Goal: Task Accomplishment & Management: Use online tool/utility

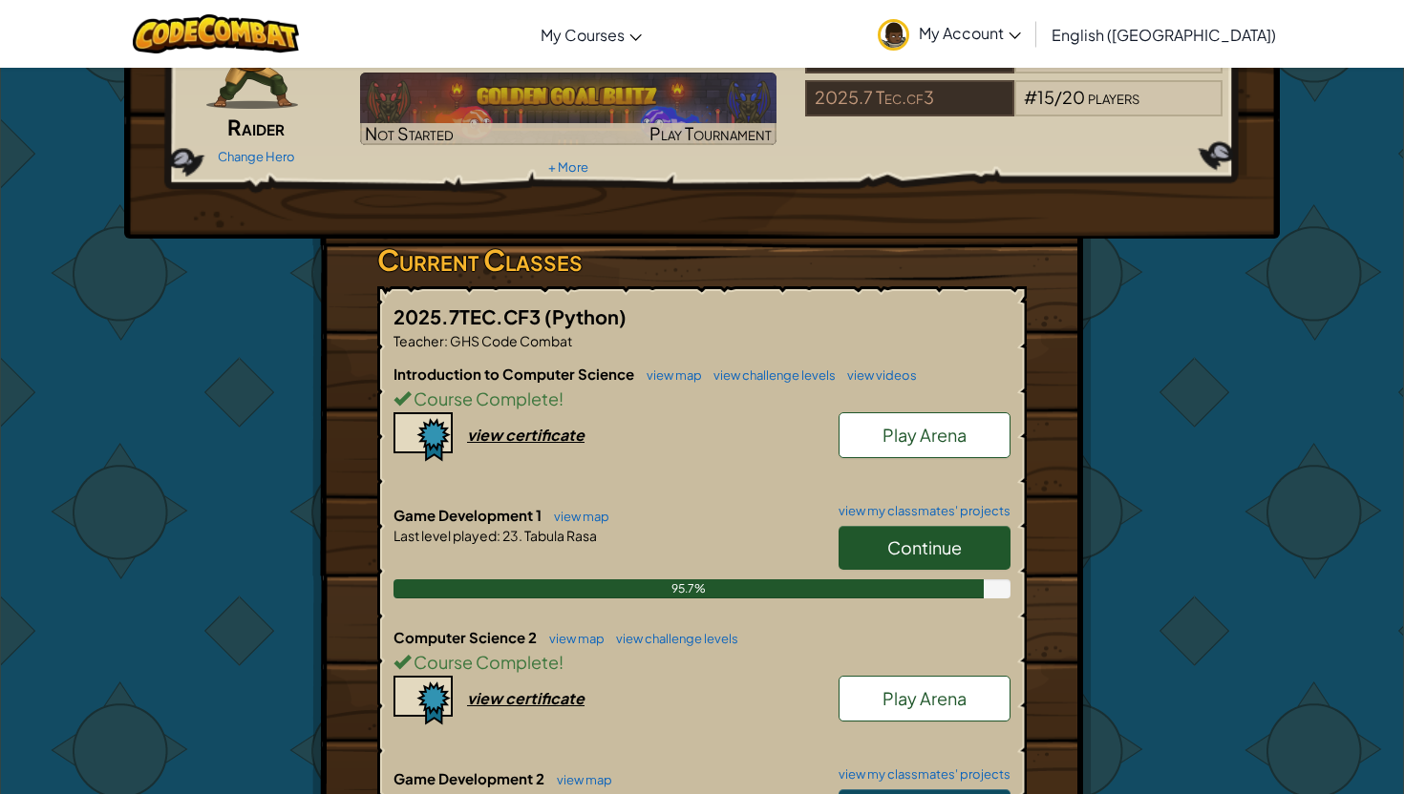
scroll to position [186, 0]
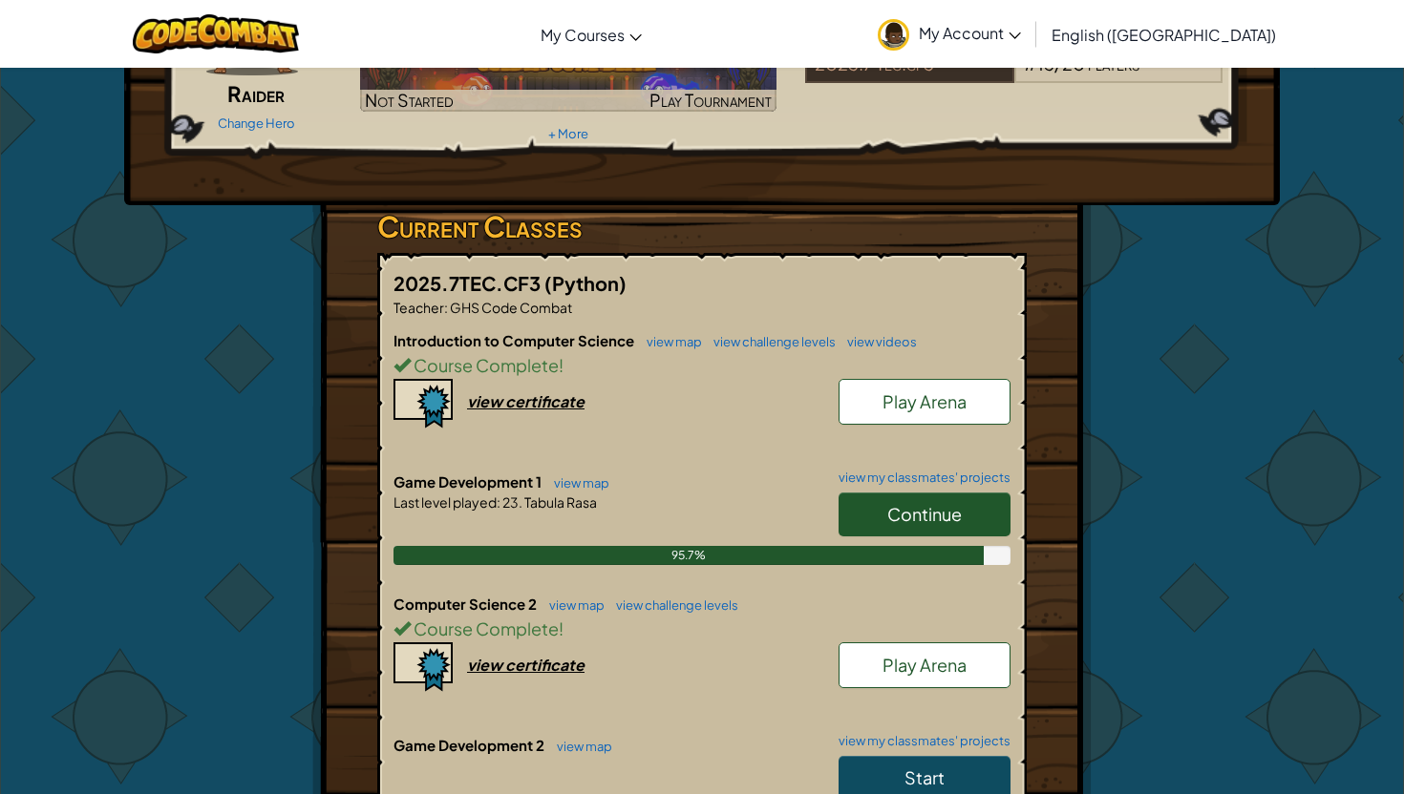
click at [965, 530] on link "Continue" at bounding box center [924, 515] width 172 height 44
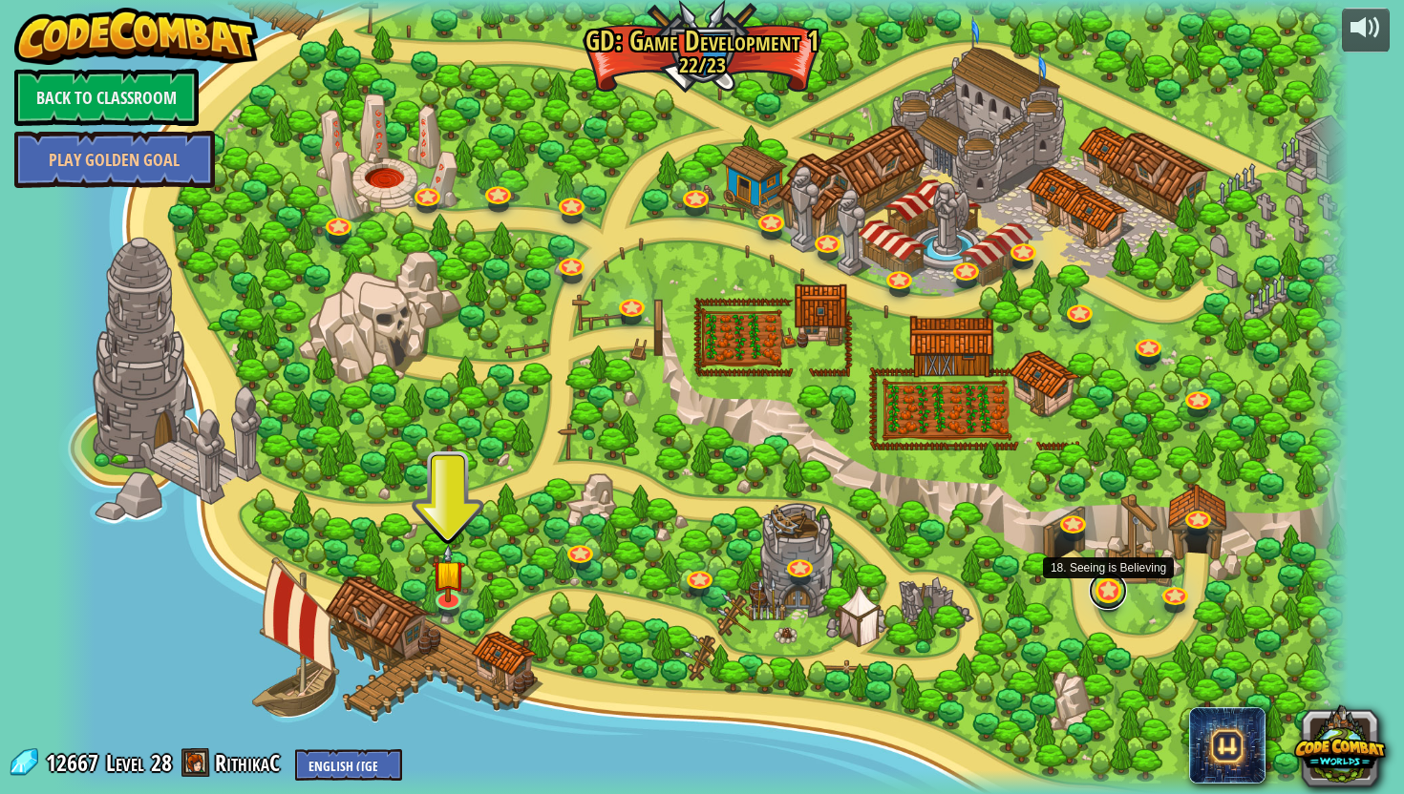
click at [1111, 596] on link at bounding box center [1108, 591] width 38 height 38
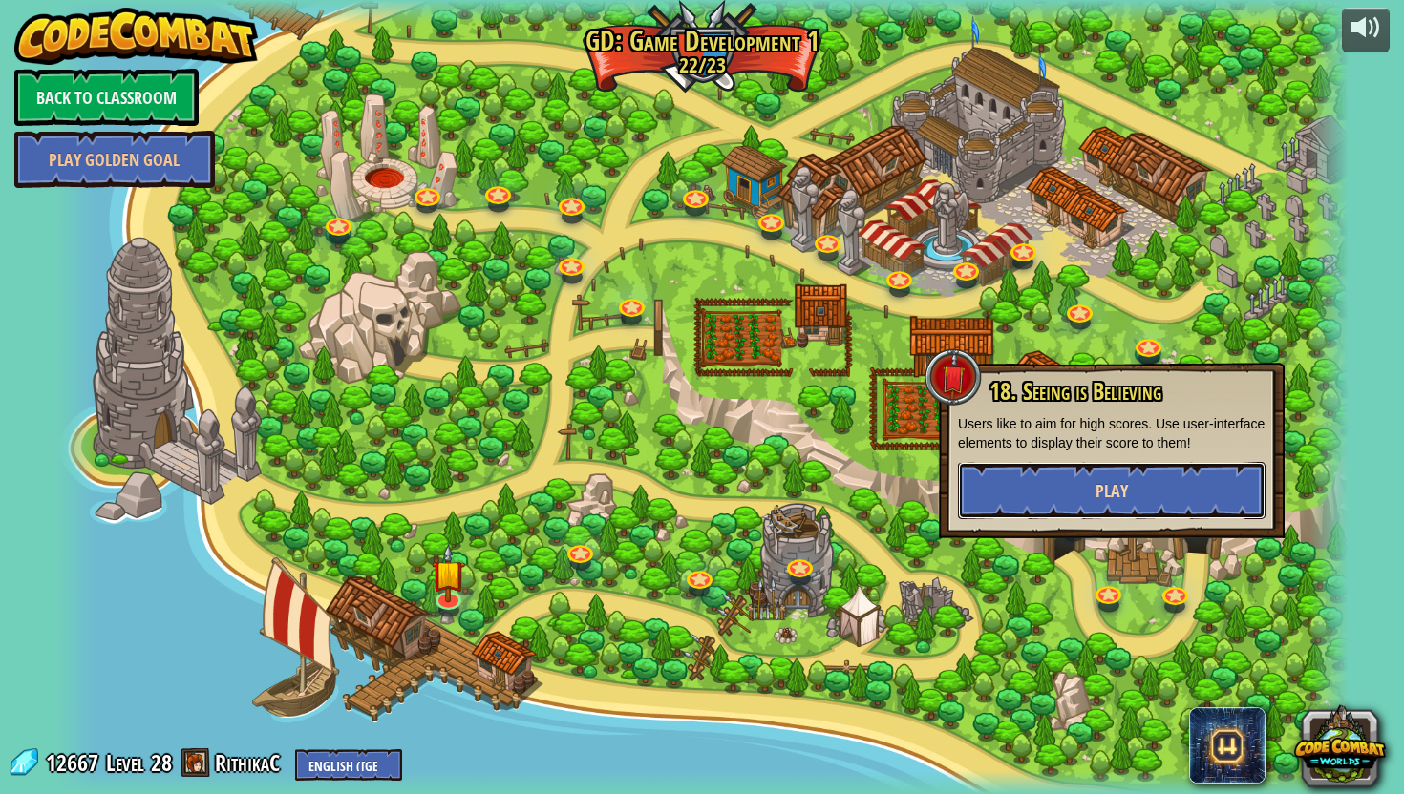
click at [1113, 491] on span "Play" at bounding box center [1111, 491] width 32 height 24
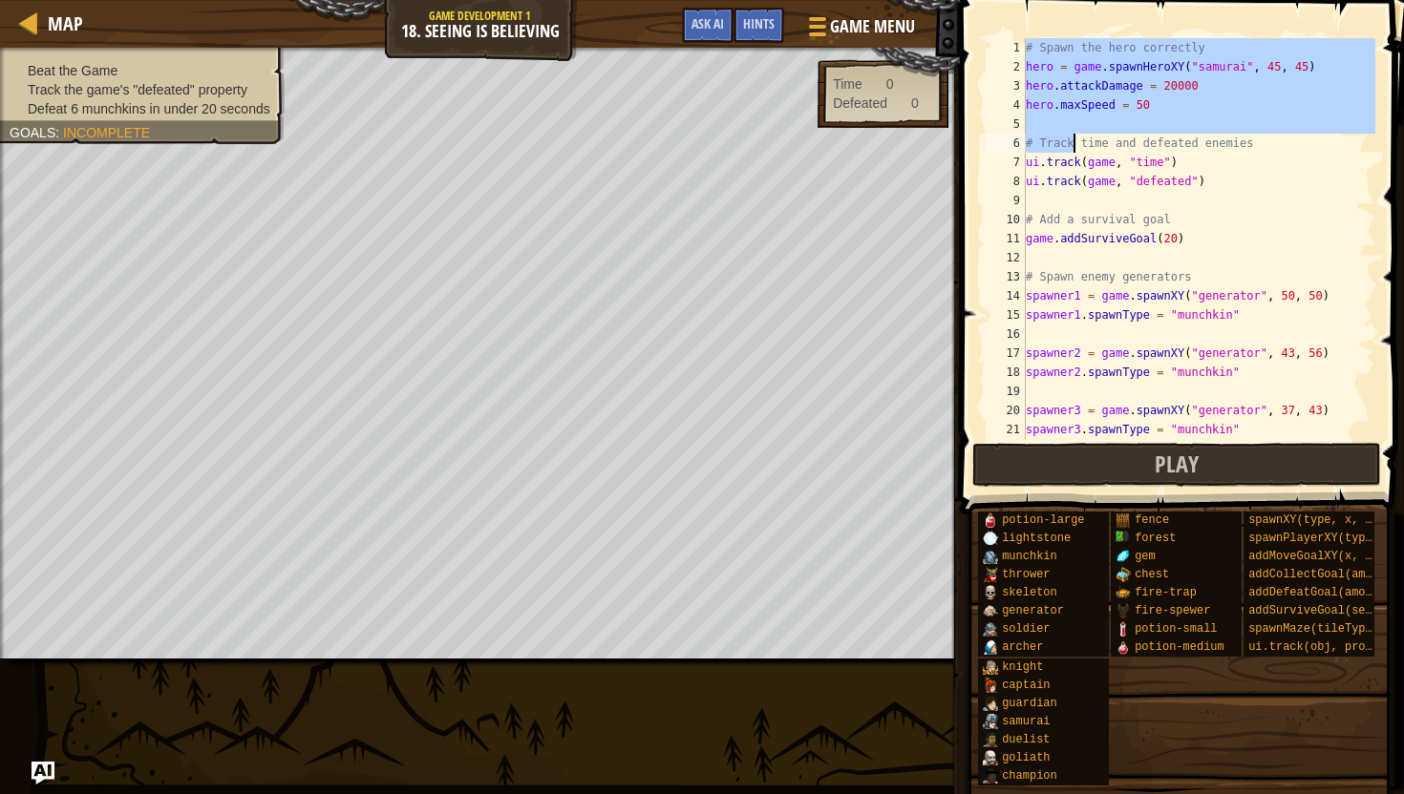
scroll to position [38, 0]
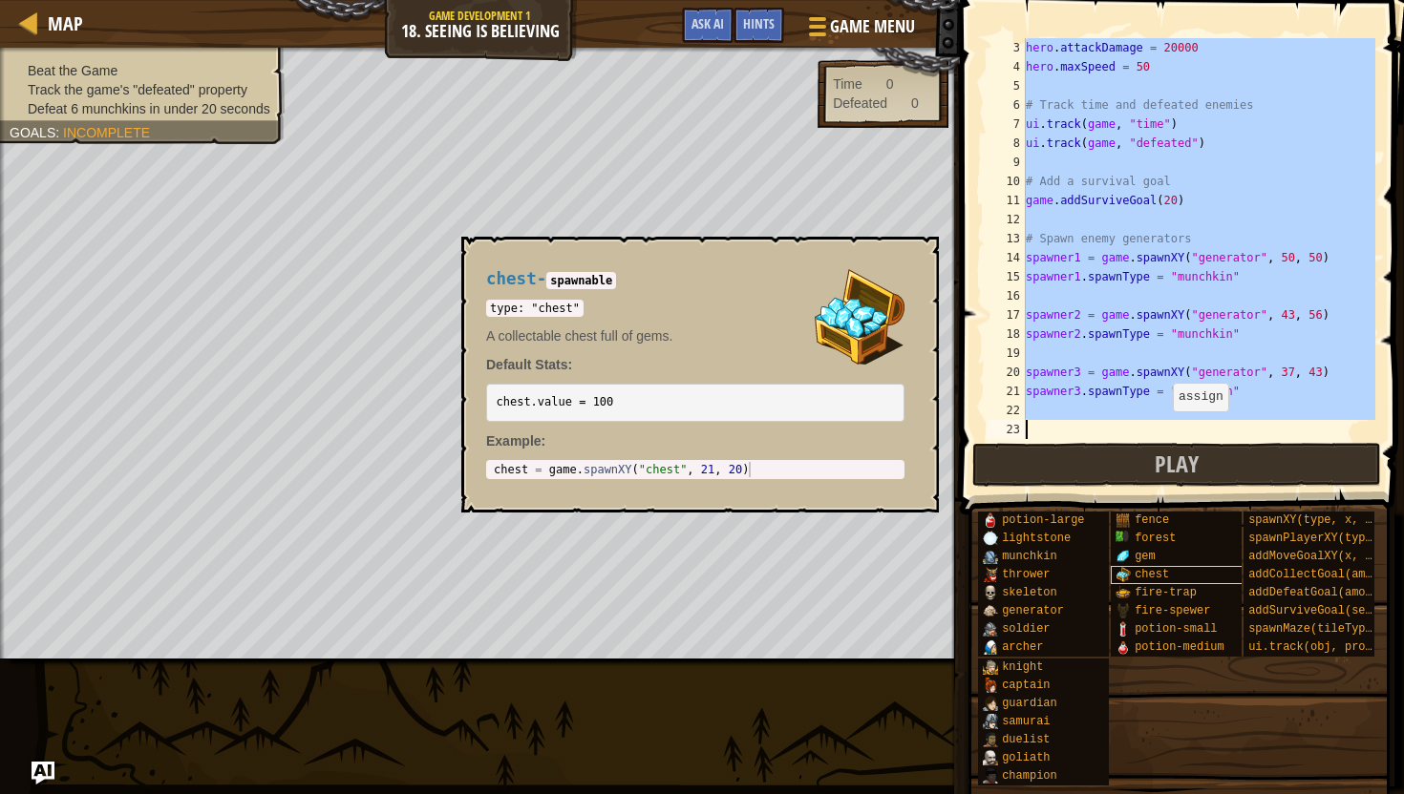
drag, startPoint x: 1027, startPoint y: 50, endPoint x: 1189, endPoint y: 573, distance: 547.6
click at [1189, 573] on div "Hints 3 4 5 6 7 8 9 10 11 12 13 14 15 16 17 18 19 20 21 22 23 hero . attackDama…" at bounding box center [1179, 392] width 450 height 785
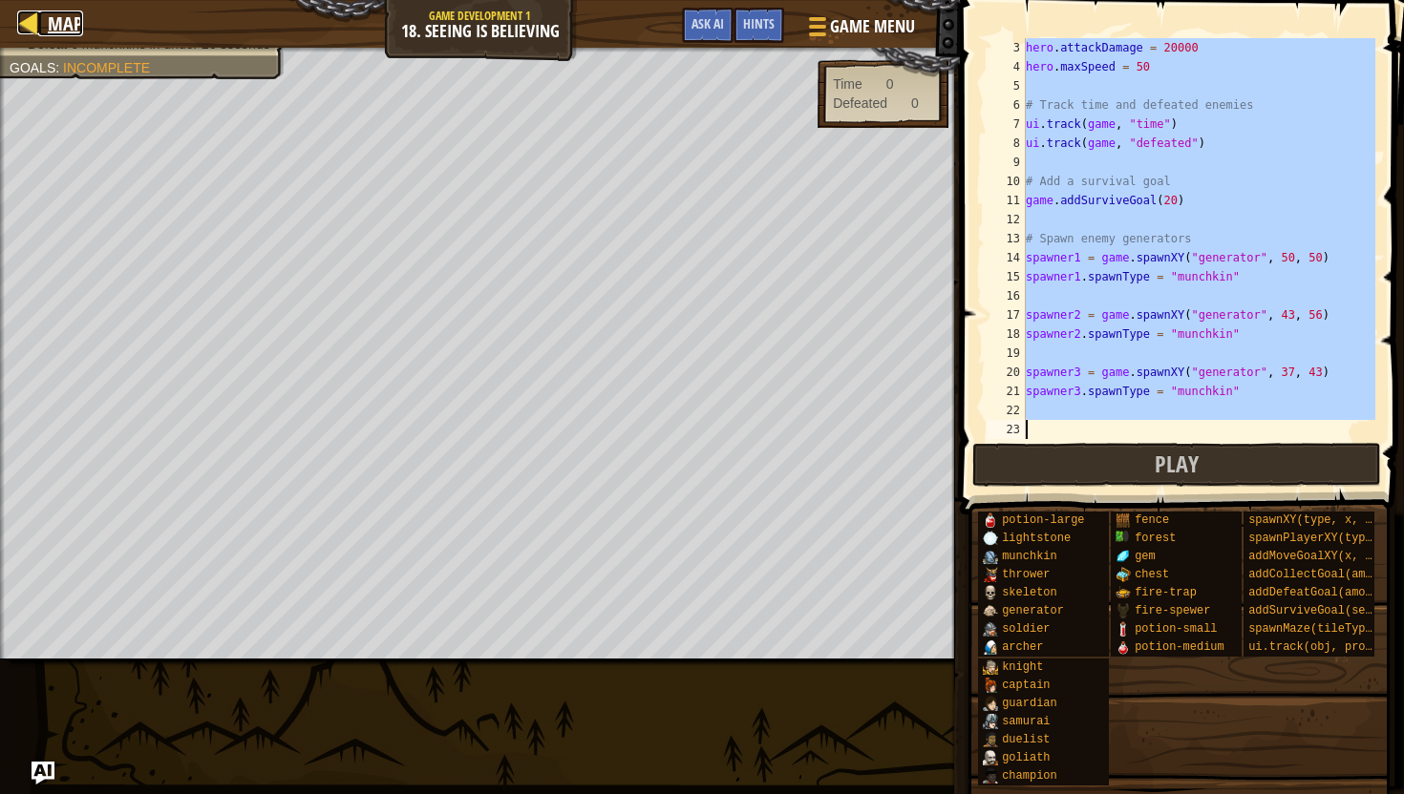
click at [31, 28] on div at bounding box center [29, 23] width 24 height 24
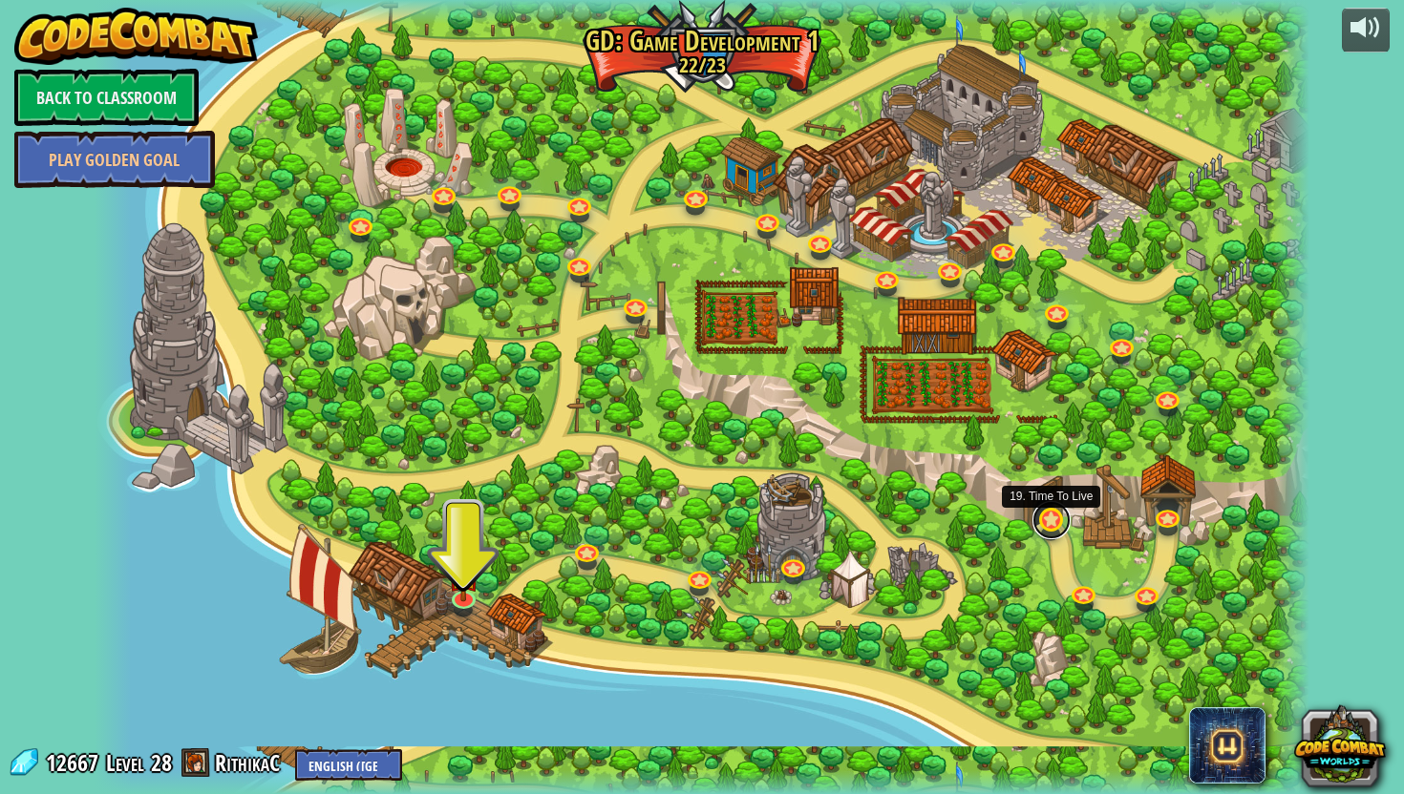
click at [1053, 519] on link at bounding box center [1051, 520] width 38 height 38
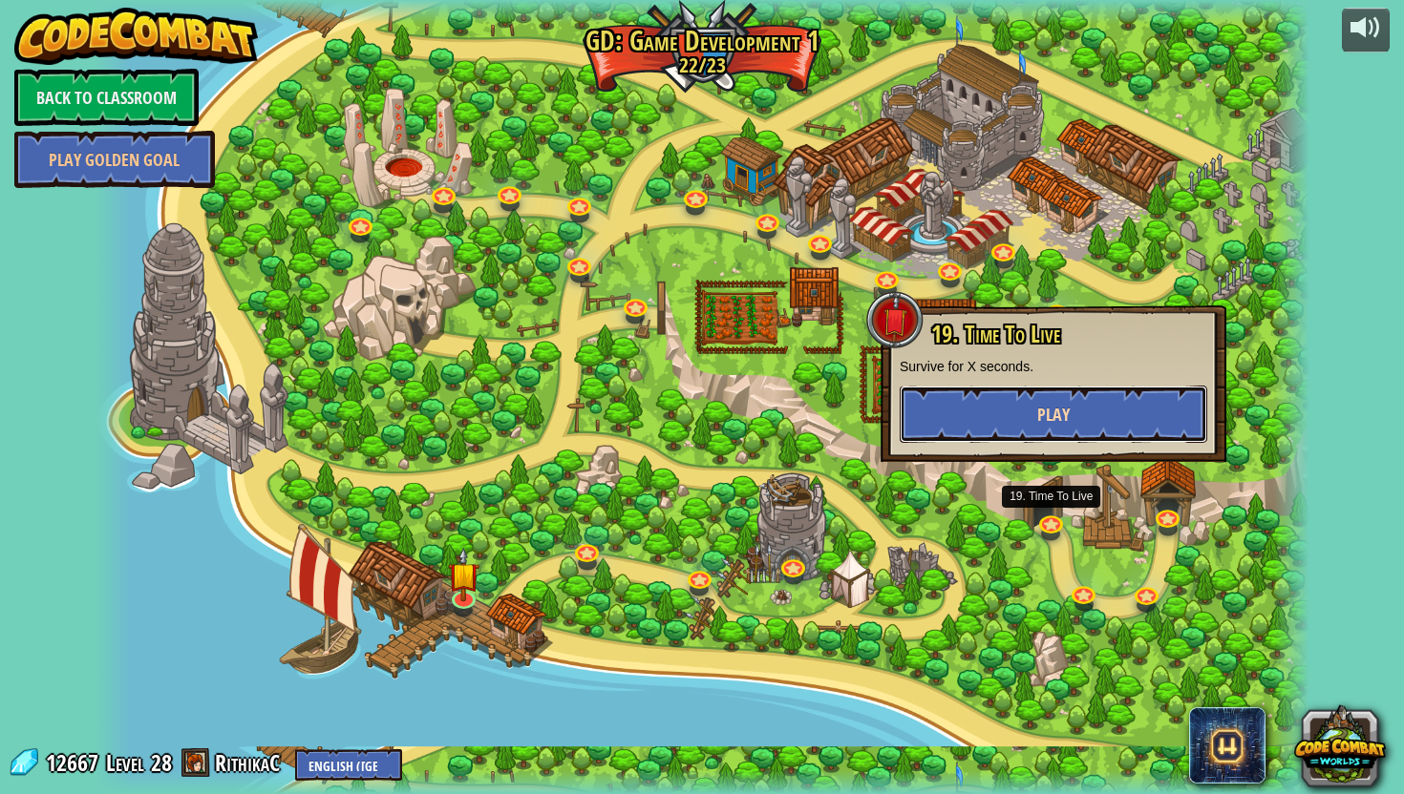
click at [988, 415] on button "Play" at bounding box center [1053, 414] width 307 height 57
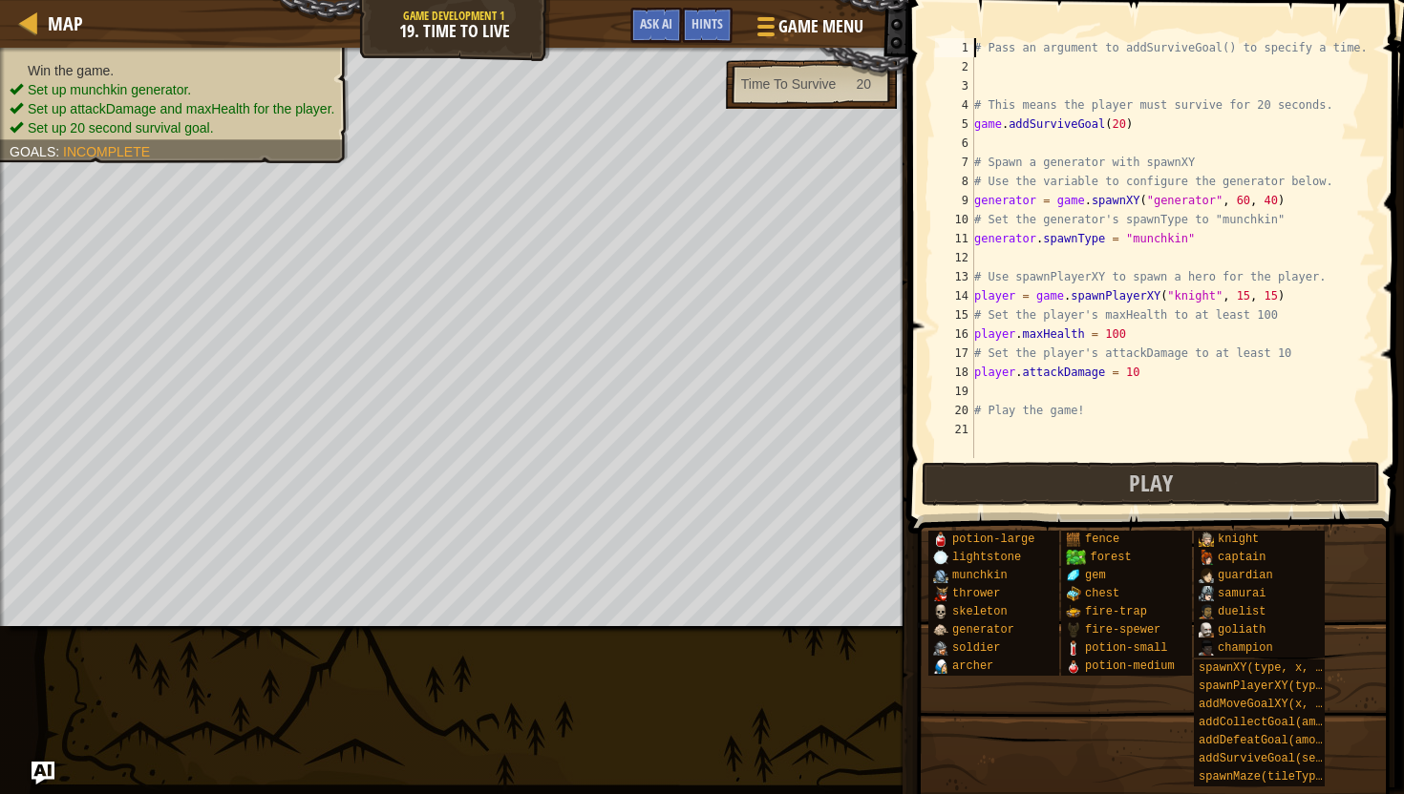
click at [976, 47] on div "# Pass an argument to addSurviveGoal() to specify a time. # This means the play…" at bounding box center [1172, 267] width 405 height 458
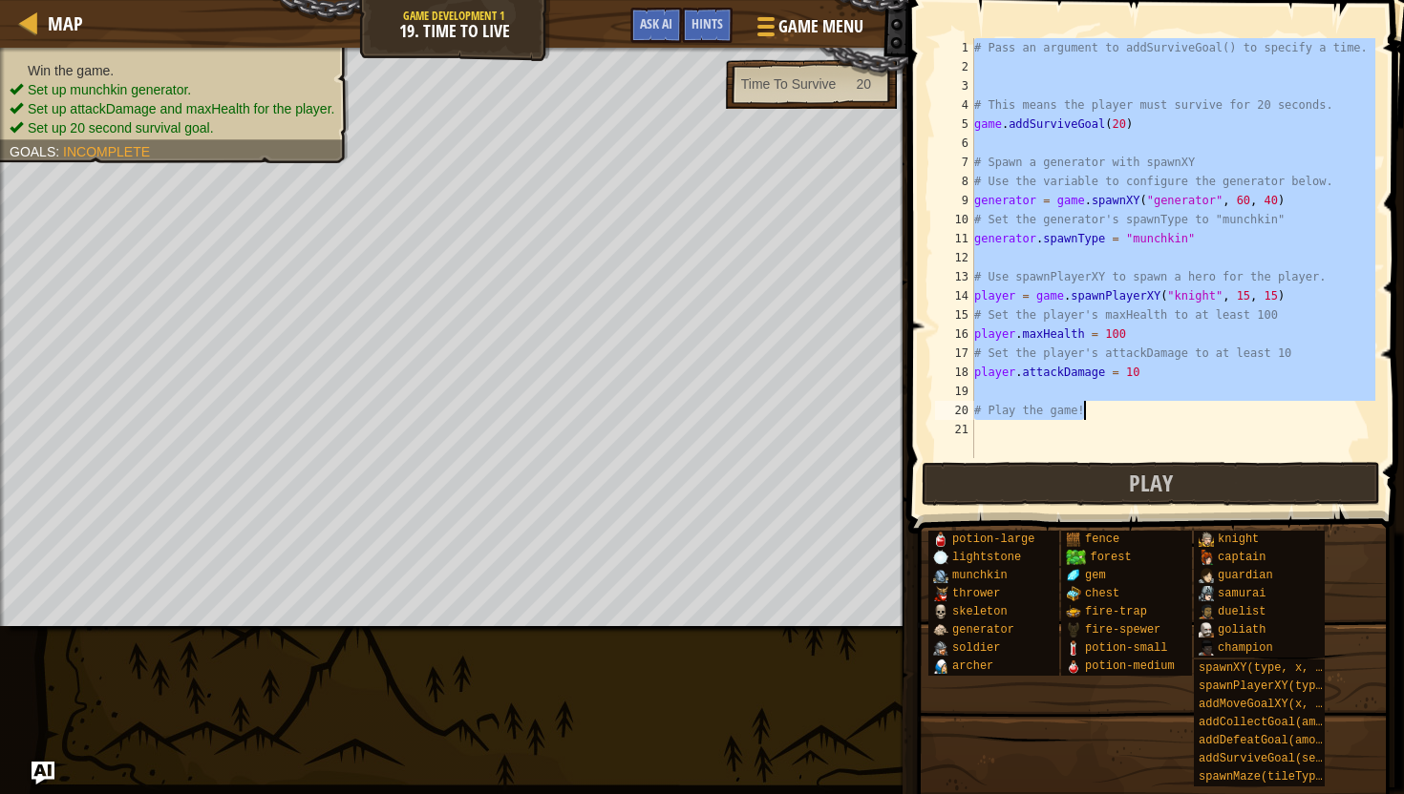
drag, startPoint x: 976, startPoint y: 47, endPoint x: 1109, endPoint y: 413, distance: 389.1
click at [1110, 413] on div "# Pass an argument to addSurviveGoal() to specify a time. # This means the play…" at bounding box center [1172, 267] width 405 height 458
type textarea "# Play the game!"
click at [32, 24] on div at bounding box center [29, 23] width 24 height 24
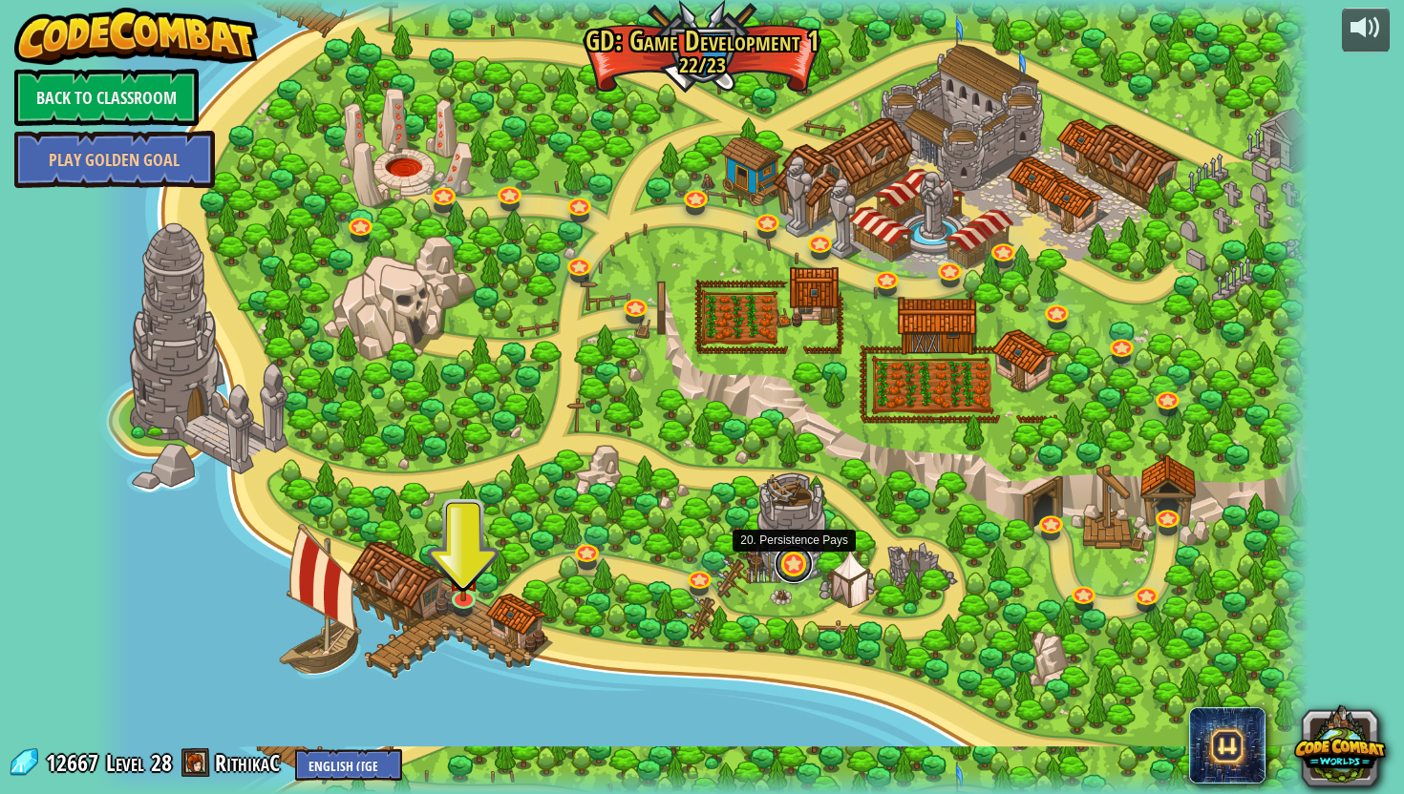
click at [794, 567] on link at bounding box center [793, 564] width 38 height 38
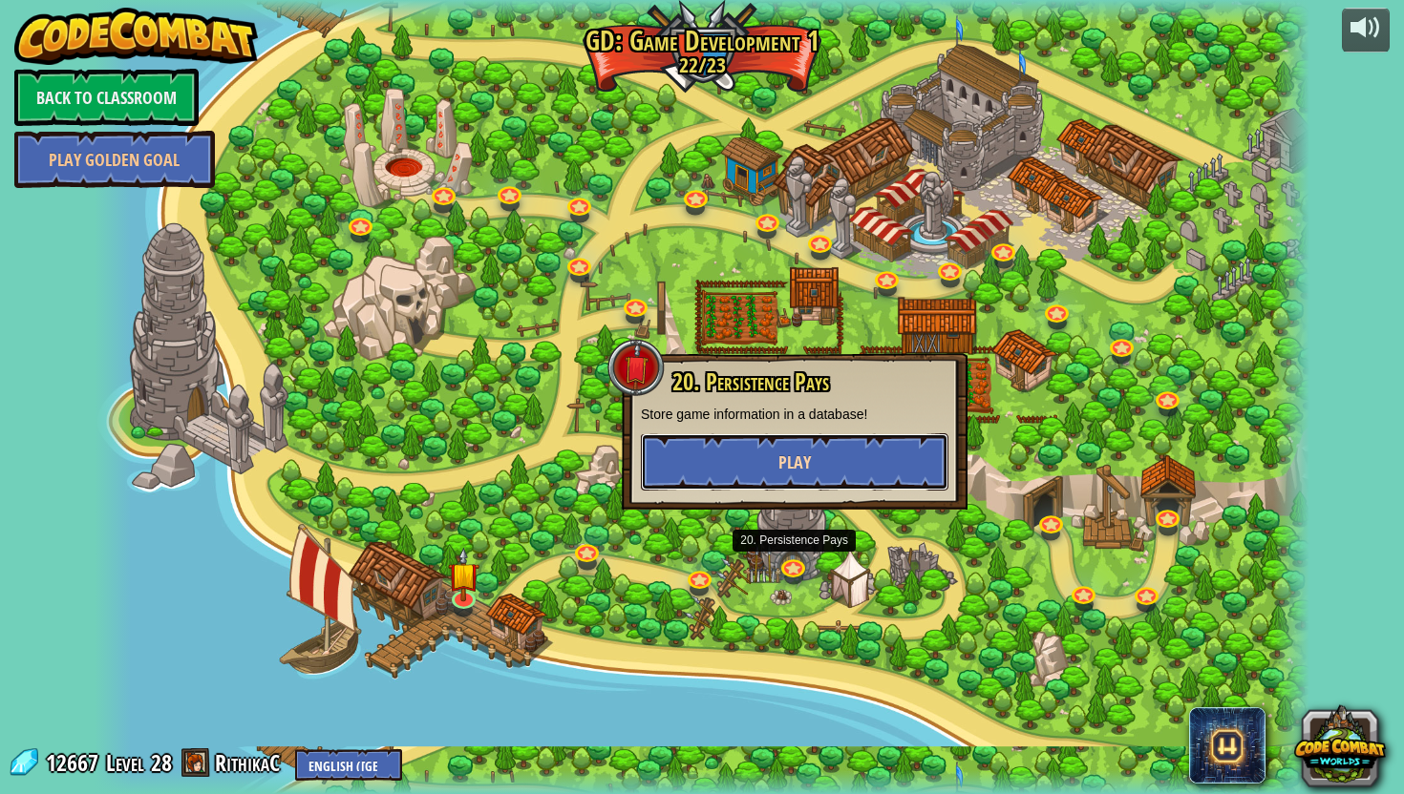
click at [752, 444] on button "Play" at bounding box center [794, 462] width 307 height 57
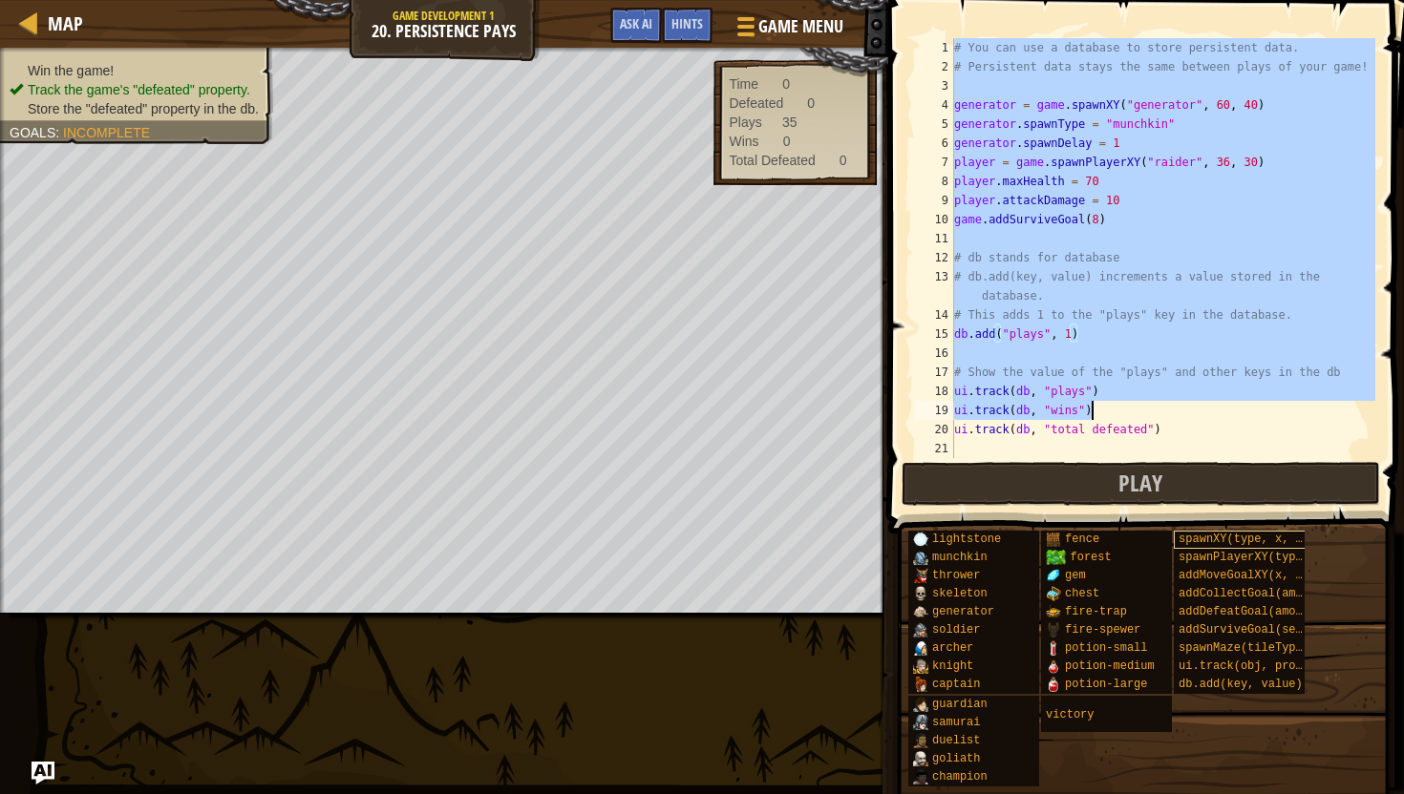
scroll to position [286, 0]
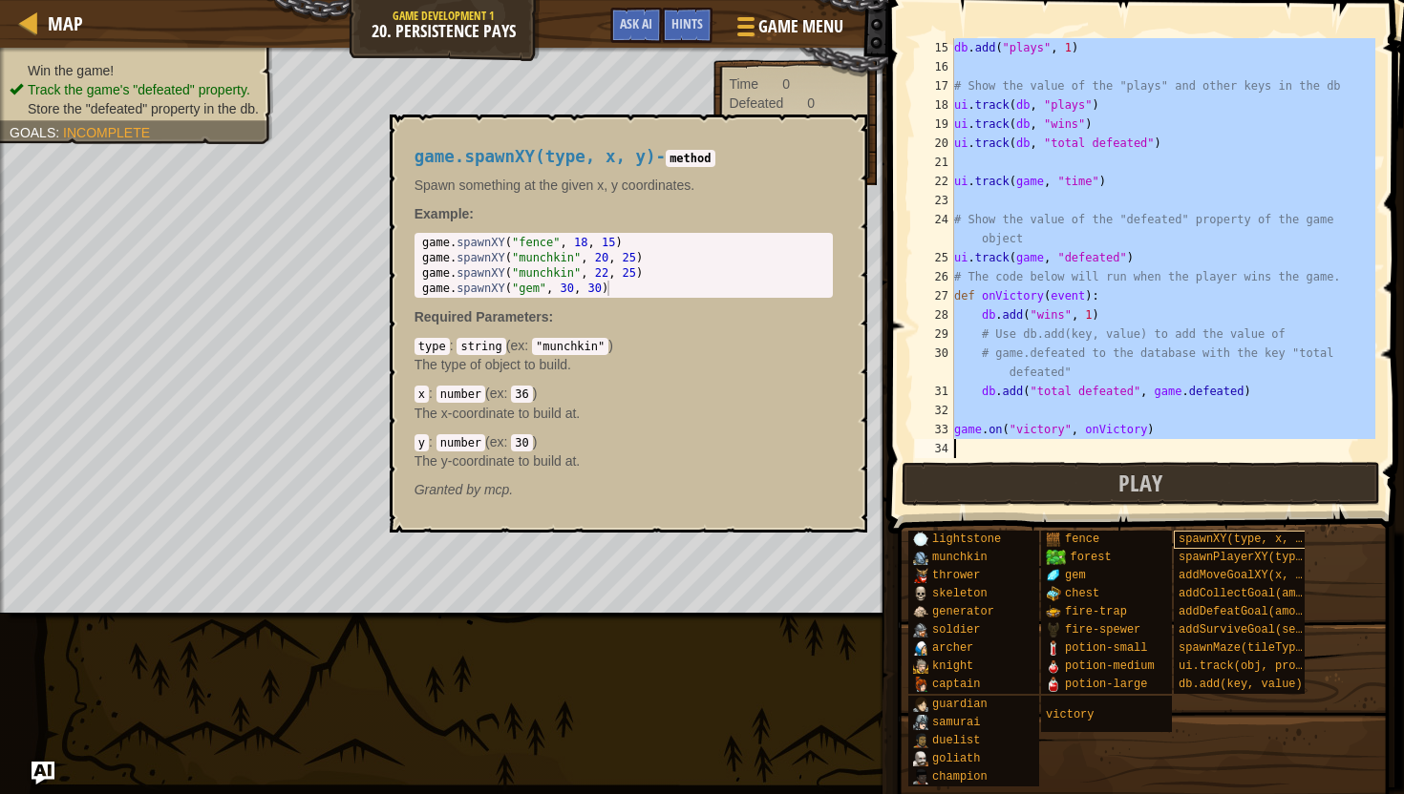
drag, startPoint x: 955, startPoint y: 46, endPoint x: 1210, endPoint y: 546, distance: 561.6
click at [1210, 546] on div "Hints 15 16 17 18 19 20 21 22 23 24 25 26 27 28 29 30 31 32 33 34 db . add ( "p…" at bounding box center [1142, 392] width 521 height 785
type textarea "game.on("victory", onVictory)"
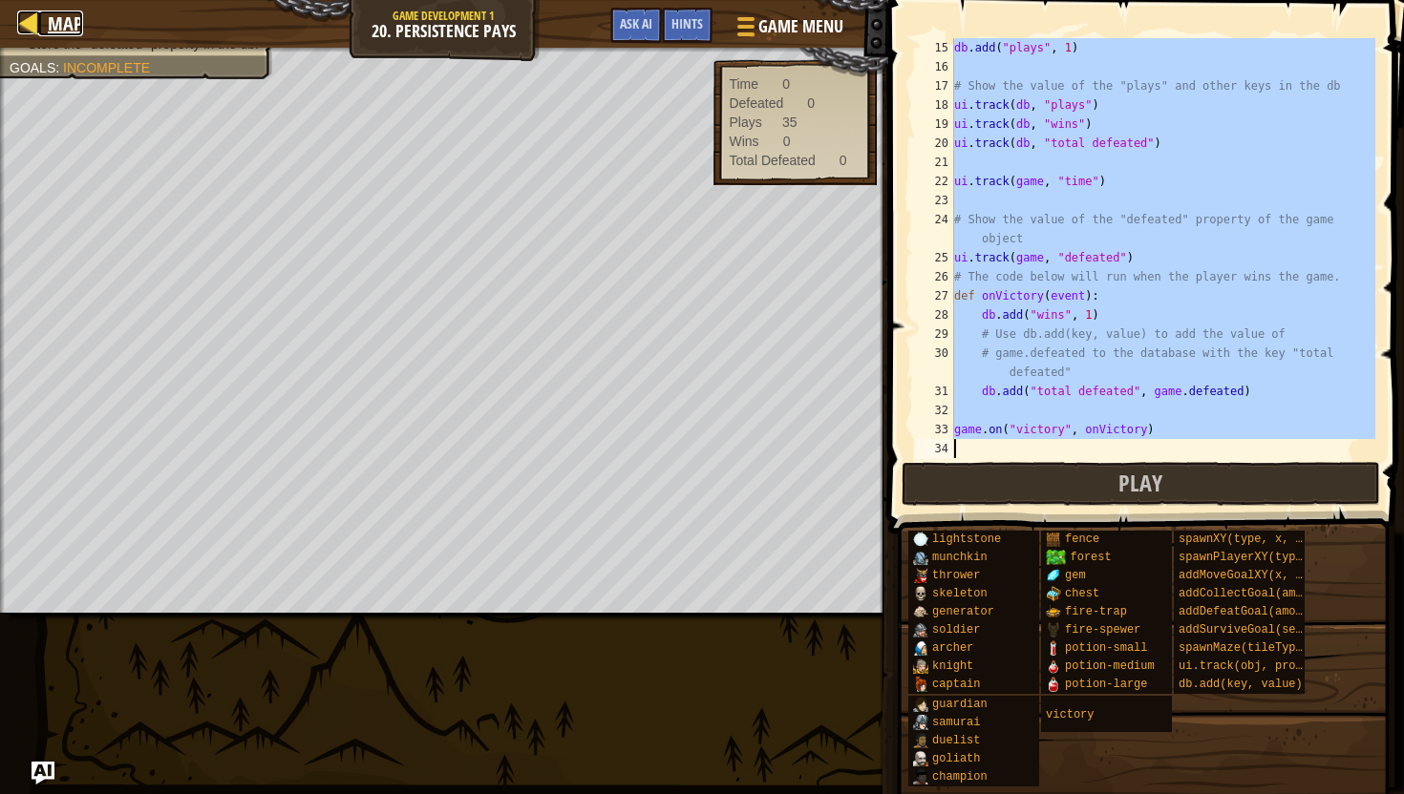
click at [27, 17] on div at bounding box center [29, 23] width 24 height 24
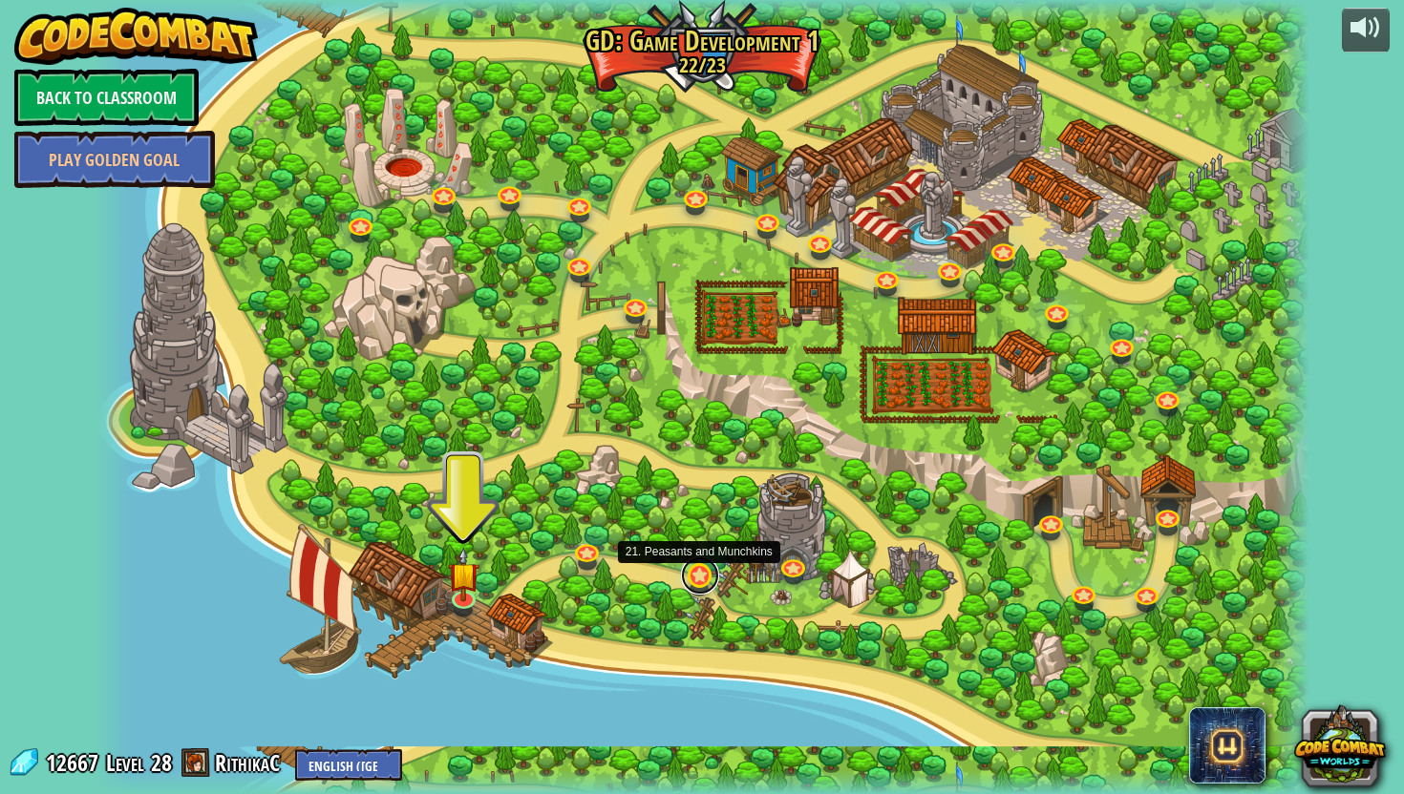
click at [709, 578] on link at bounding box center [700, 576] width 38 height 38
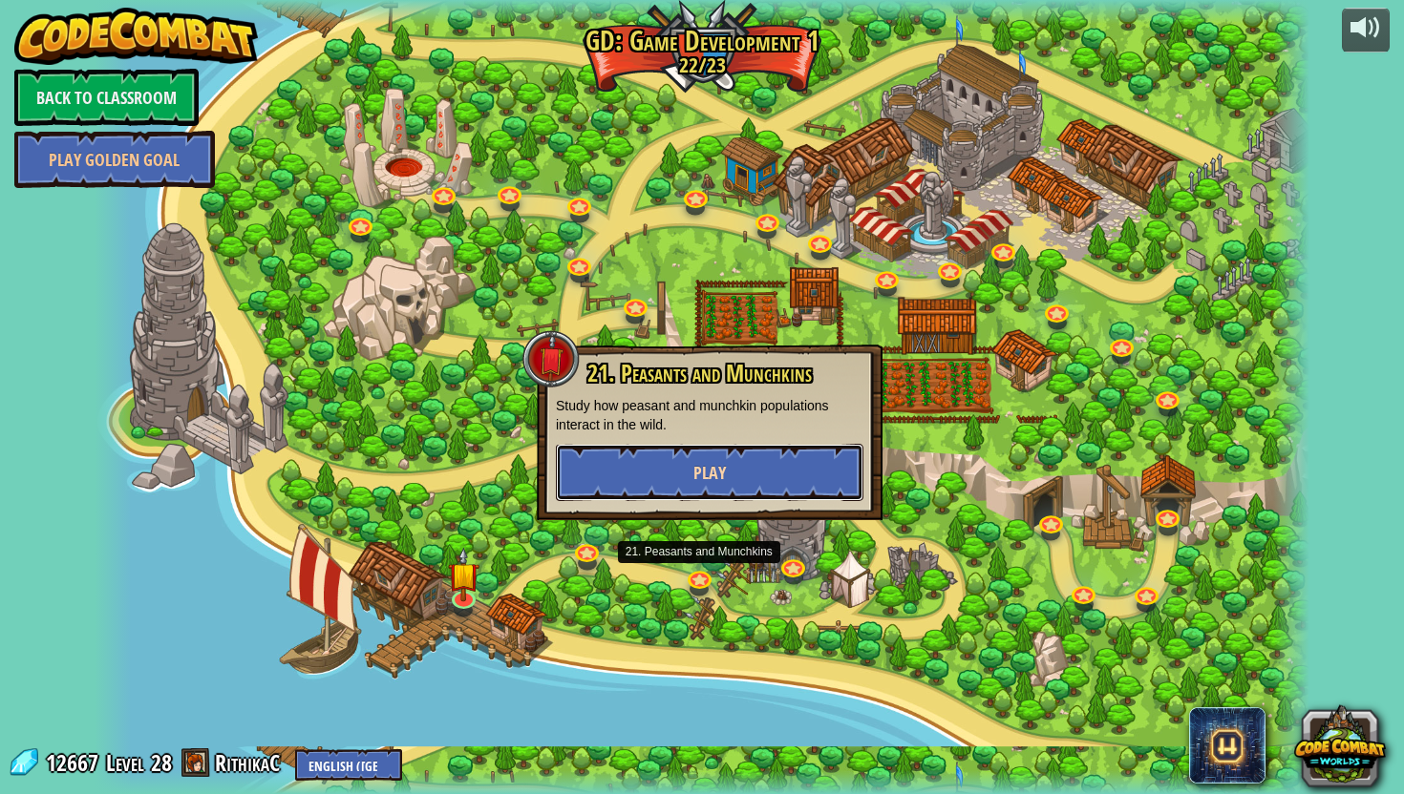
click at [707, 479] on span "Play" at bounding box center [709, 473] width 32 height 24
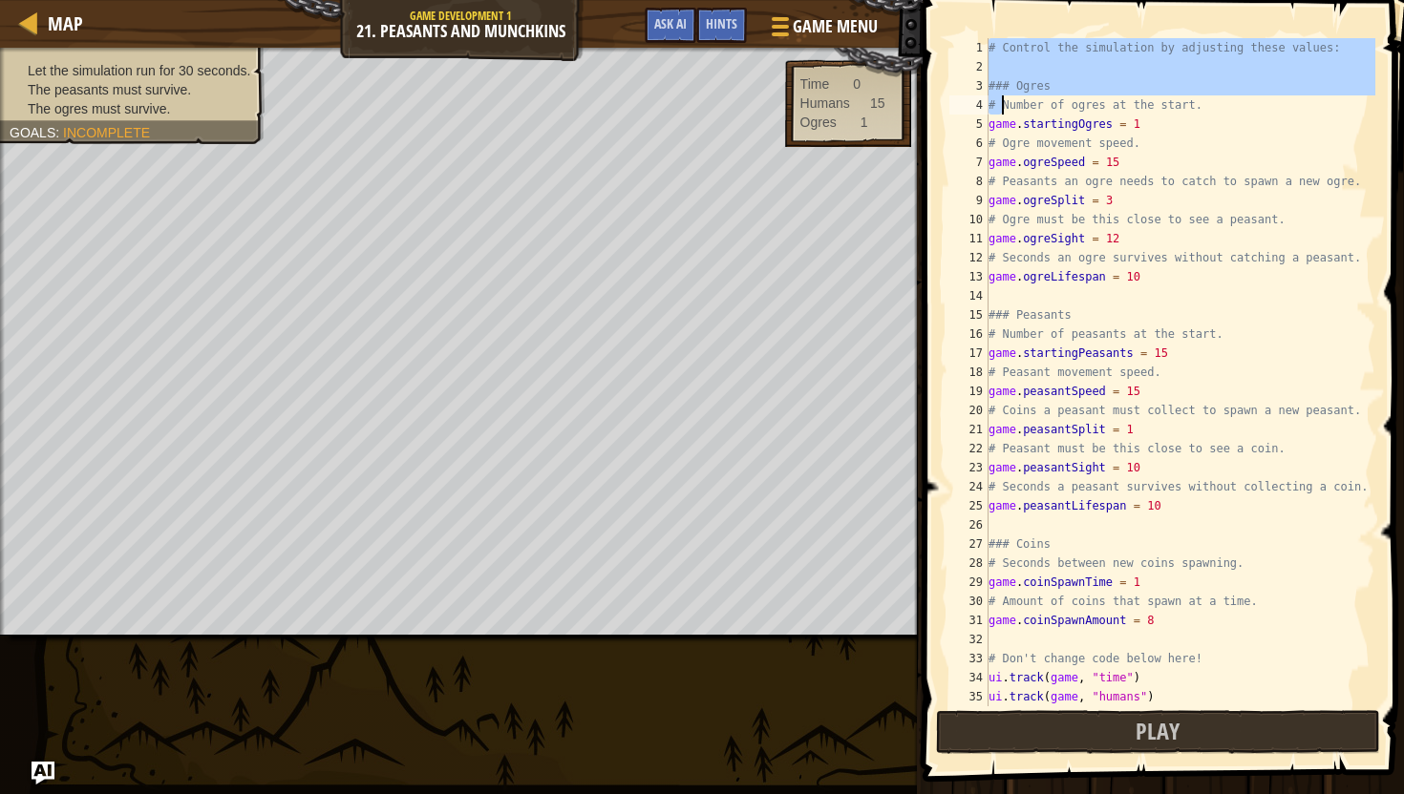
scroll to position [38, 0]
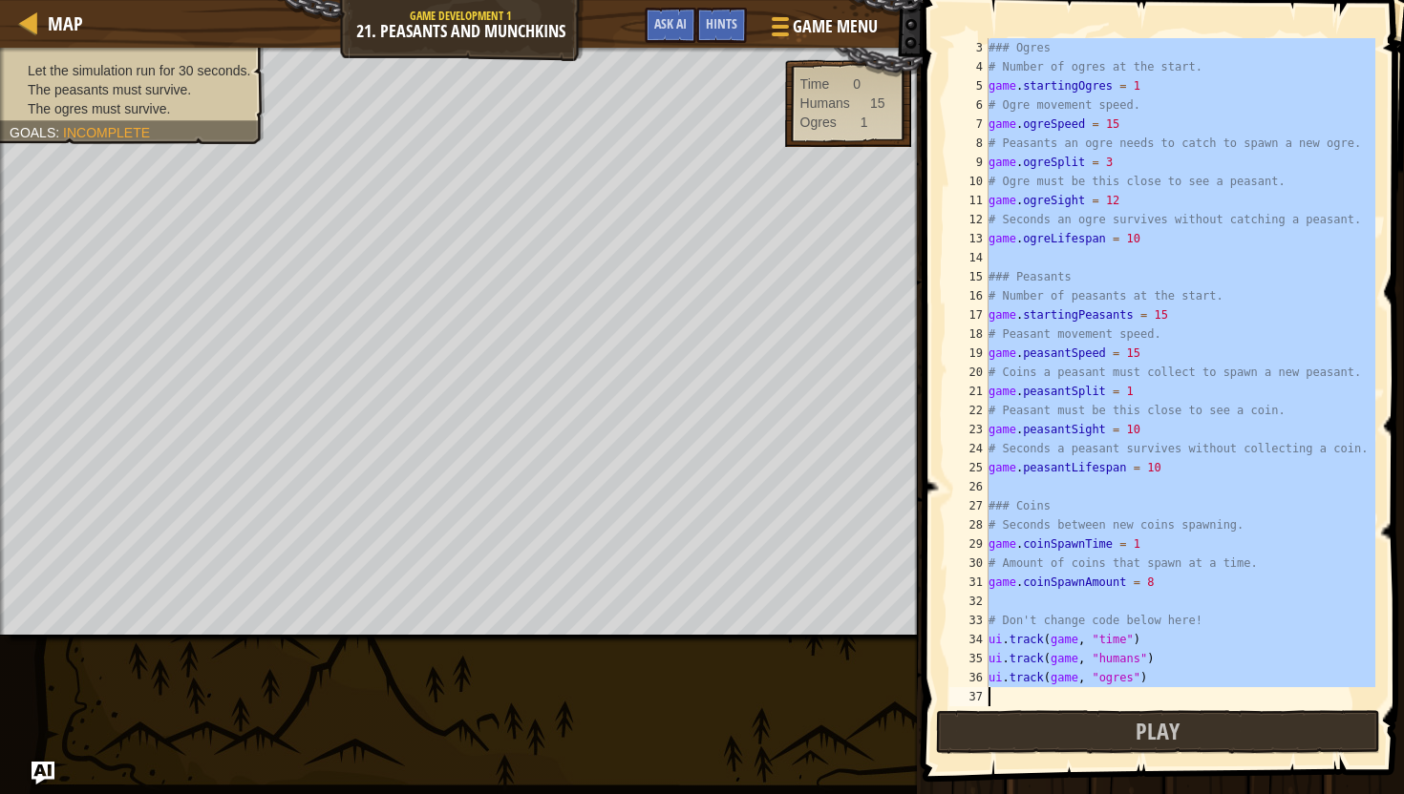
drag, startPoint x: 989, startPoint y: 48, endPoint x: 1042, endPoint y: 794, distance: 747.6
click at [1042, 794] on div "Hints 3 4 5 6 7 8 9 10 11 12 13 14 15 16 17 18 19 20 21 22 23 24 25 26 27 28 29…" at bounding box center [1160, 397] width 487 height 794
type textarea "ui.track(game, "ogres")"
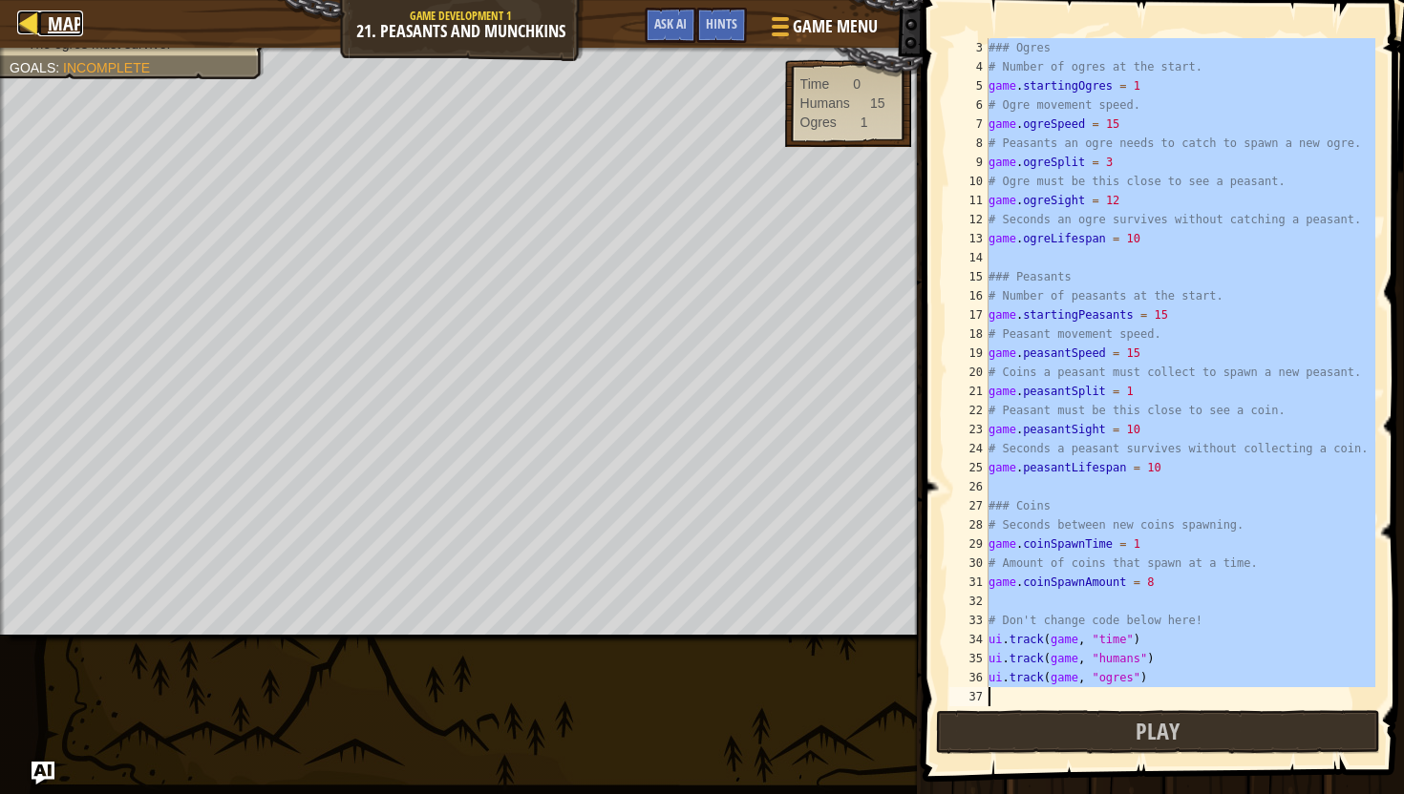
click at [35, 11] on div at bounding box center [29, 23] width 24 height 24
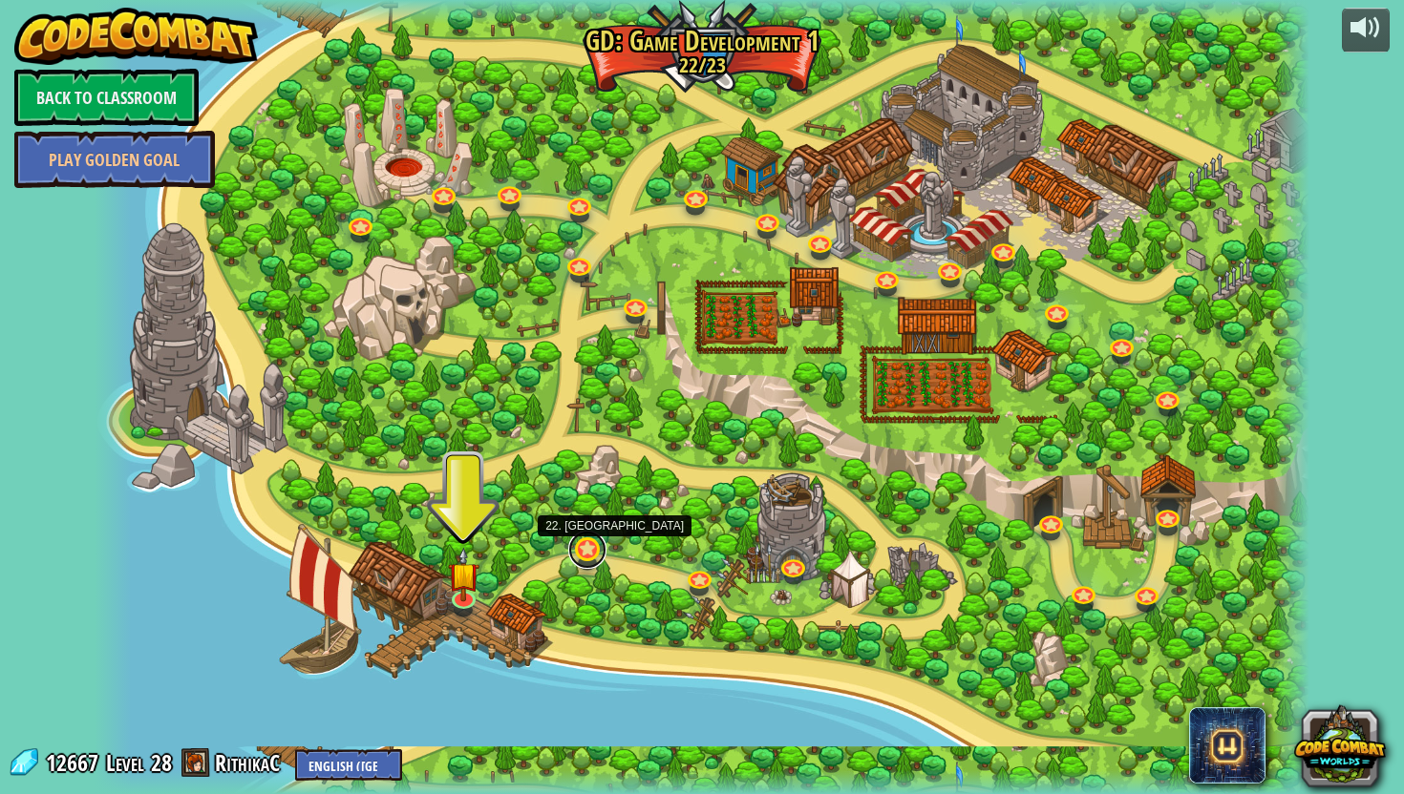
click at [582, 557] on link at bounding box center [587, 550] width 38 height 38
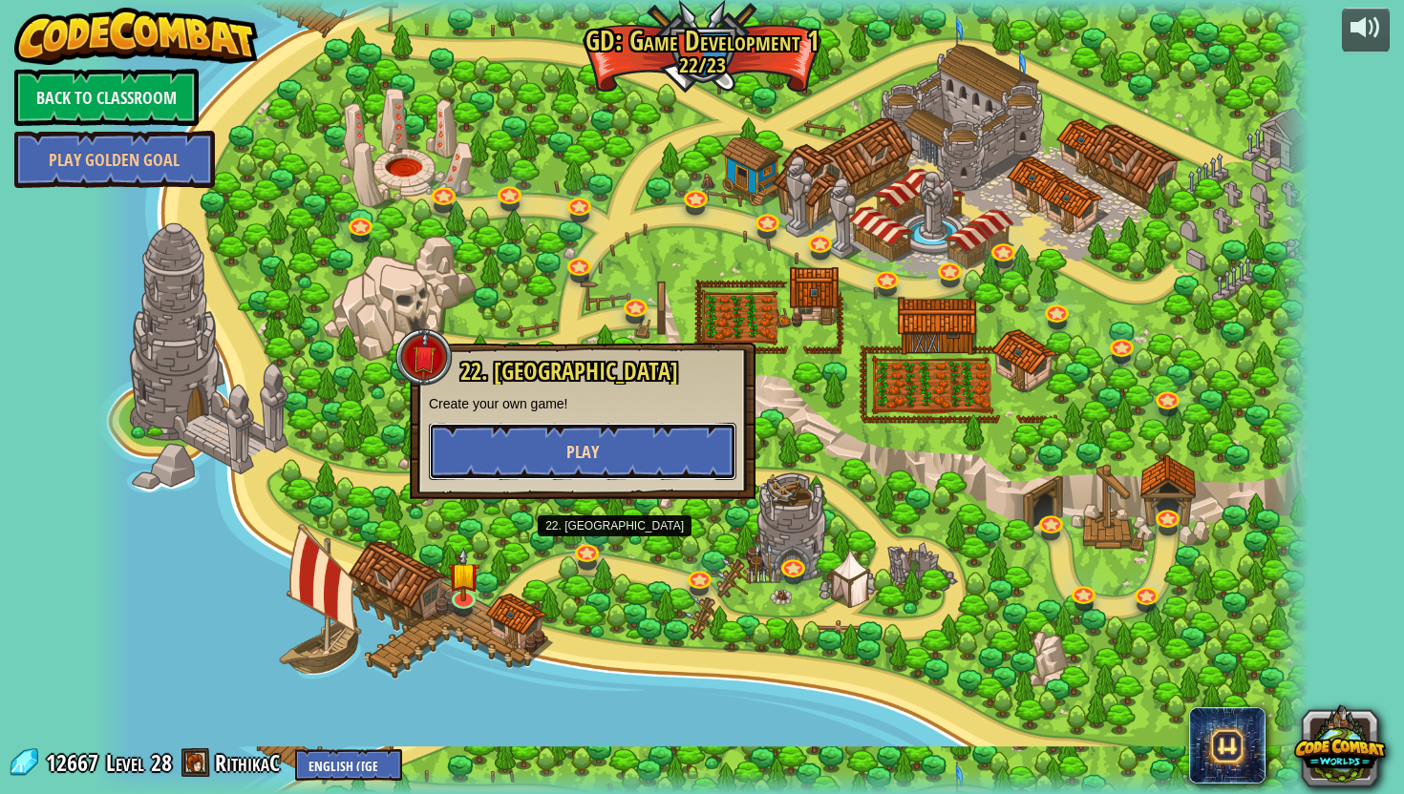
click at [586, 459] on span "Play" at bounding box center [582, 452] width 32 height 24
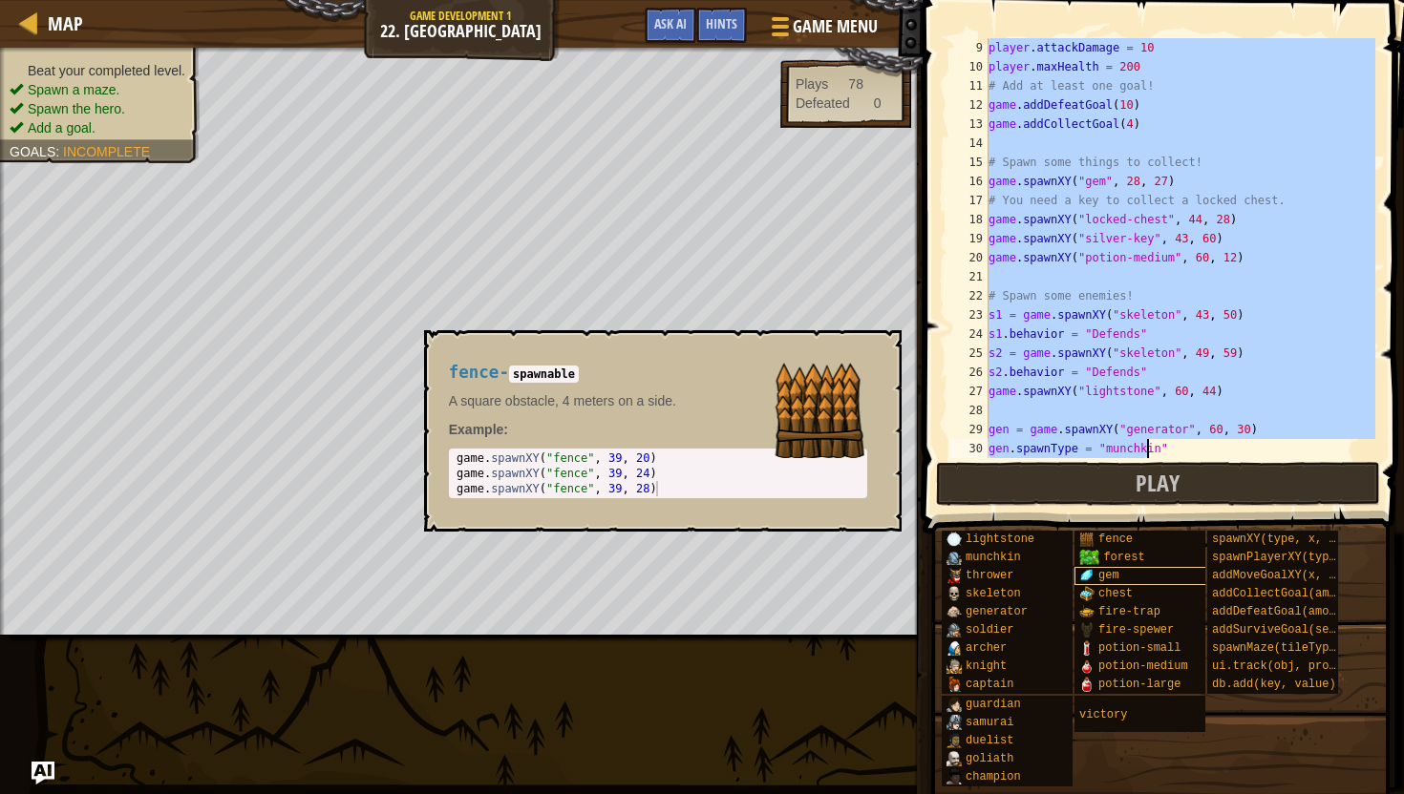
scroll to position [516, 0]
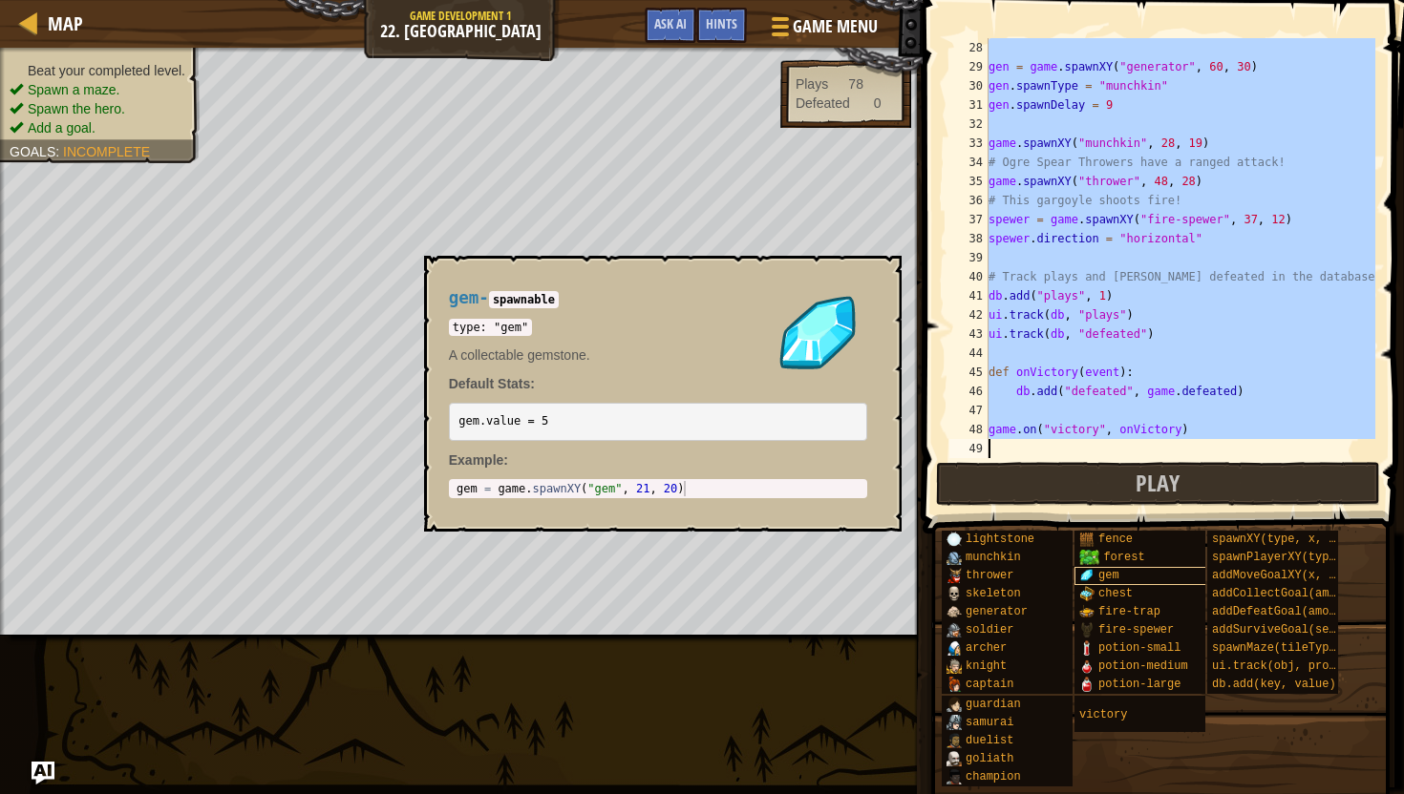
drag, startPoint x: 990, startPoint y: 47, endPoint x: 1121, endPoint y: 569, distance: 538.5
click at [1121, 569] on div "Hints Game 28 29 30 31 32 33 34 35 36 37 38 39 40 41 42 43 44 45 46 47 48 49 ge…" at bounding box center [1160, 392] width 487 height 785
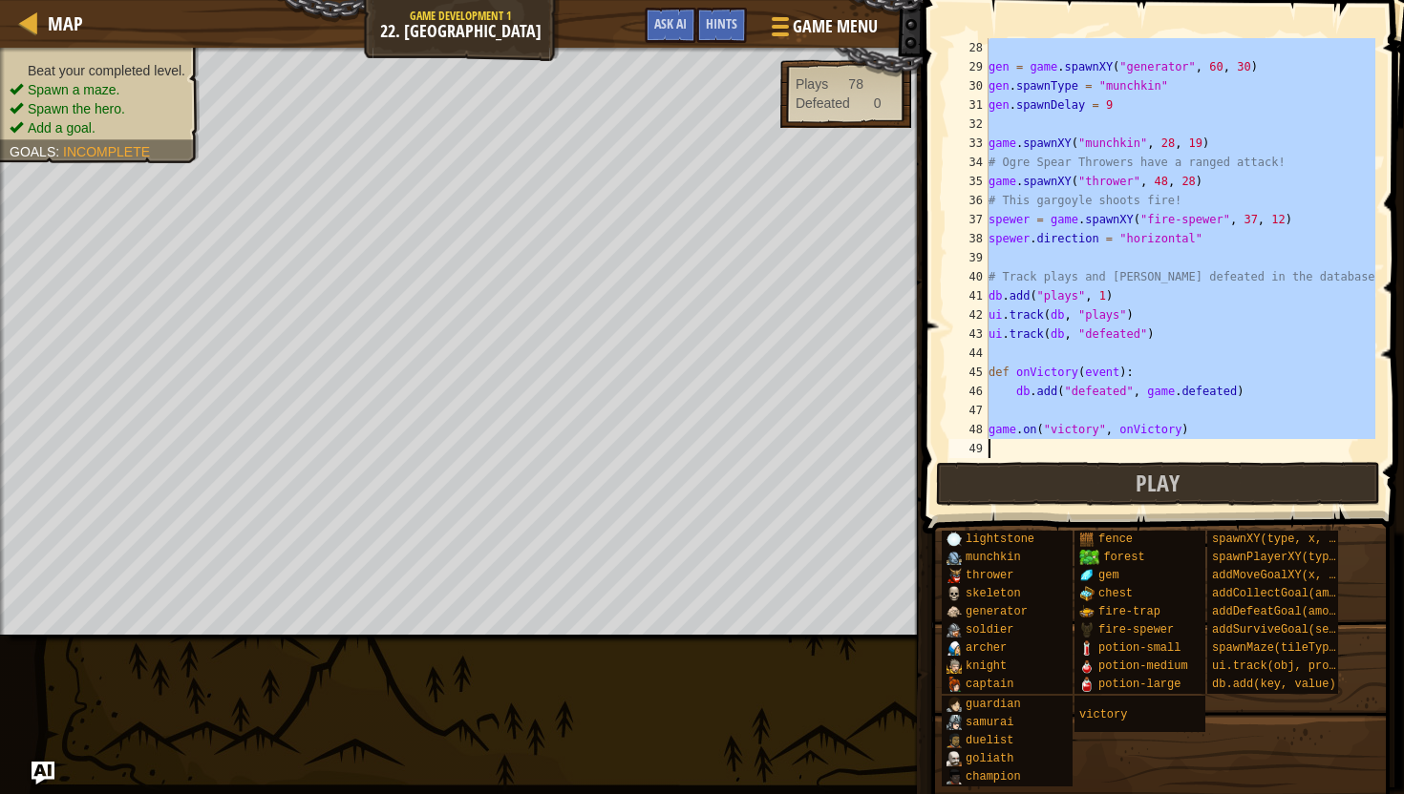
click at [963, 243] on div "38" at bounding box center [968, 238] width 39 height 19
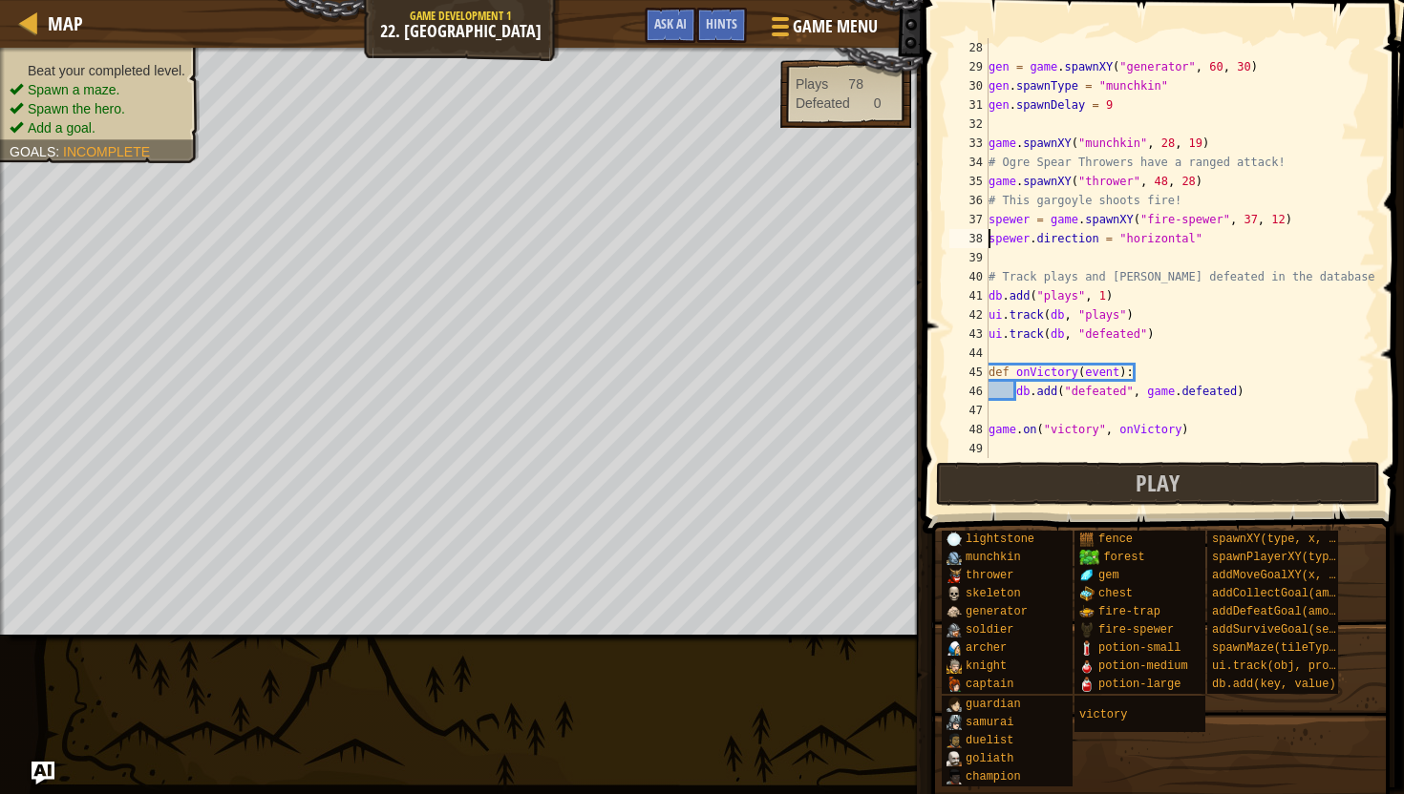
click at [1014, 514] on span at bounding box center [1160, 793] width 468 height 565
click at [1004, 473] on button "Play" at bounding box center [1158, 484] width 445 height 44
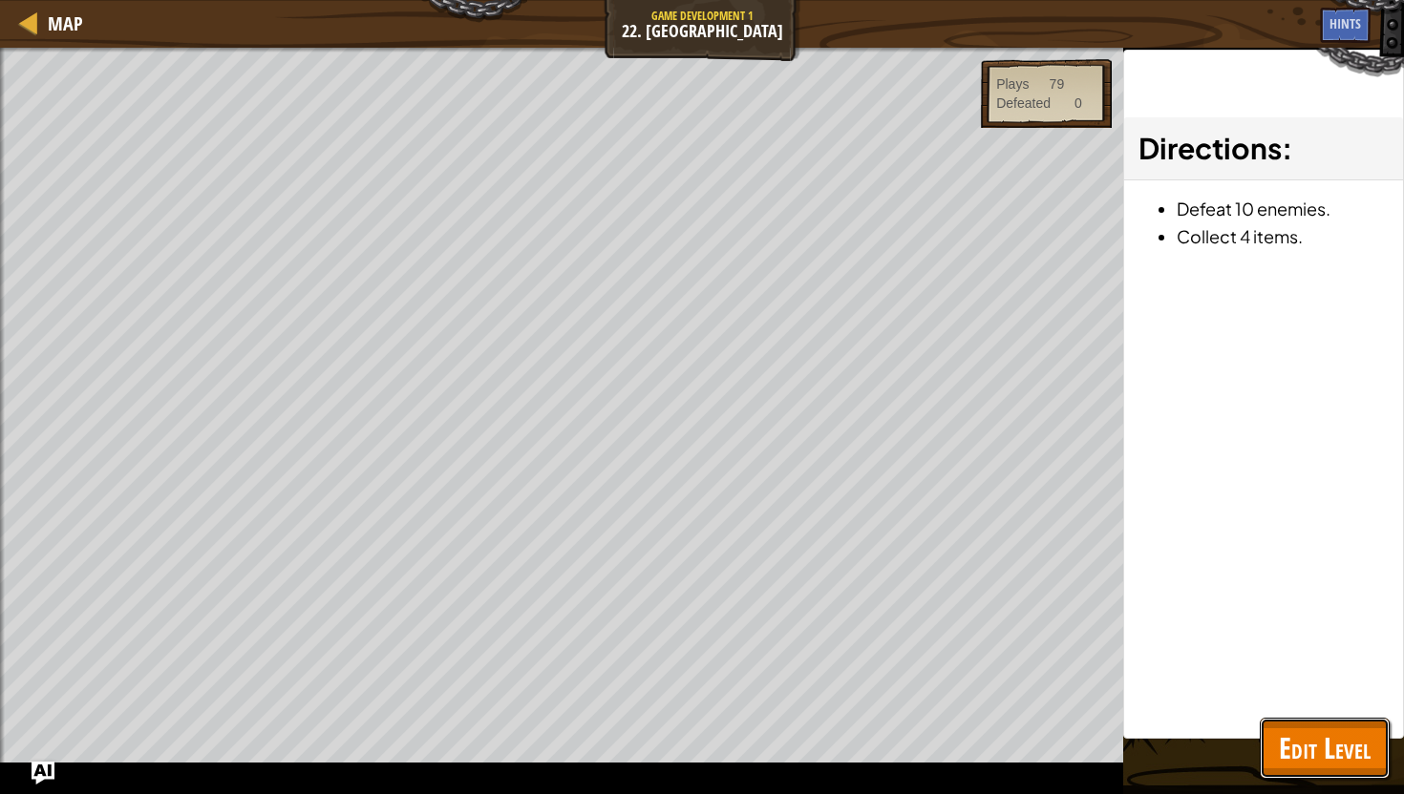
click at [1308, 757] on span "Edit Level" at bounding box center [1325, 748] width 92 height 39
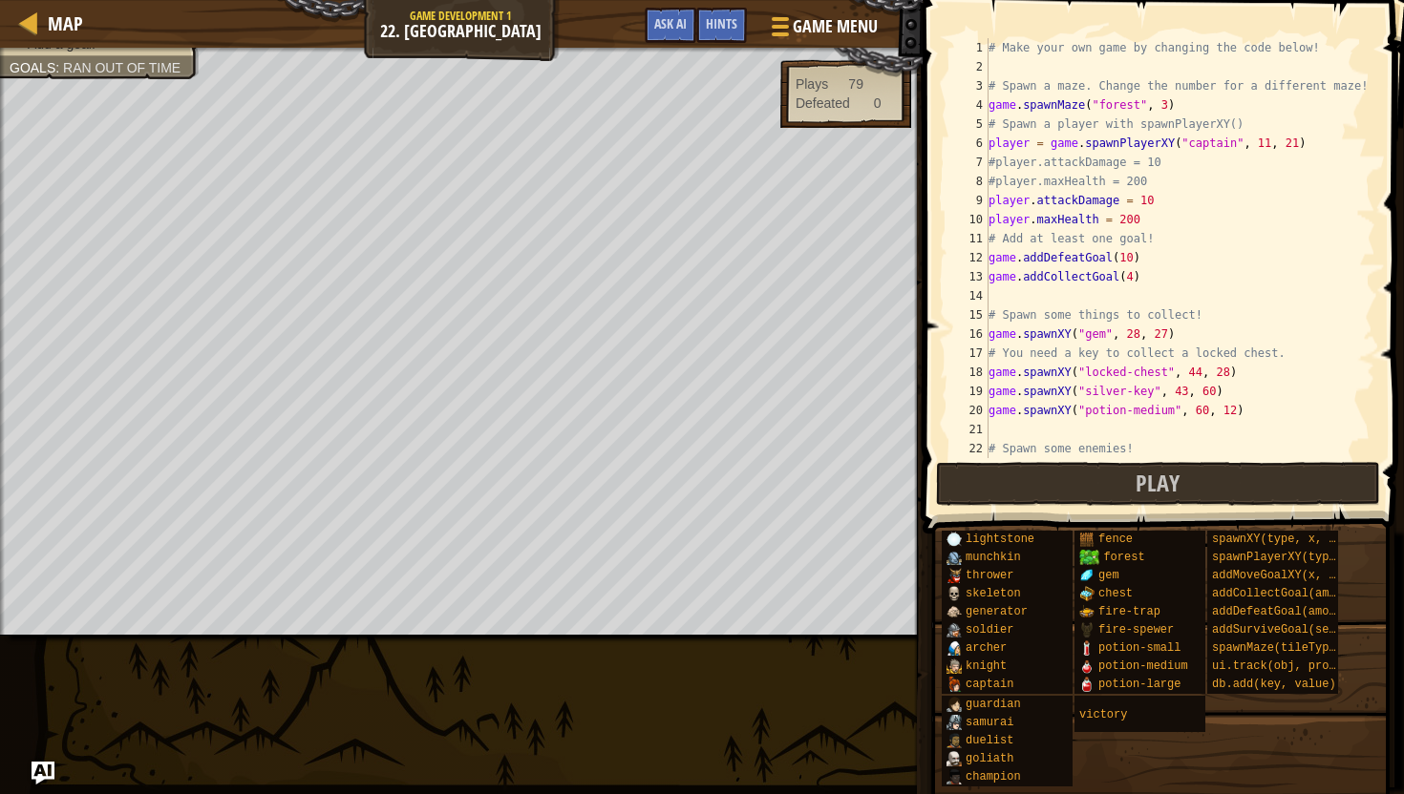
scroll to position [37, 0]
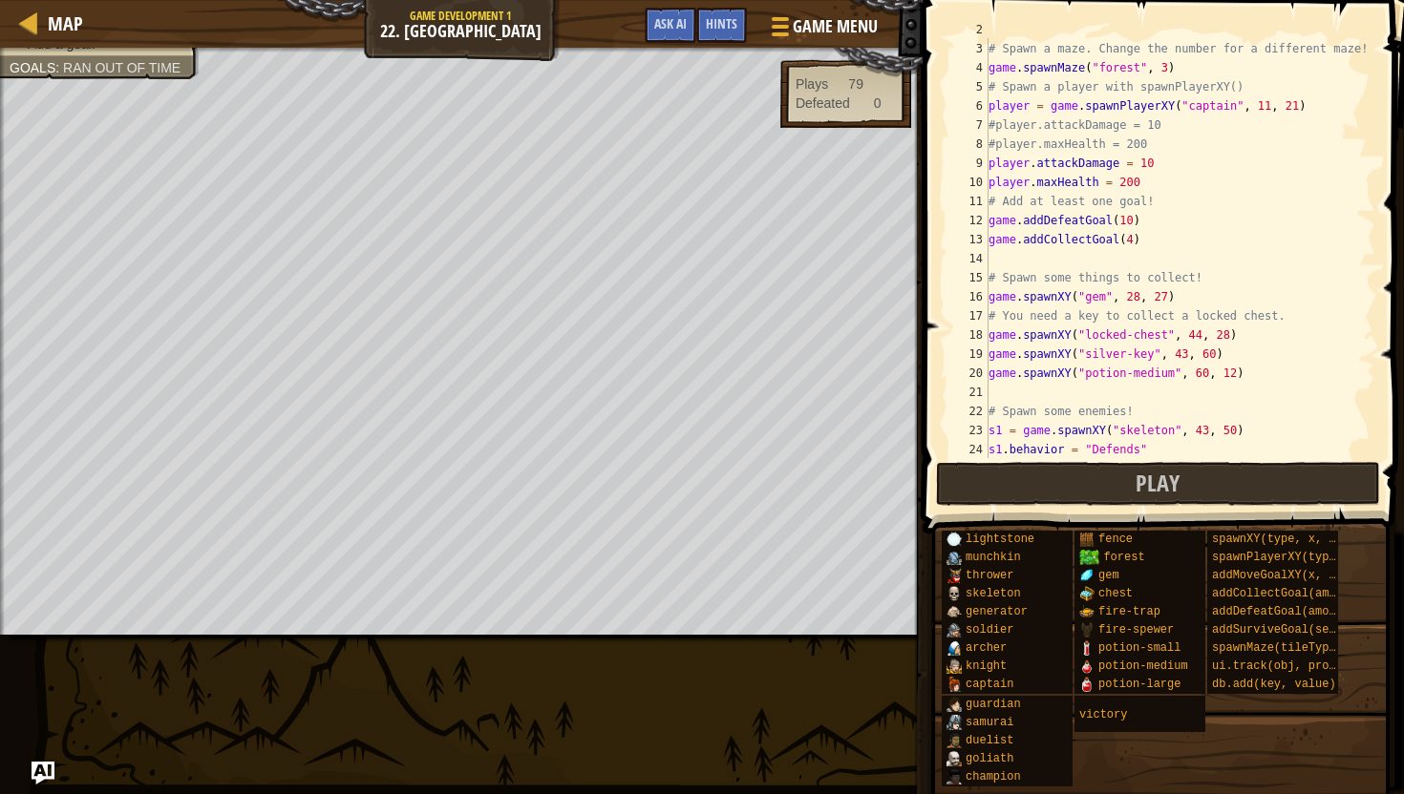
click at [1255, 417] on div "# Spawn a maze. Change the number for a different maze! game . spawnMaze ( "for…" at bounding box center [1179, 249] width 391 height 458
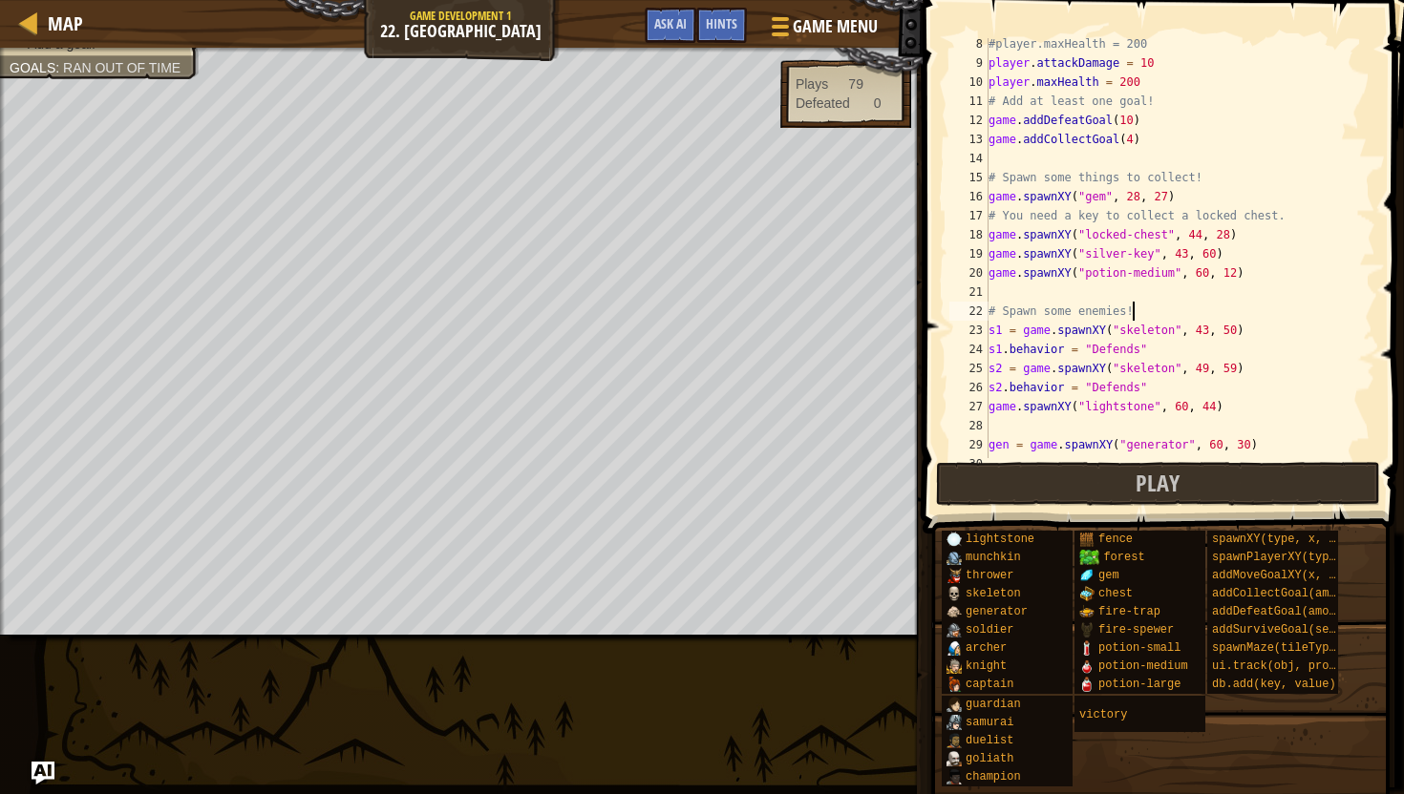
scroll to position [516, 0]
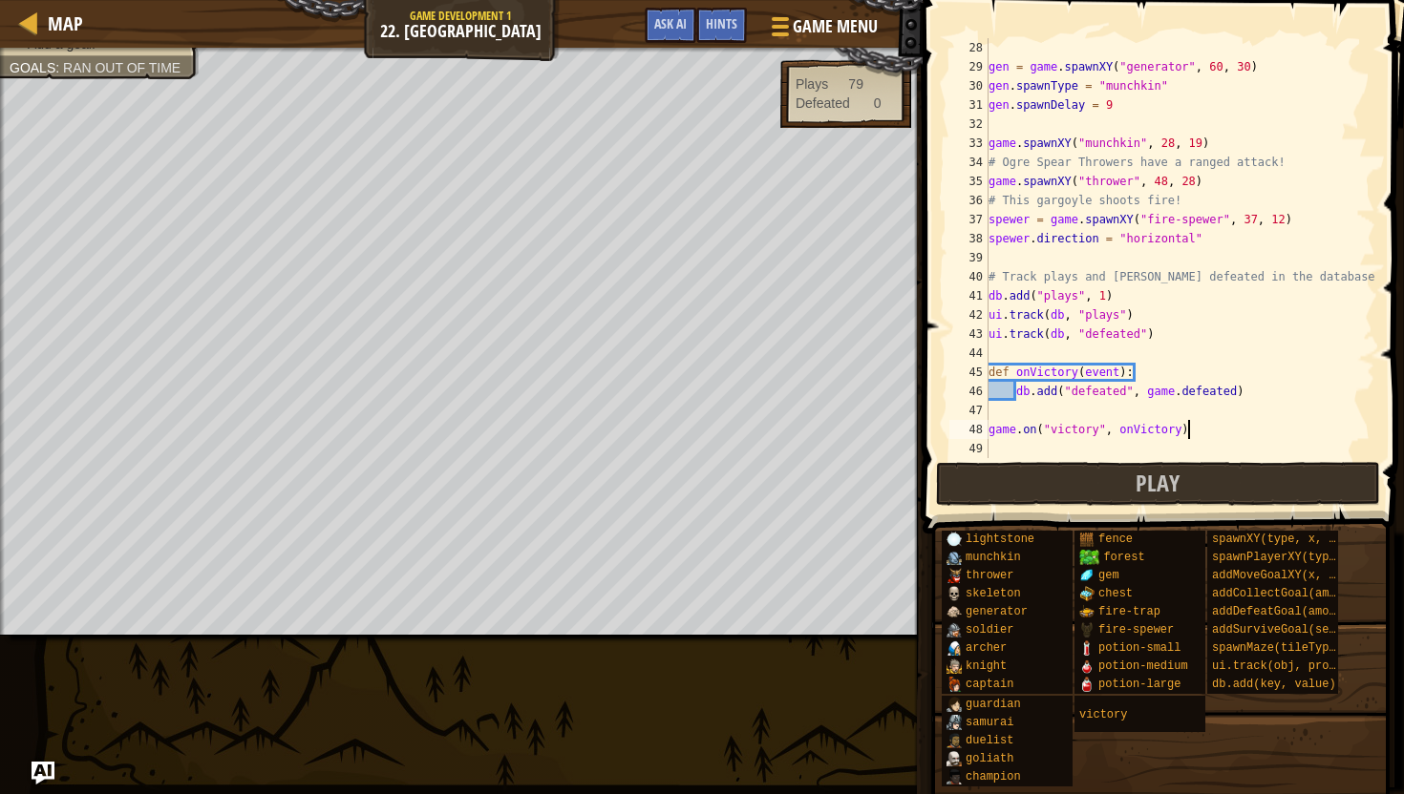
click at [1202, 427] on div "gen = game . spawnXY ( "generator" , 60 , 30 ) gen . spawnType = "munchkin" gen…" at bounding box center [1179, 267] width 391 height 458
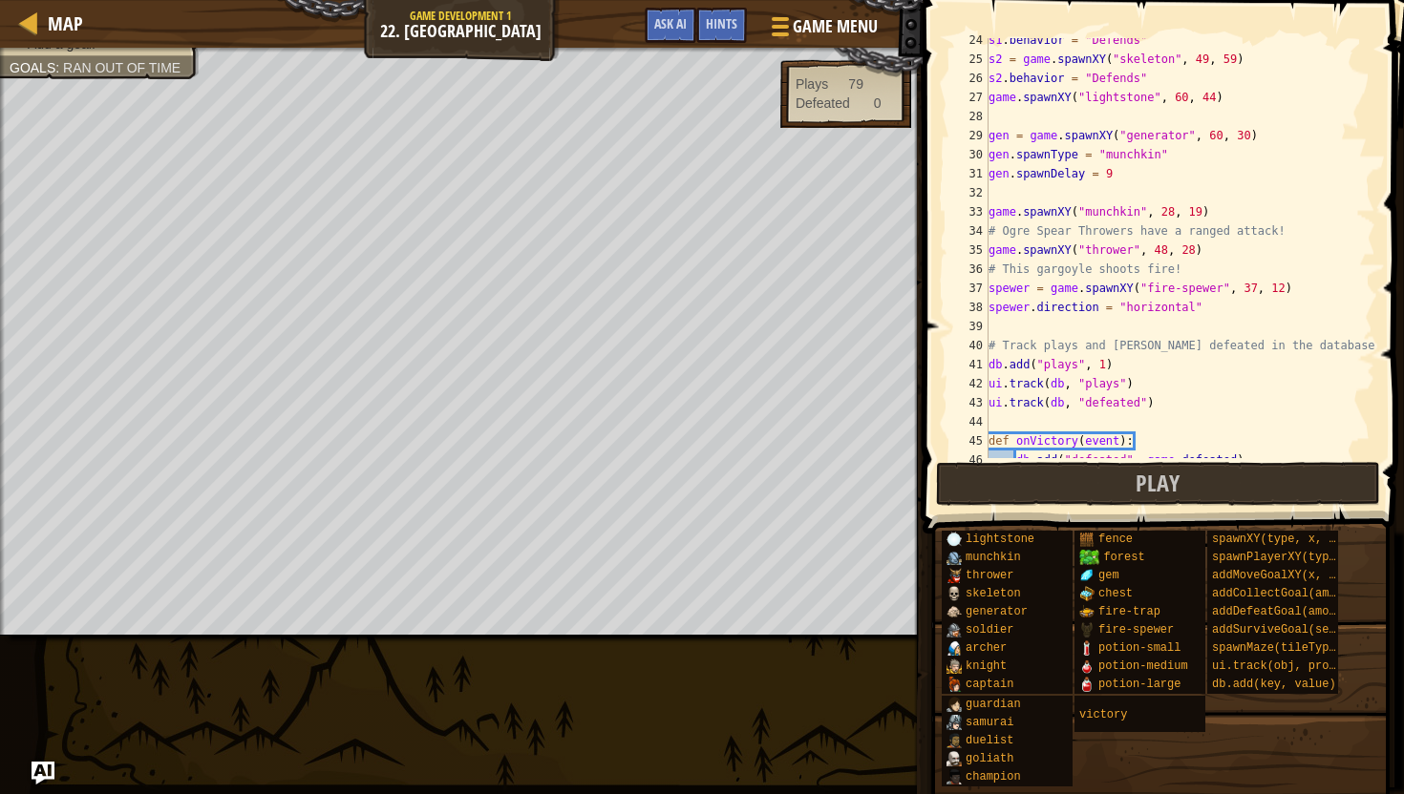
scroll to position [454, 0]
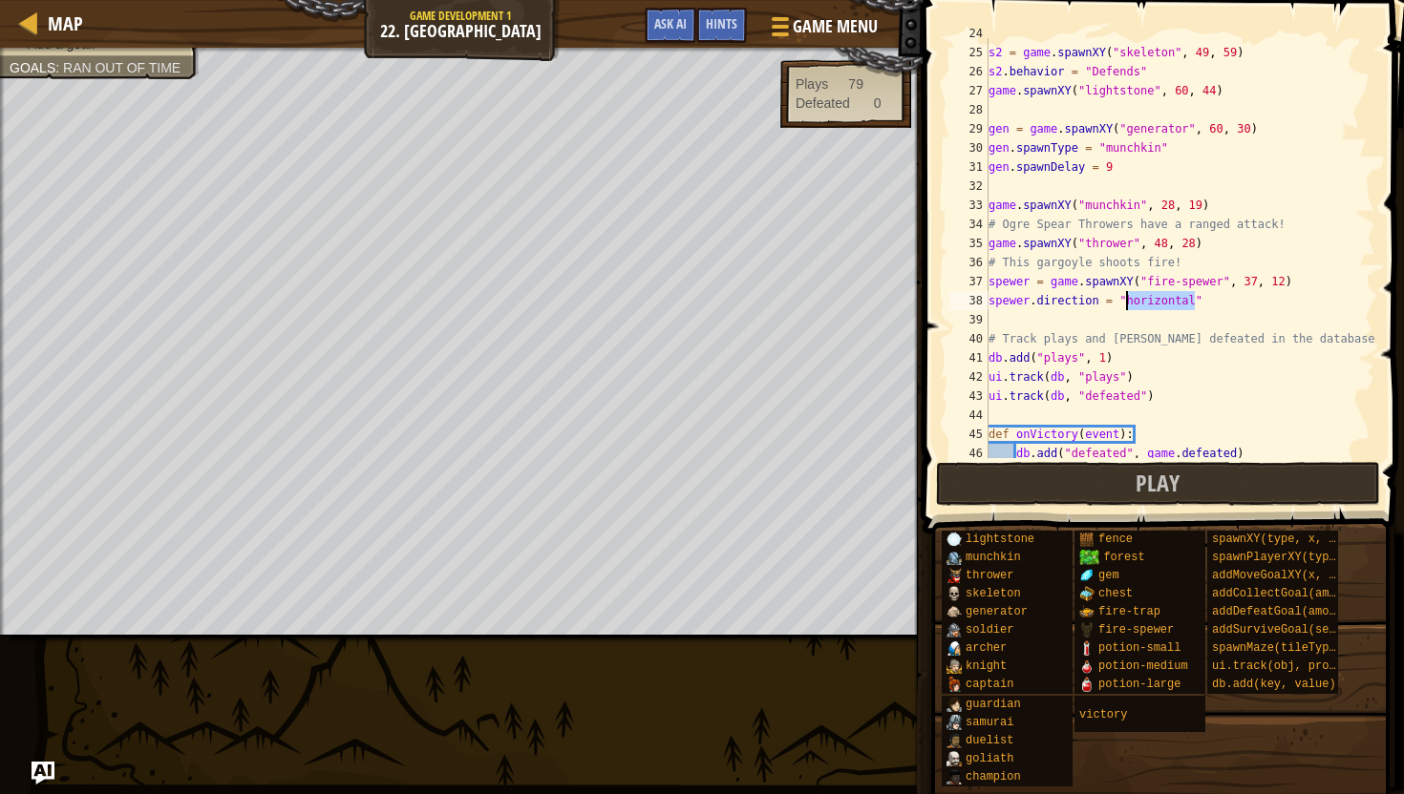
drag, startPoint x: 1193, startPoint y: 297, endPoint x: 1126, endPoint y: 303, distance: 67.1
click at [1126, 303] on div "s1 . behavior = "Defends" s2 = game . spawnXY ( "skeleton" , 49 , 59 ) s2 . beh…" at bounding box center [1179, 253] width 391 height 458
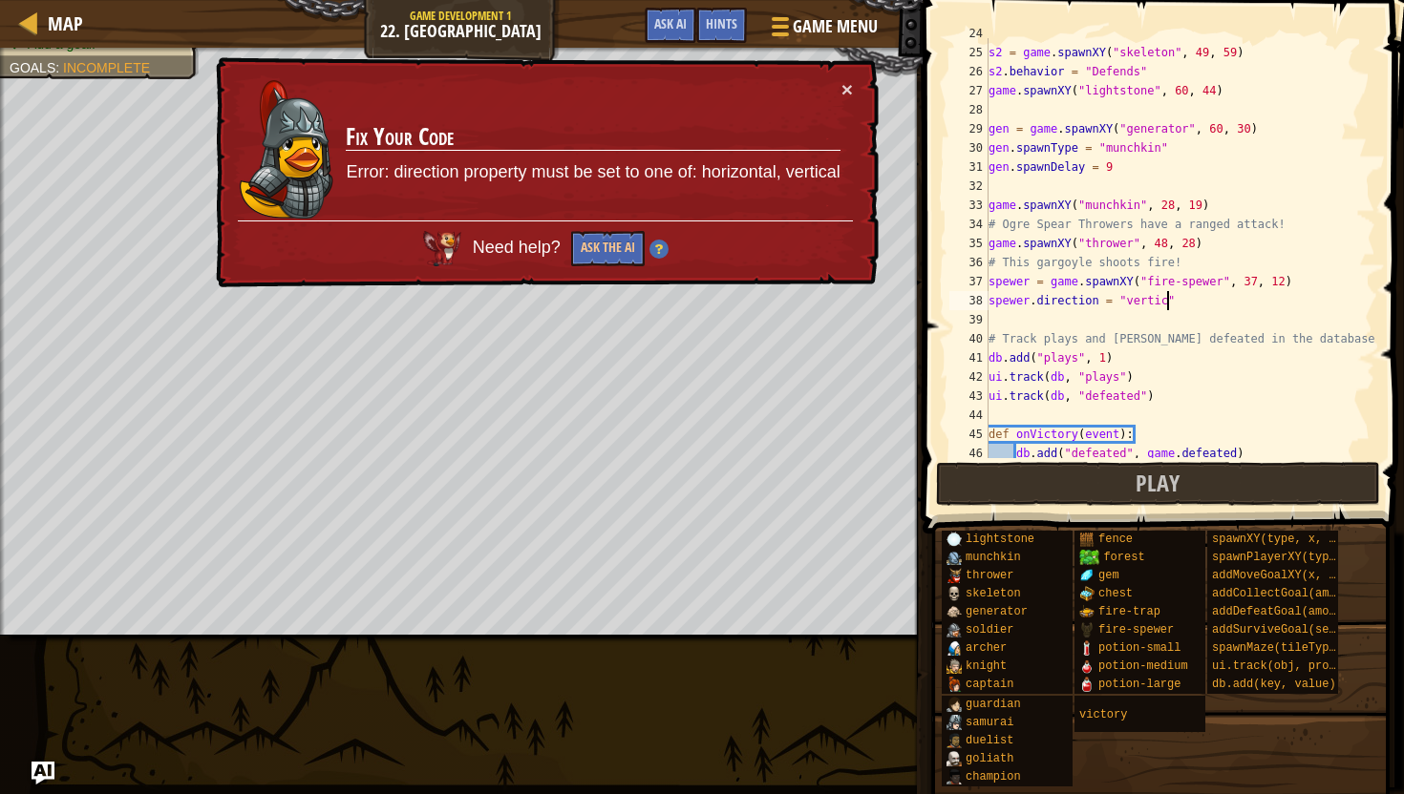
scroll to position [9, 15]
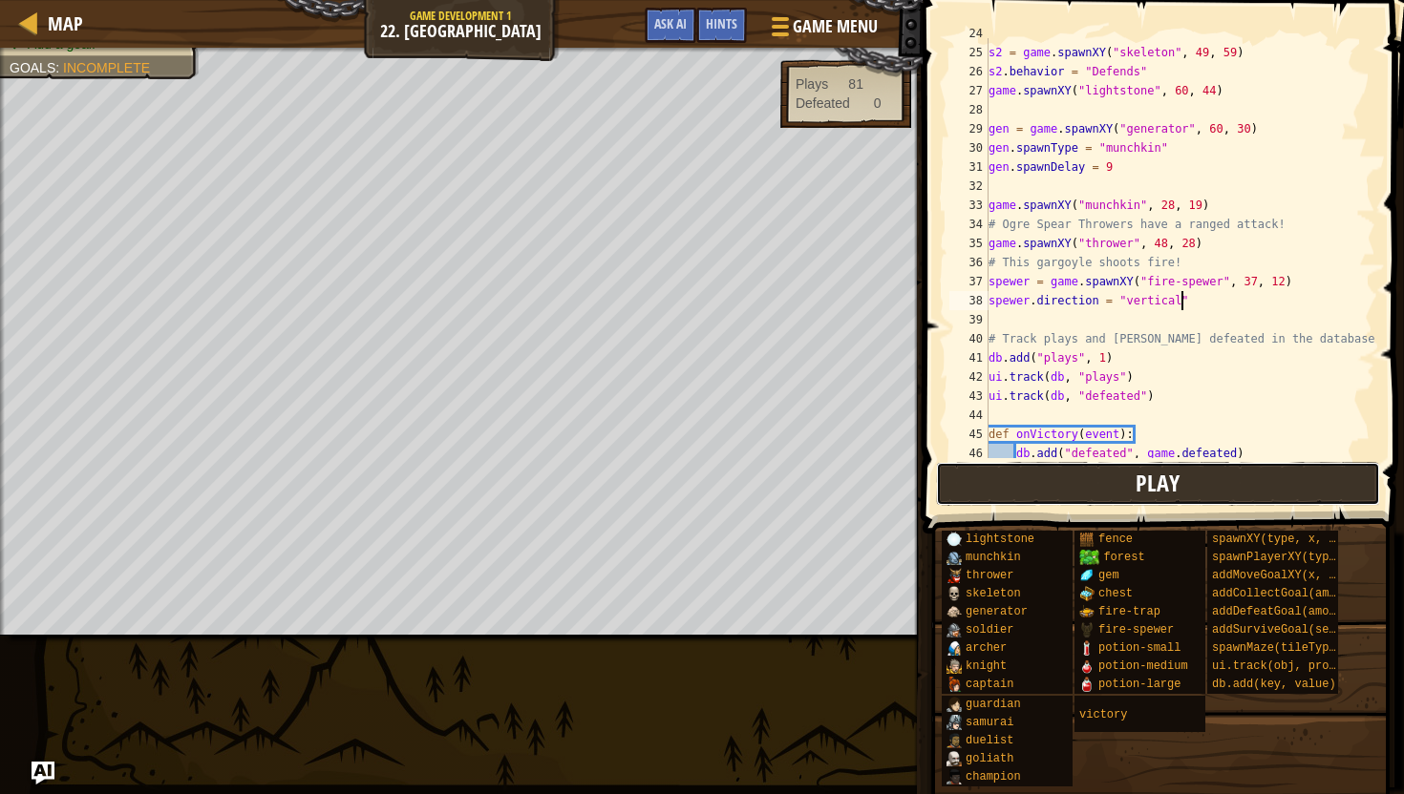
click at [1116, 476] on button "Play" at bounding box center [1158, 484] width 445 height 44
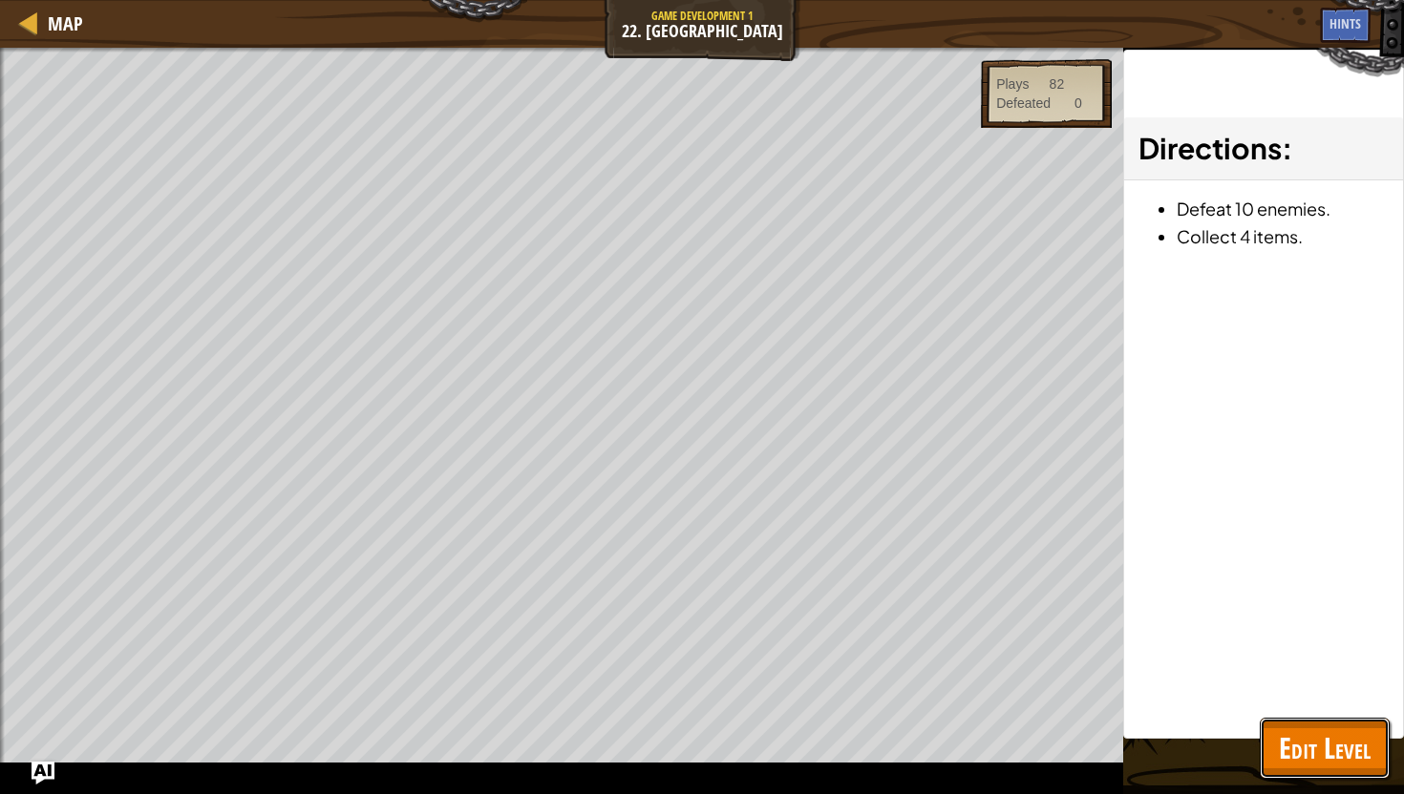
click at [1329, 750] on span "Edit Level" at bounding box center [1325, 748] width 92 height 39
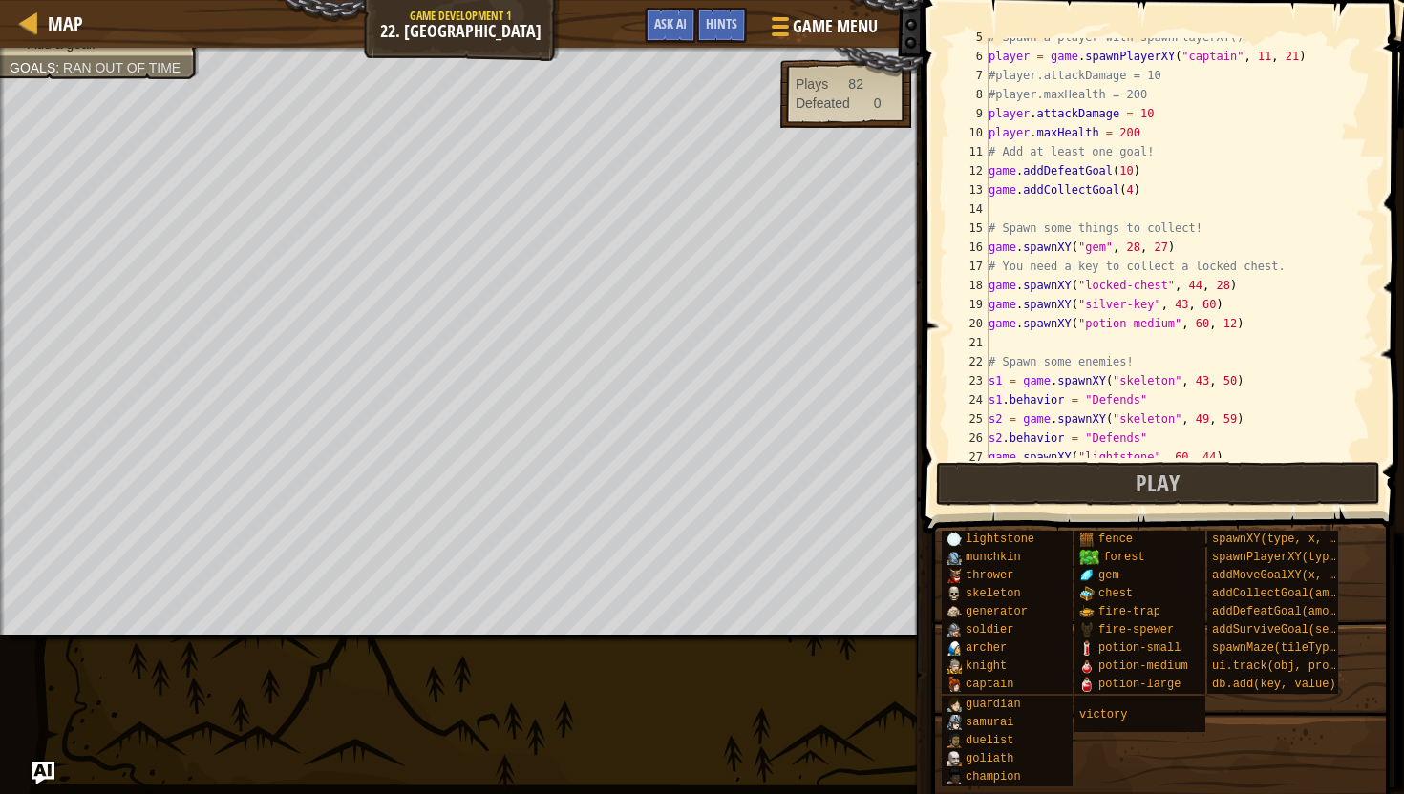
scroll to position [97, 0]
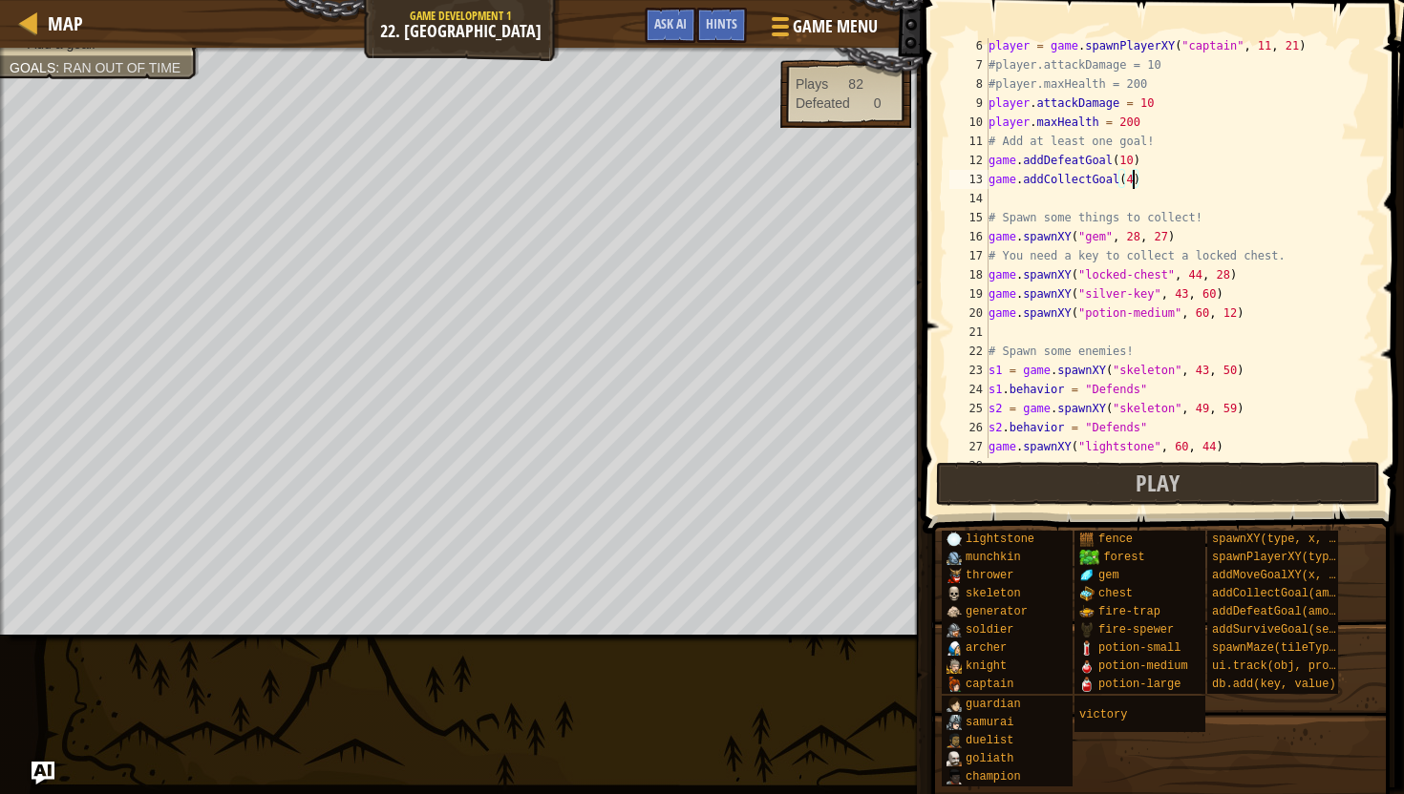
click at [1132, 185] on div "player = game . spawnPlayerXY ( "captain" , 11 , 21 ) #player.attackDamage = 10…" at bounding box center [1179, 265] width 391 height 458
click at [1245, 315] on div "player = game . spawnPlayerXY ( "captain" , 11 , 21 ) #player.attackDamage = 10…" at bounding box center [1179, 265] width 391 height 458
type textarea "game.spawnXY("potion-medium", 60, 12)"
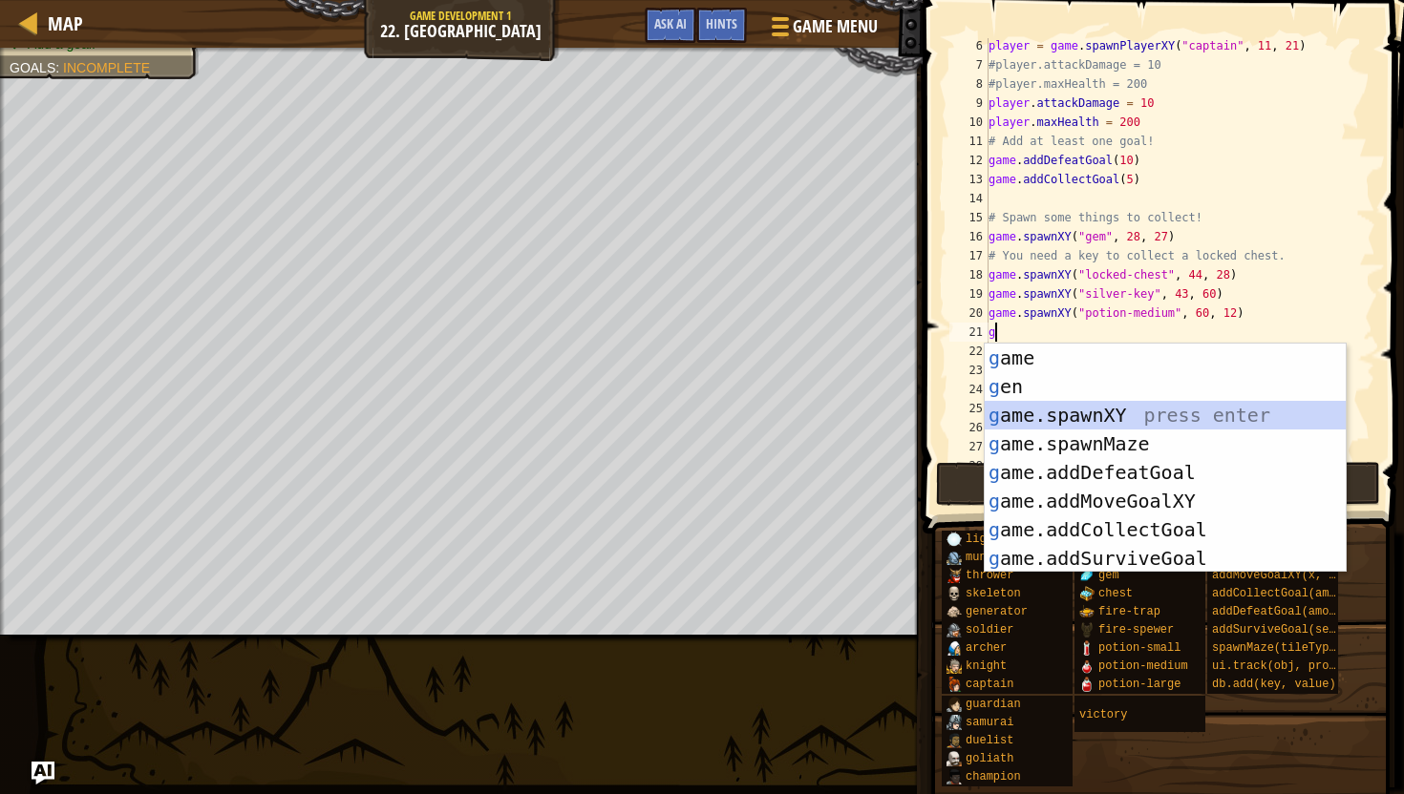
click at [1198, 409] on div "g ame press enter g en press enter g ame.spawnXY press enter g ame.spawnMaze pr…" at bounding box center [1164, 487] width 361 height 286
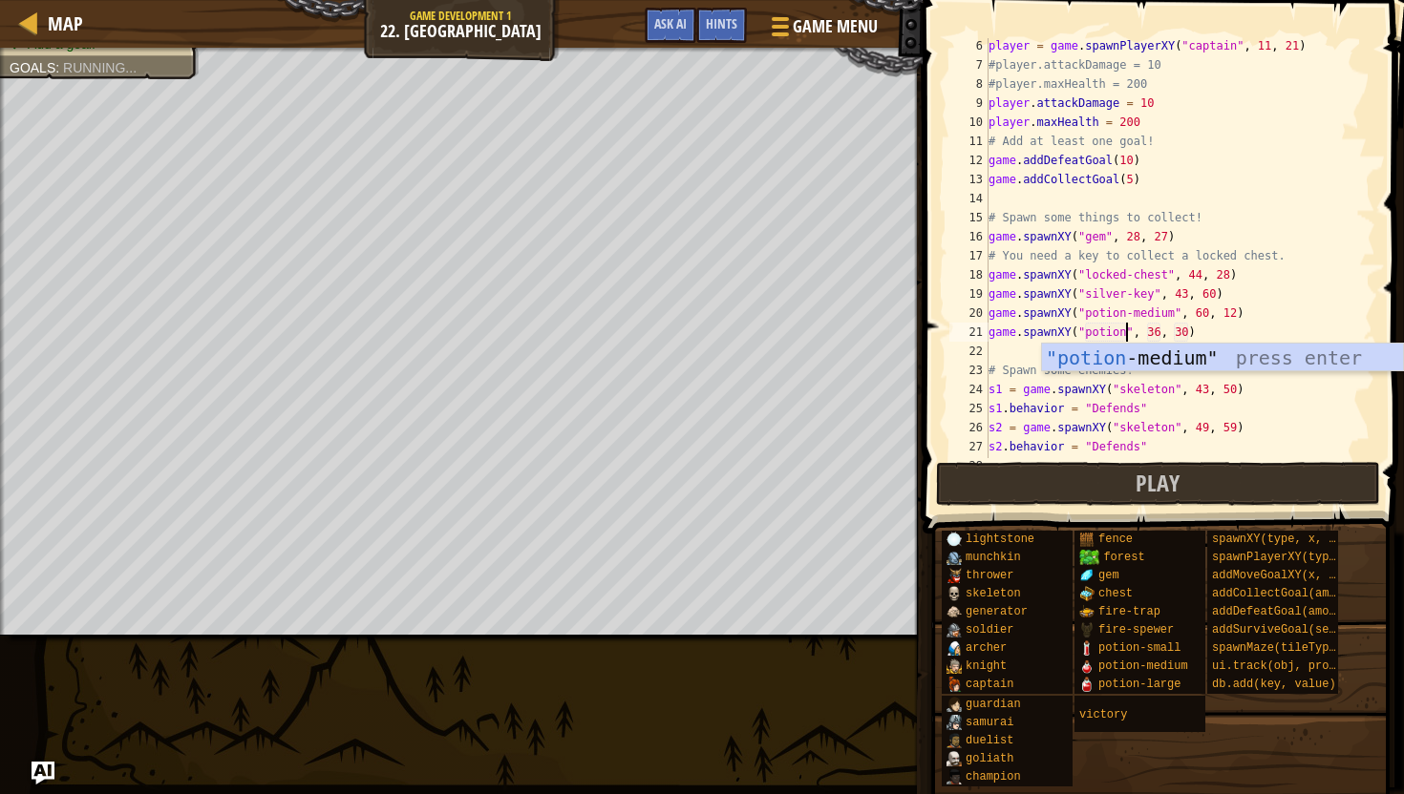
scroll to position [9, 11]
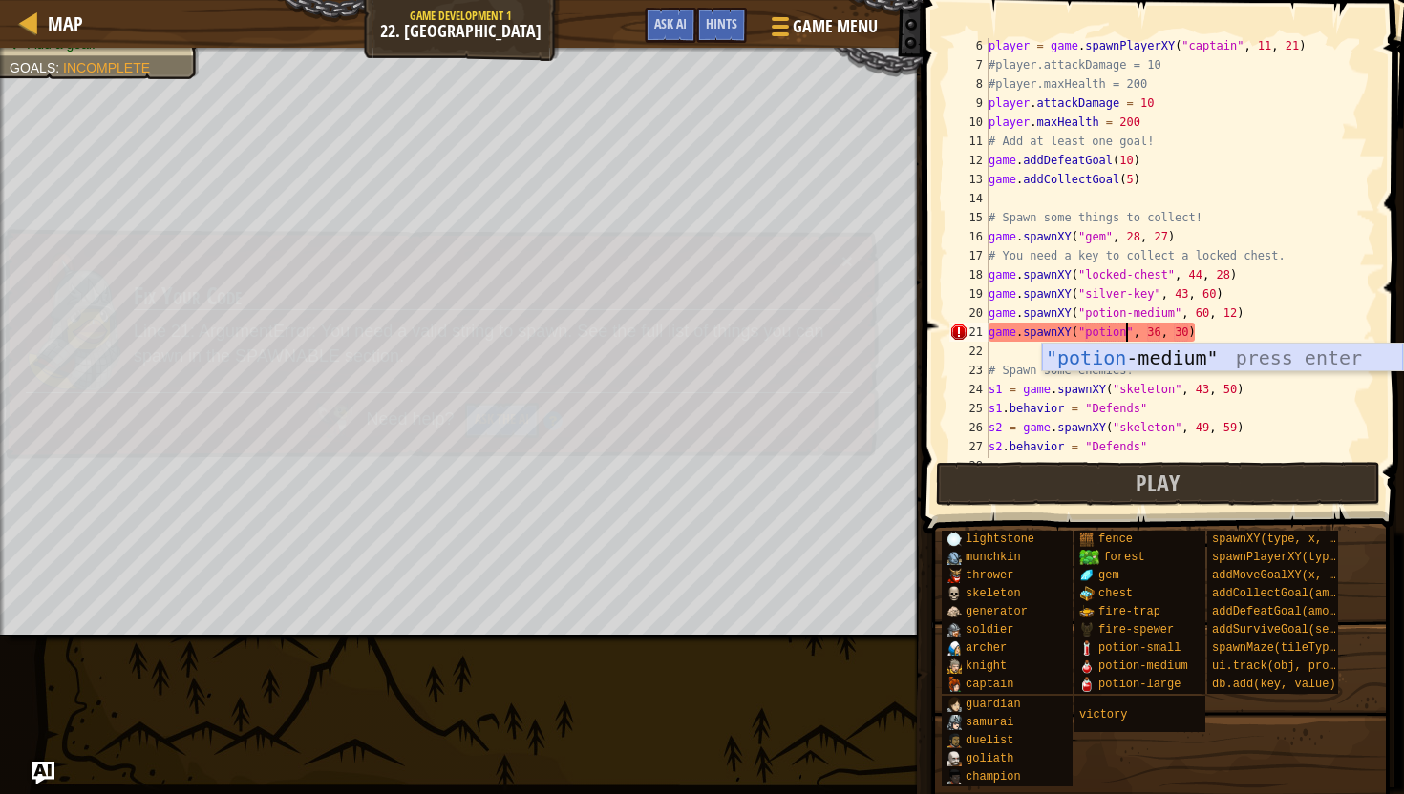
click at [1173, 363] on div ""potion -medium" press enter" at bounding box center [1222, 387] width 361 height 86
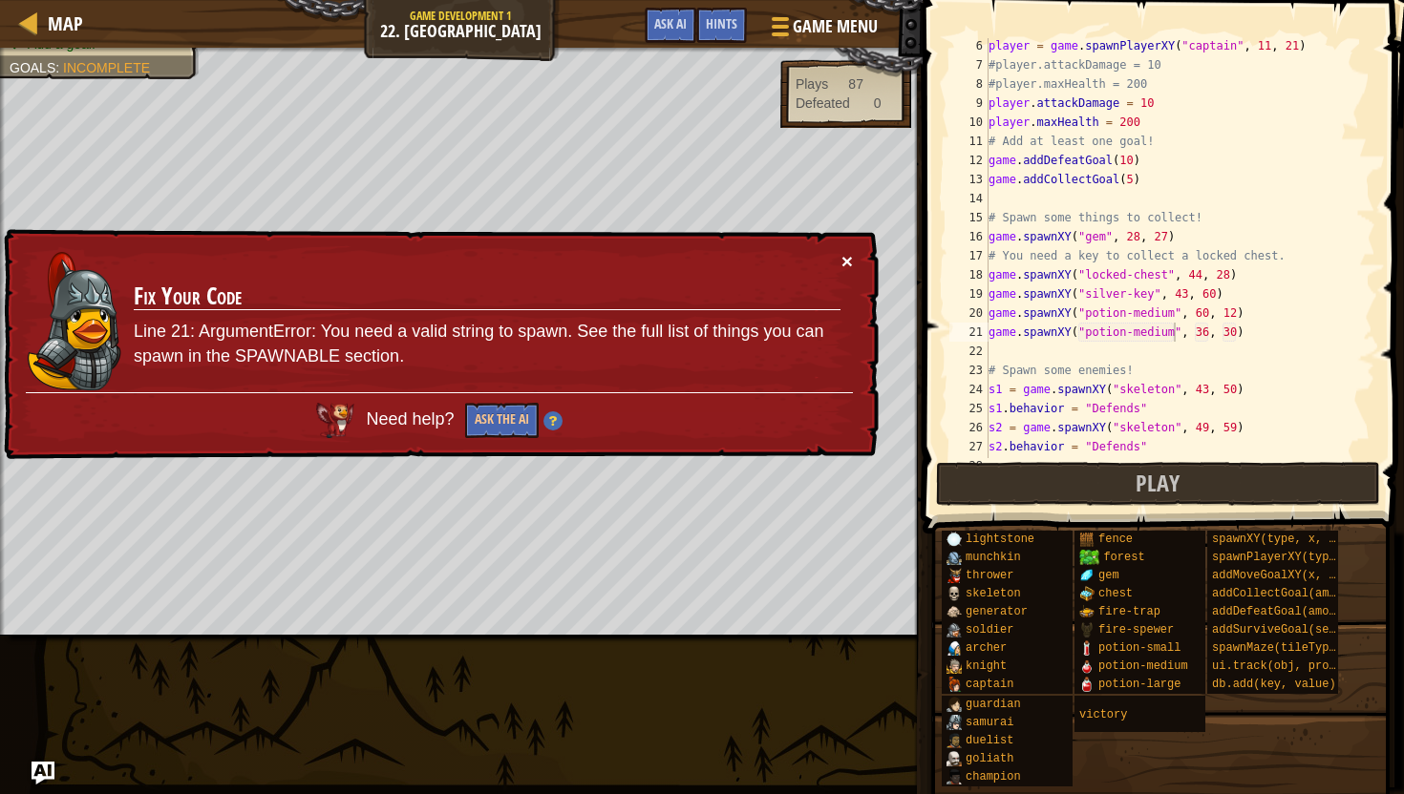
click at [848, 271] on button "×" at bounding box center [846, 261] width 11 height 20
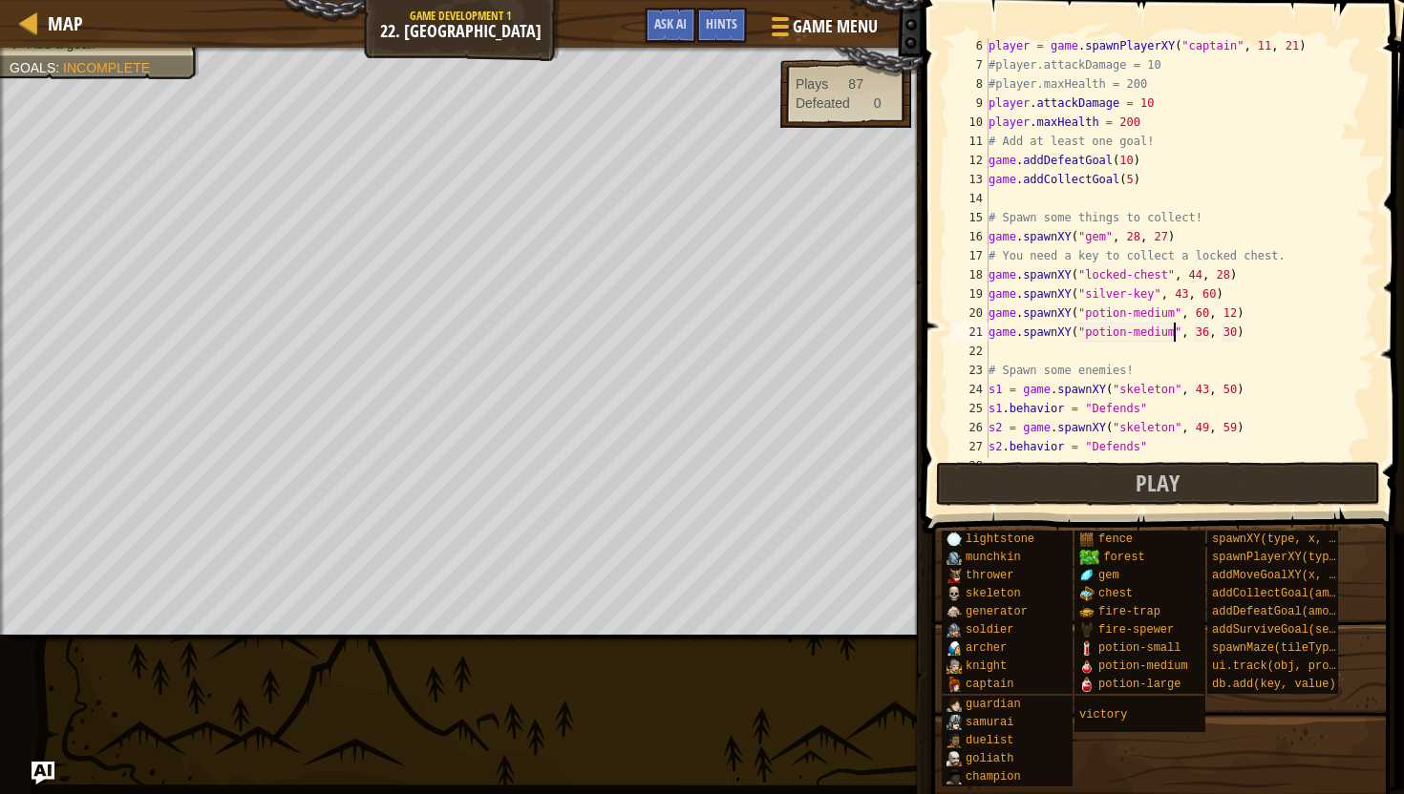
click at [1208, 331] on div "player = game . spawnPlayerXY ( "captain" , 11 , 21 ) #player.attackDamage = 10…" at bounding box center [1179, 265] width 391 height 458
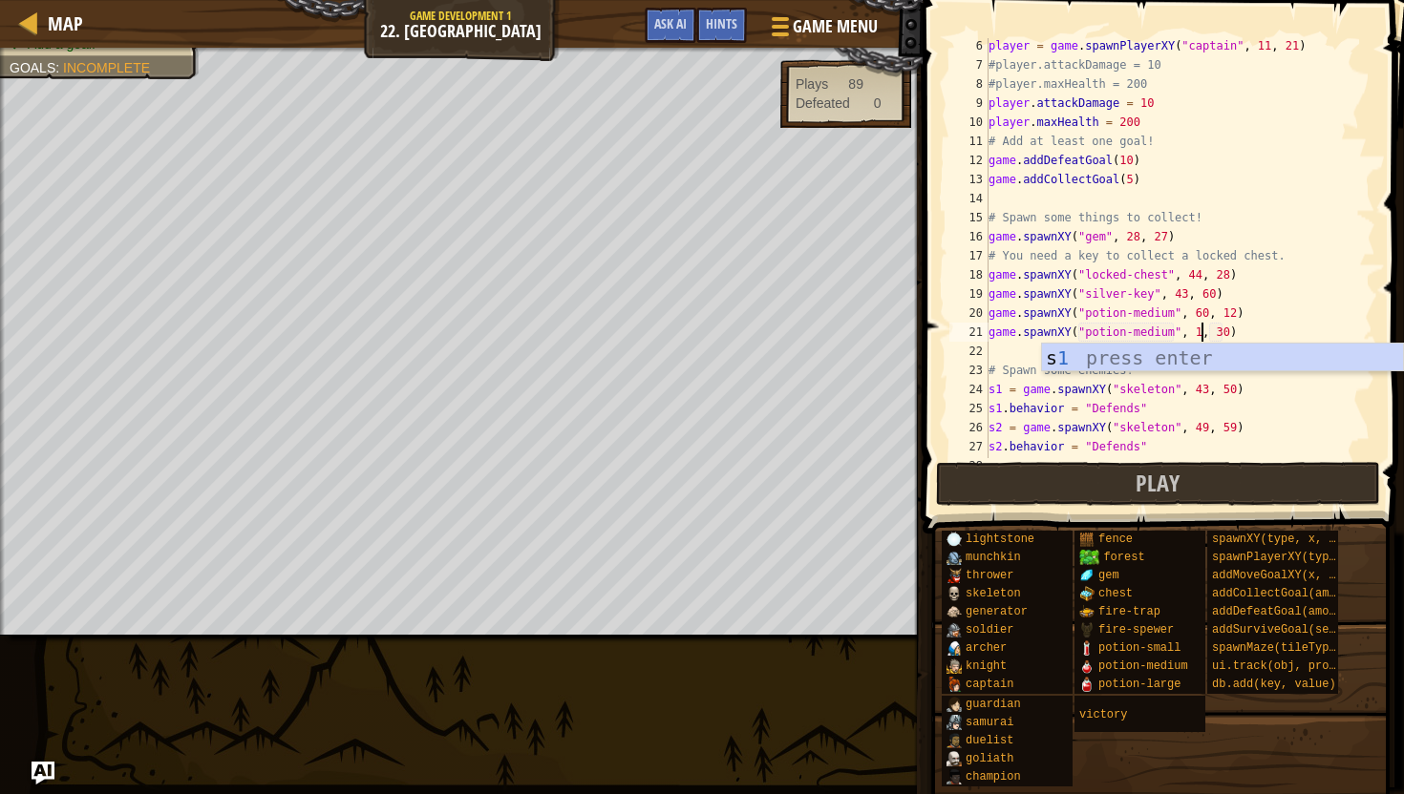
scroll to position [9, 18]
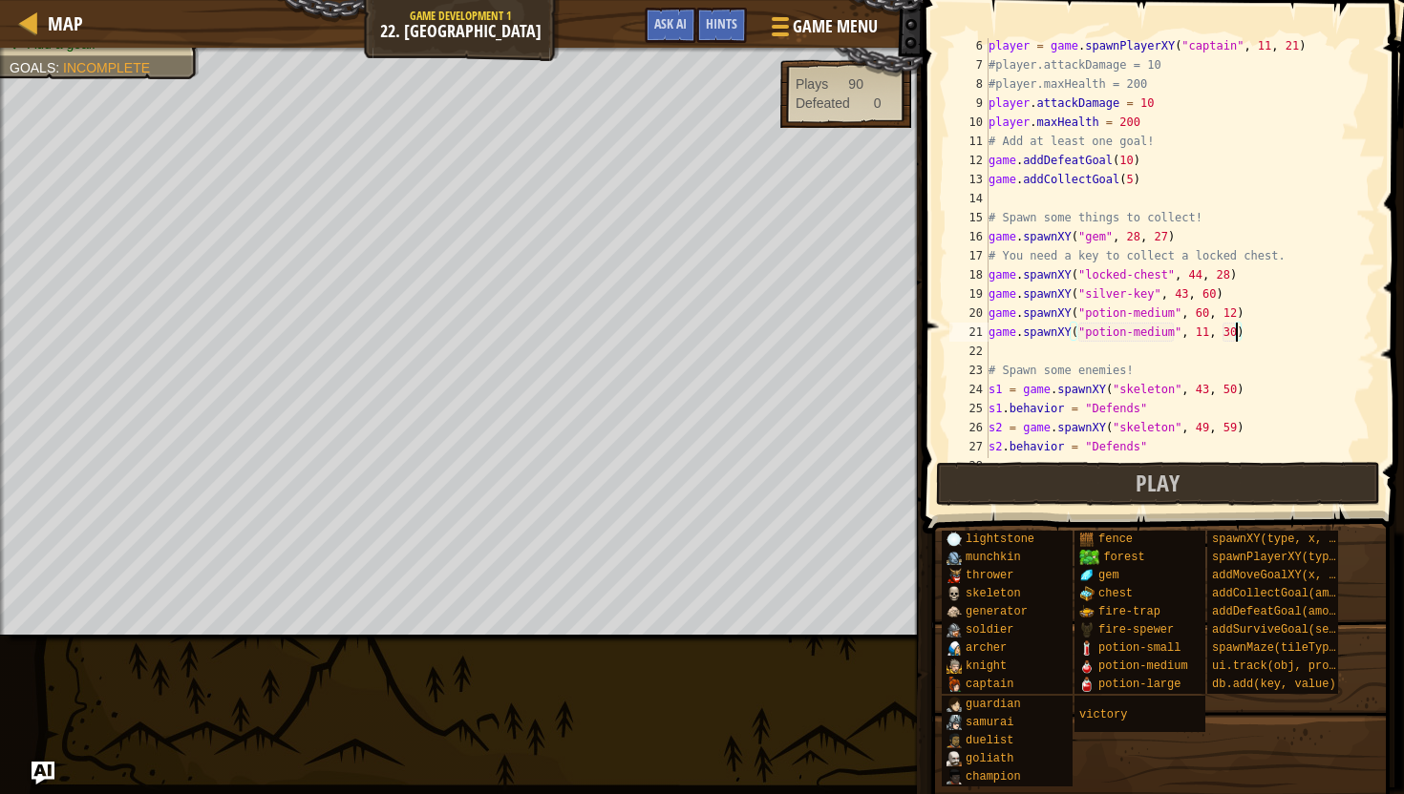
click at [1237, 339] on div "player = game . spawnPlayerXY ( "captain" , 11 , 21 ) #player.attackDamage = 10…" at bounding box center [1179, 265] width 391 height 458
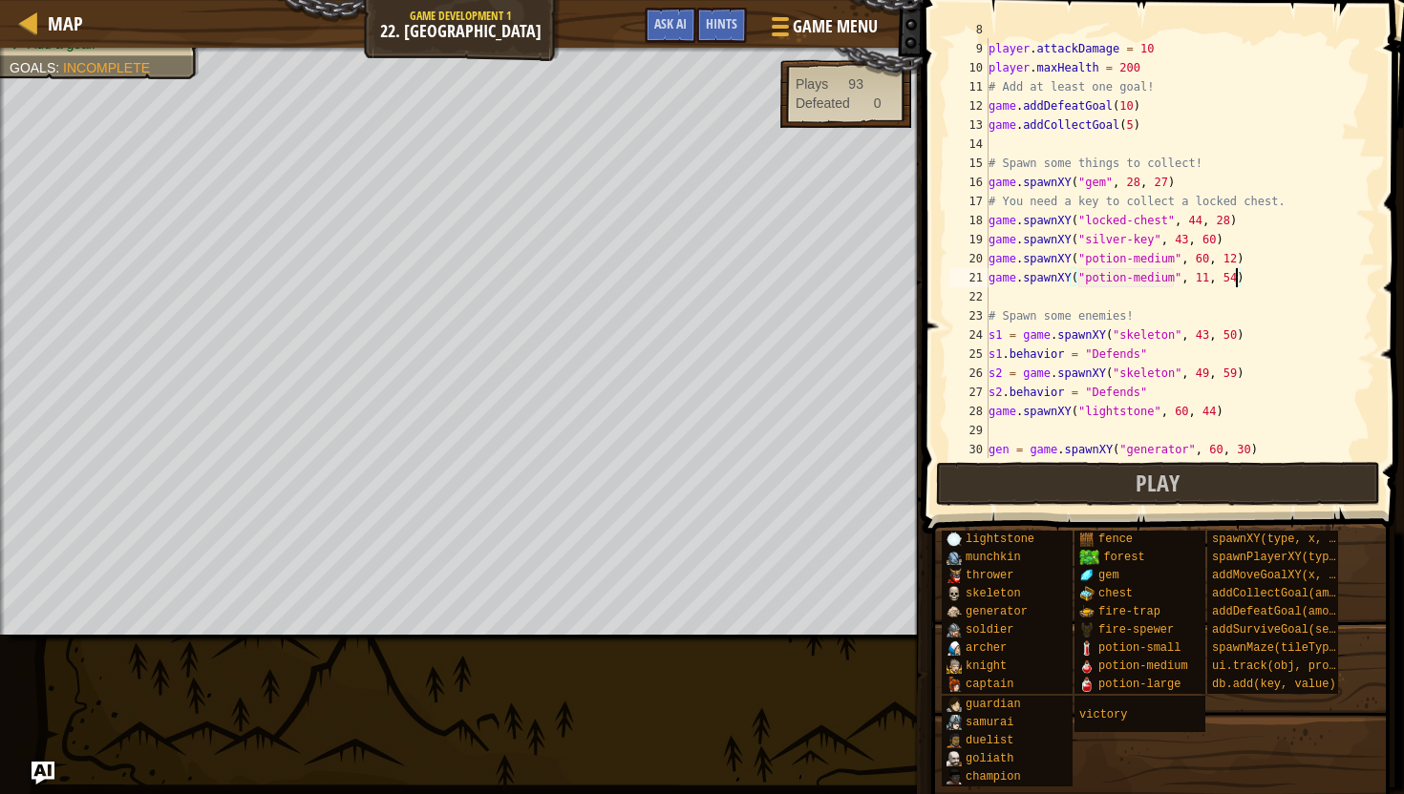
scroll to position [127, 0]
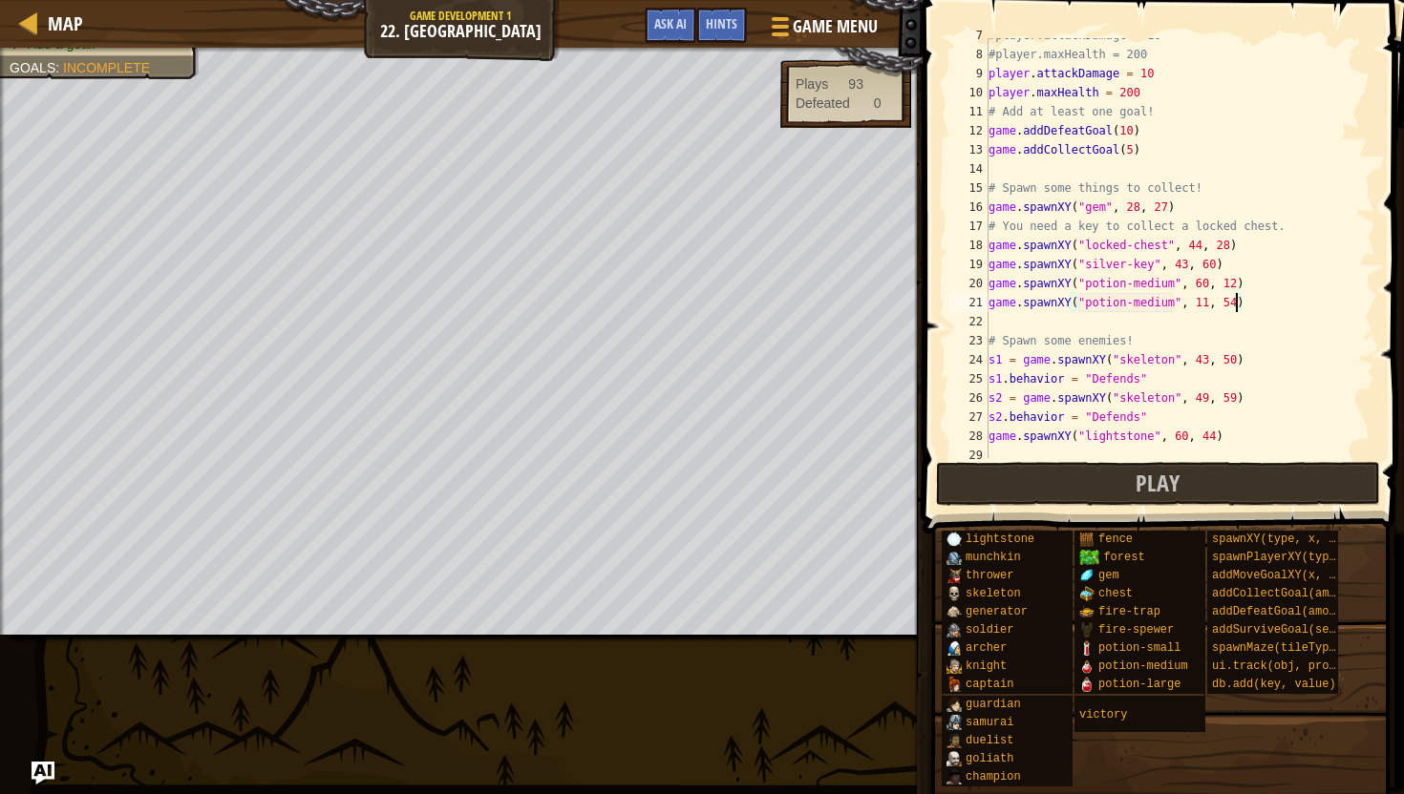
click at [1132, 127] on div "#player.attackDamage = 10 #player.maxHealth = 200 player . attackDamage = 10 pl…" at bounding box center [1179, 255] width 391 height 458
click at [1092, 479] on button "Play" at bounding box center [1158, 484] width 445 height 44
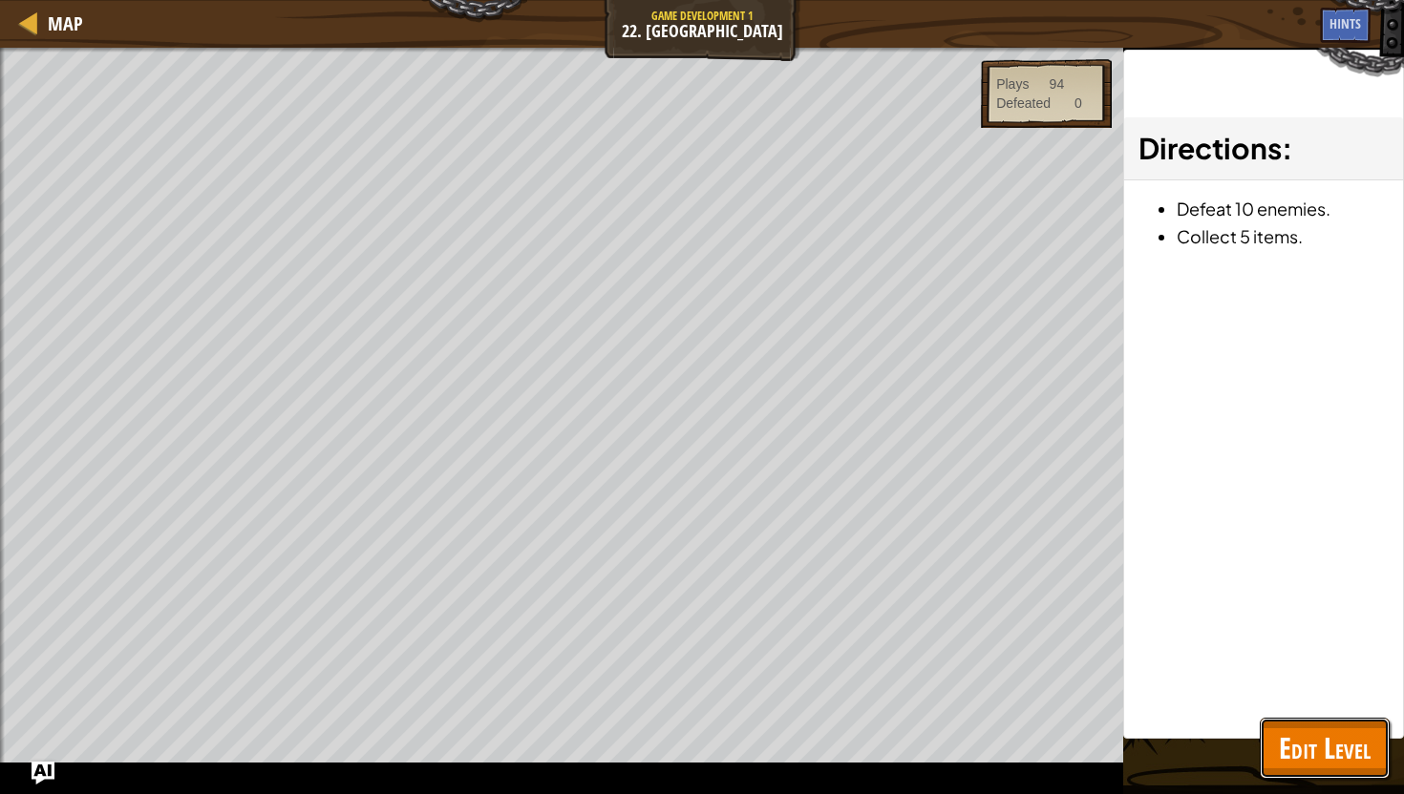
click at [1362, 753] on span "Edit Level" at bounding box center [1325, 748] width 92 height 39
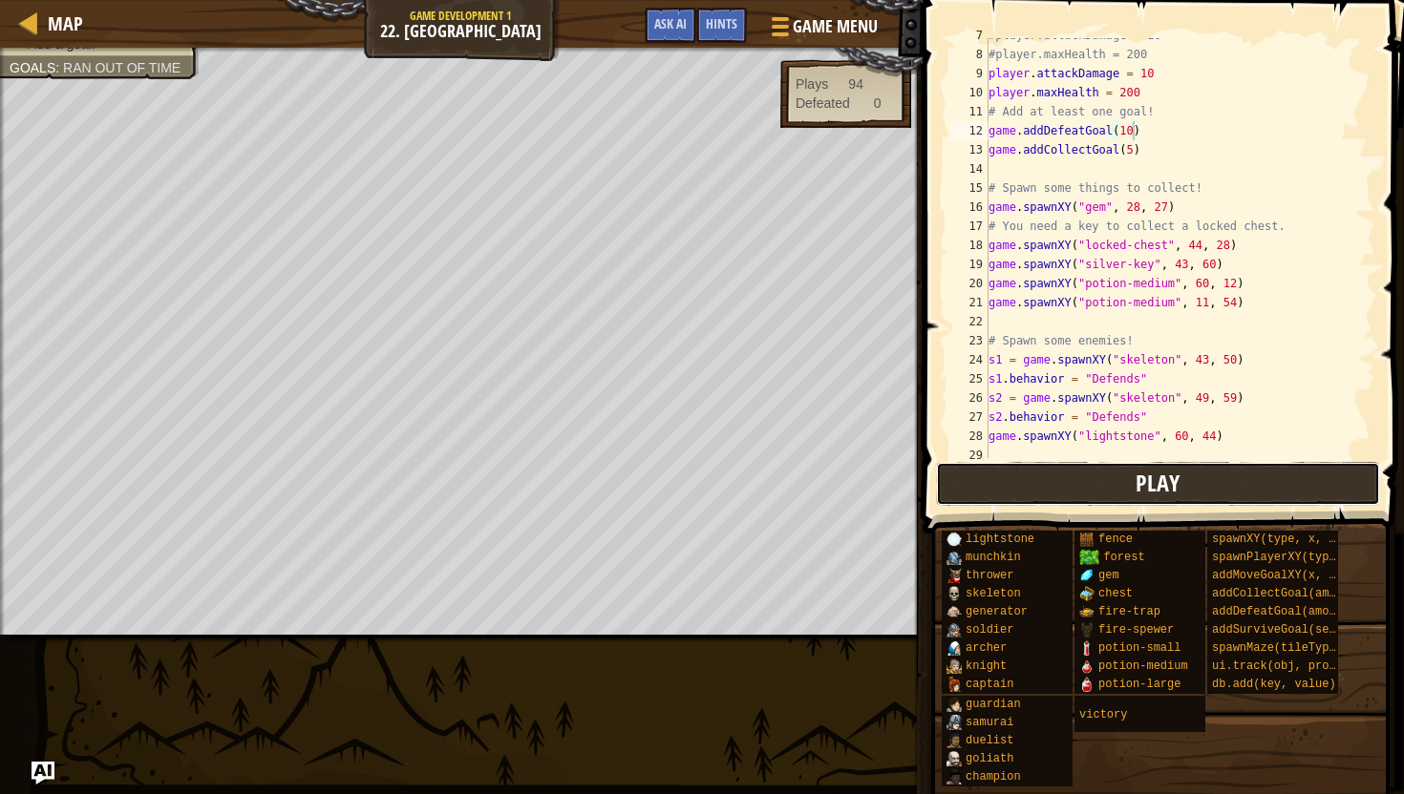
click at [1099, 490] on button "Play" at bounding box center [1158, 484] width 445 height 44
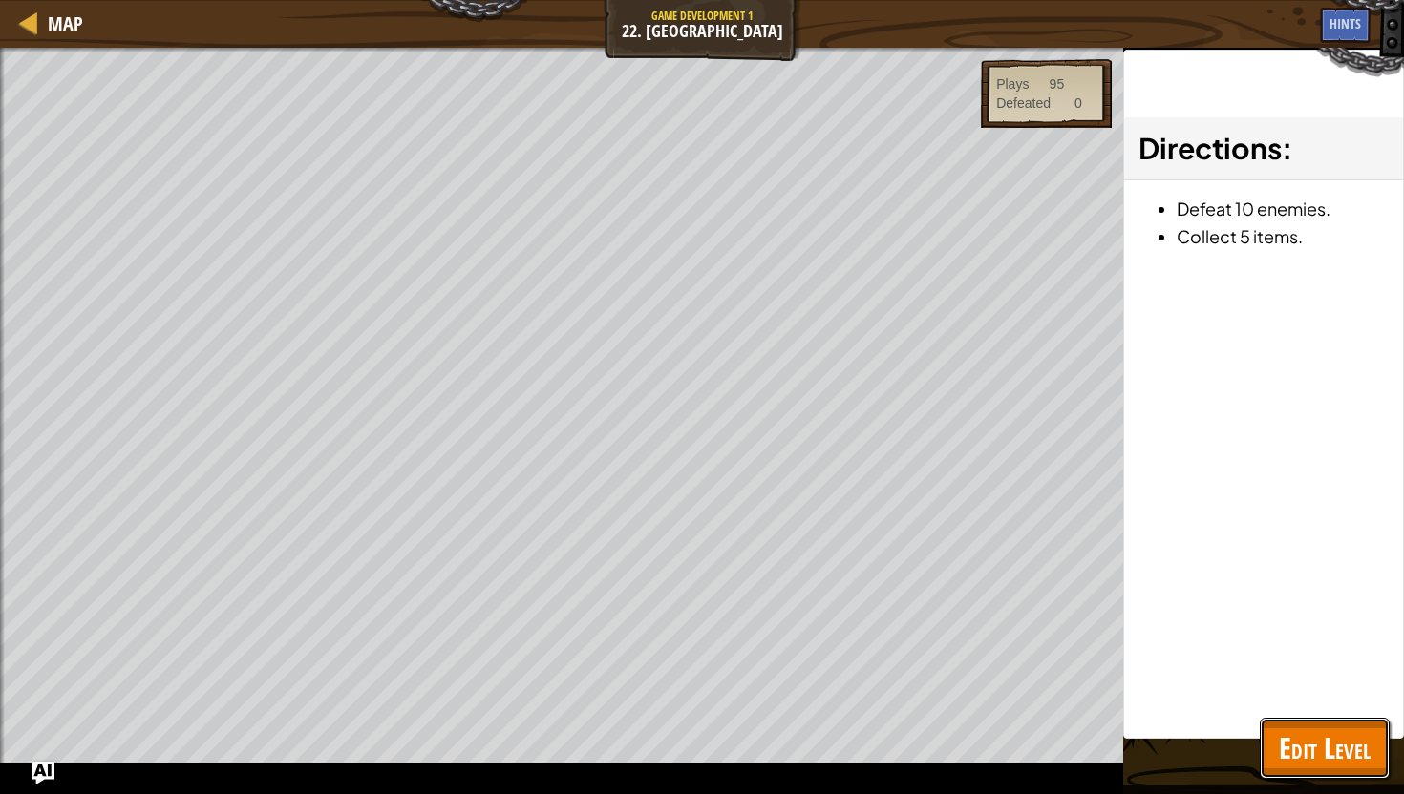
click at [1299, 765] on span "Edit Level" at bounding box center [1325, 748] width 92 height 39
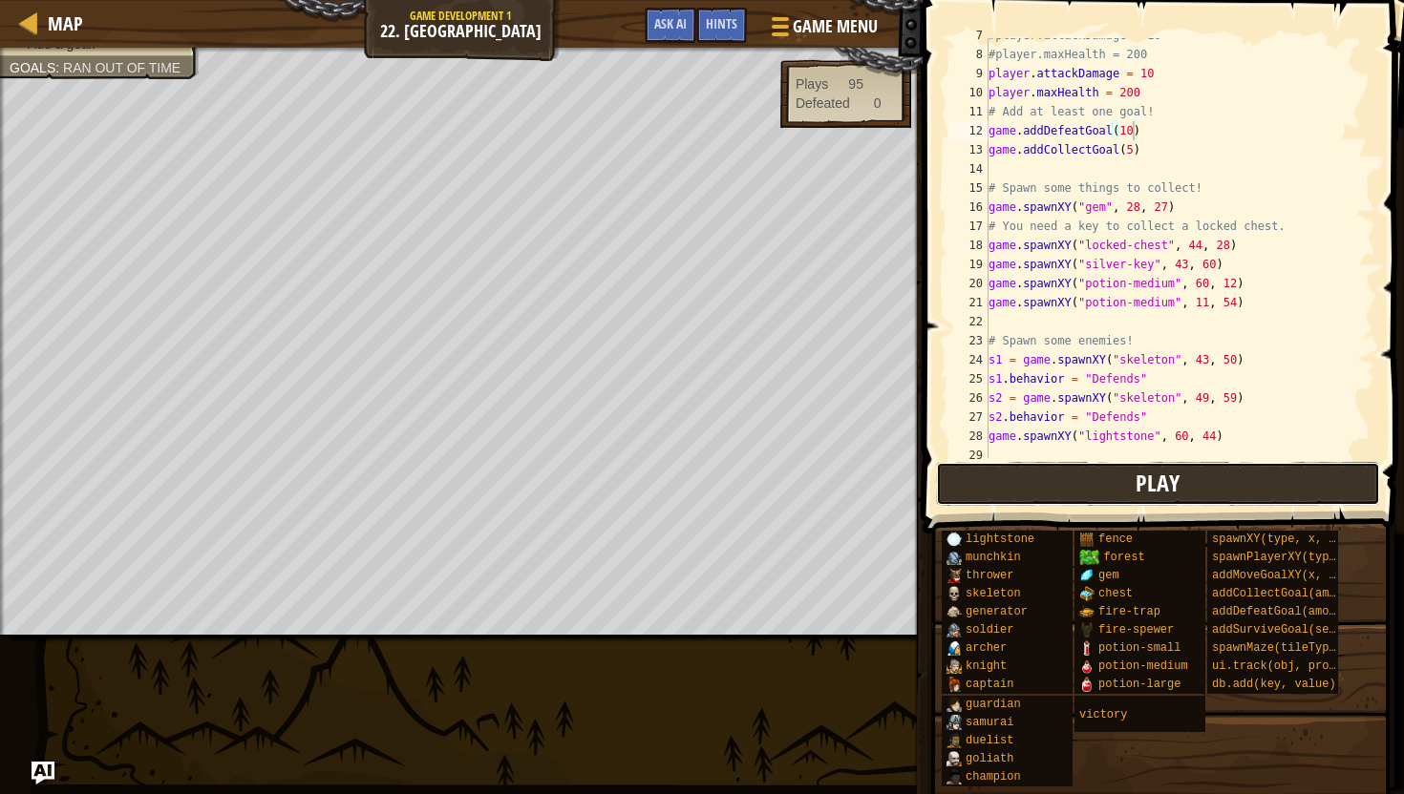
click at [963, 484] on button "Play" at bounding box center [1158, 484] width 445 height 44
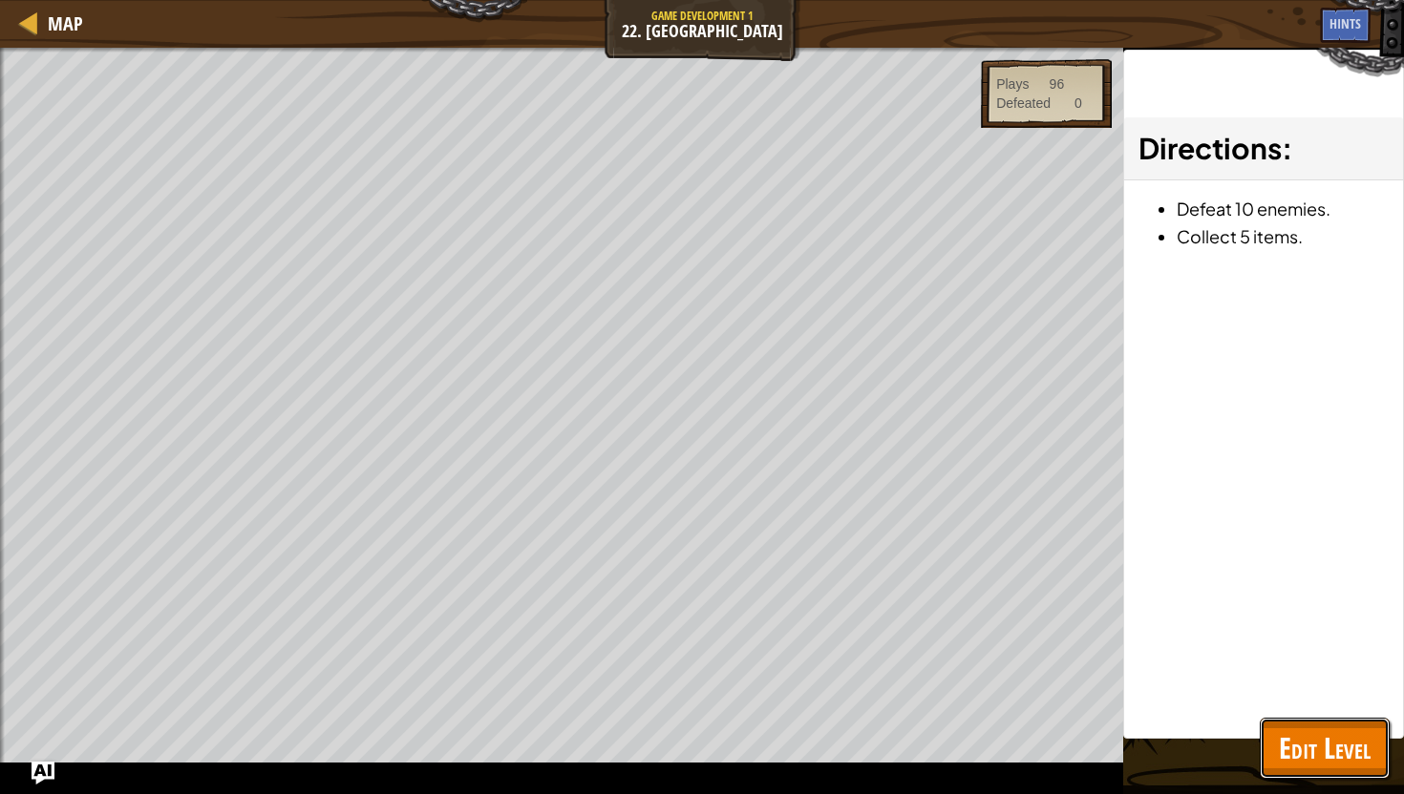
click at [1311, 736] on span "Edit Level" at bounding box center [1325, 748] width 92 height 39
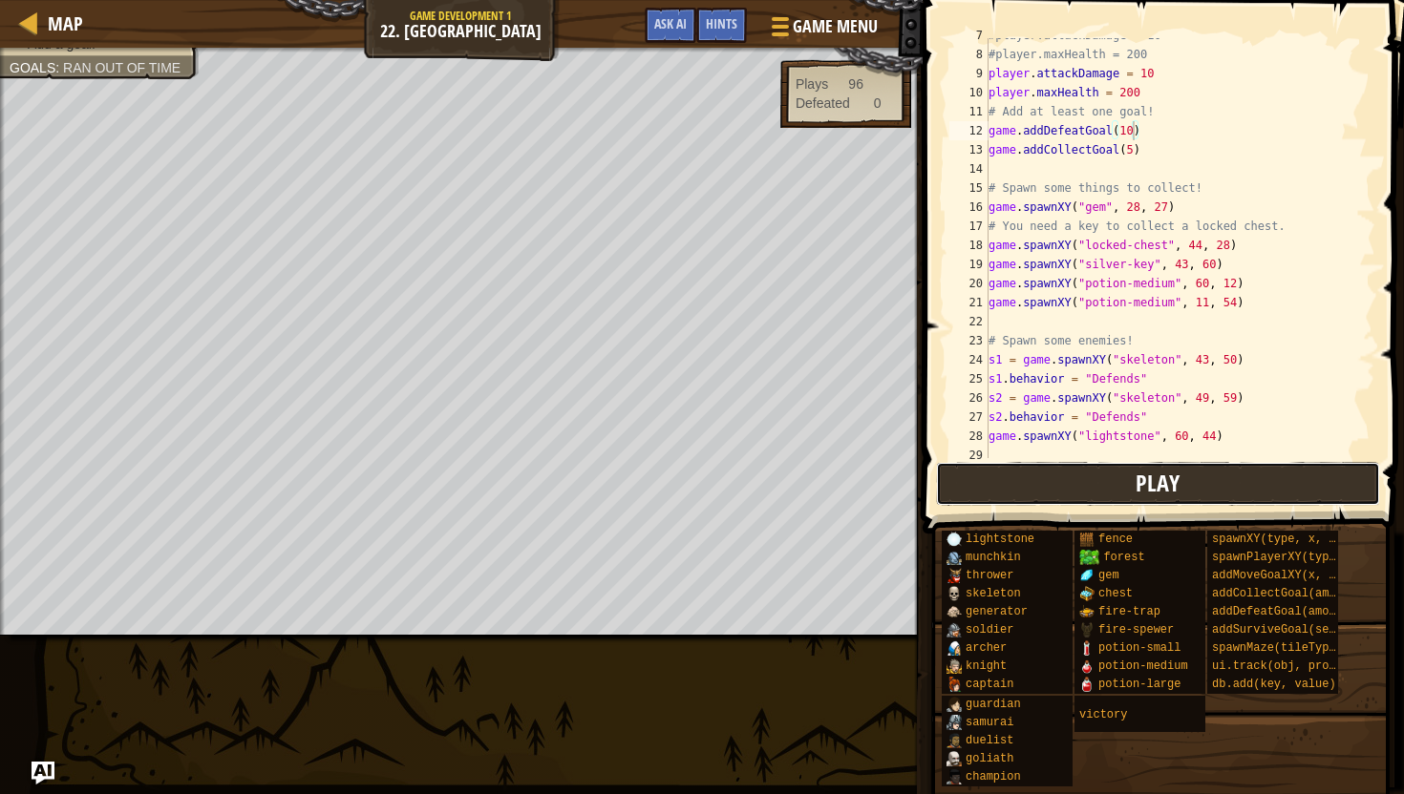
click at [1126, 479] on button "Play" at bounding box center [1158, 484] width 445 height 44
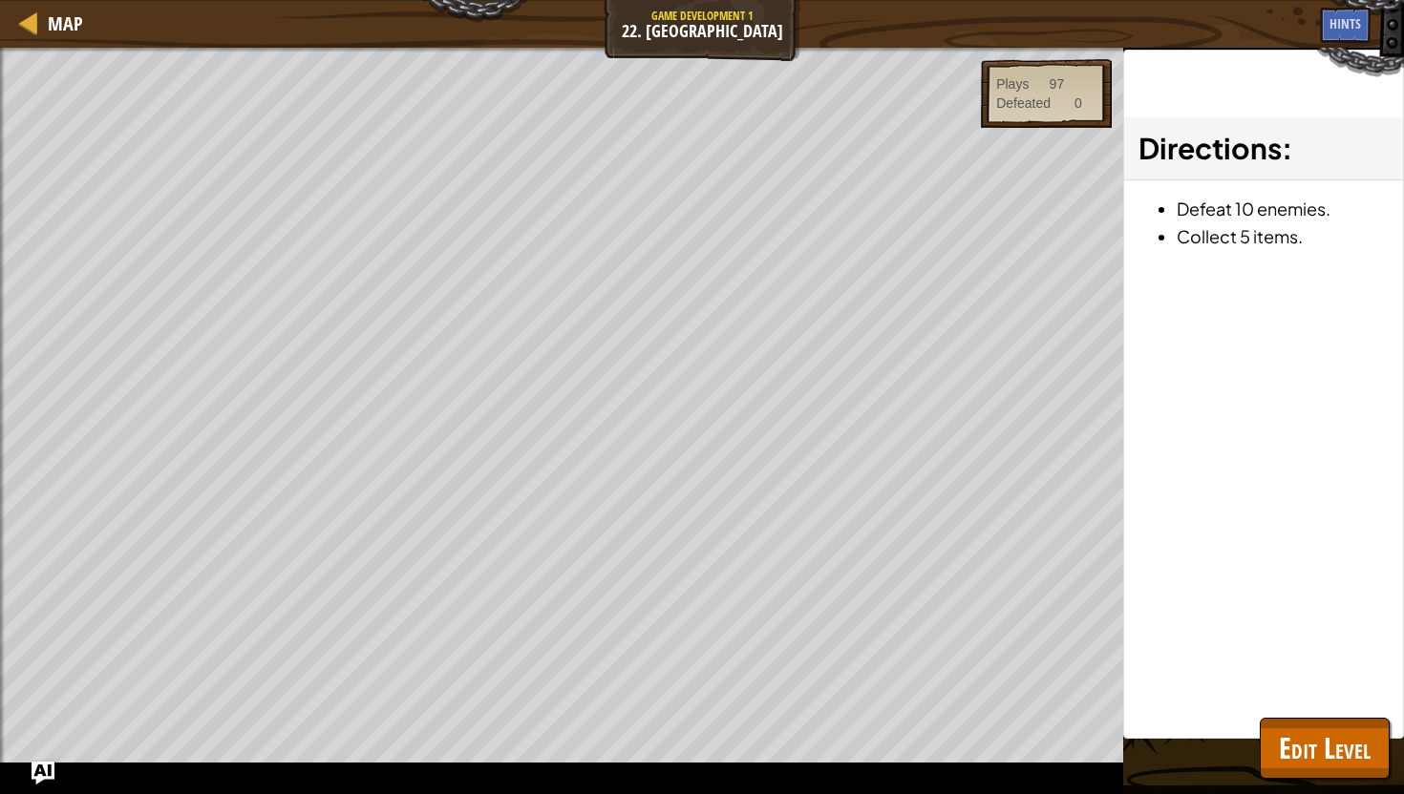
click at [1316, 794] on div "Beat your completed level. Spawn a maze. Spawn the hero. Add a goal. Goals : Ra…" at bounding box center [702, 421] width 1404 height 747
click at [1302, 760] on span "Edit Level" at bounding box center [1325, 748] width 92 height 39
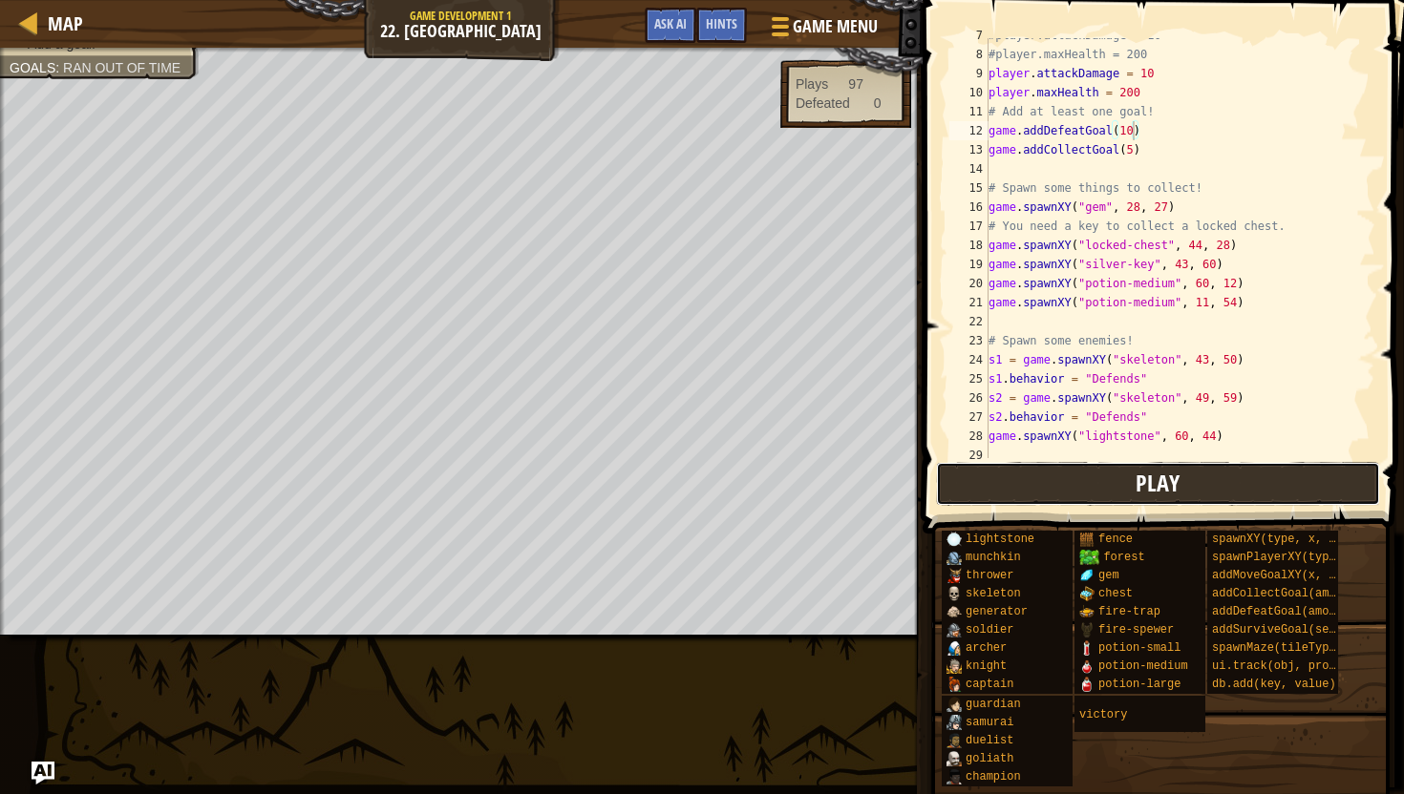
click at [1097, 481] on button "Play" at bounding box center [1158, 484] width 445 height 44
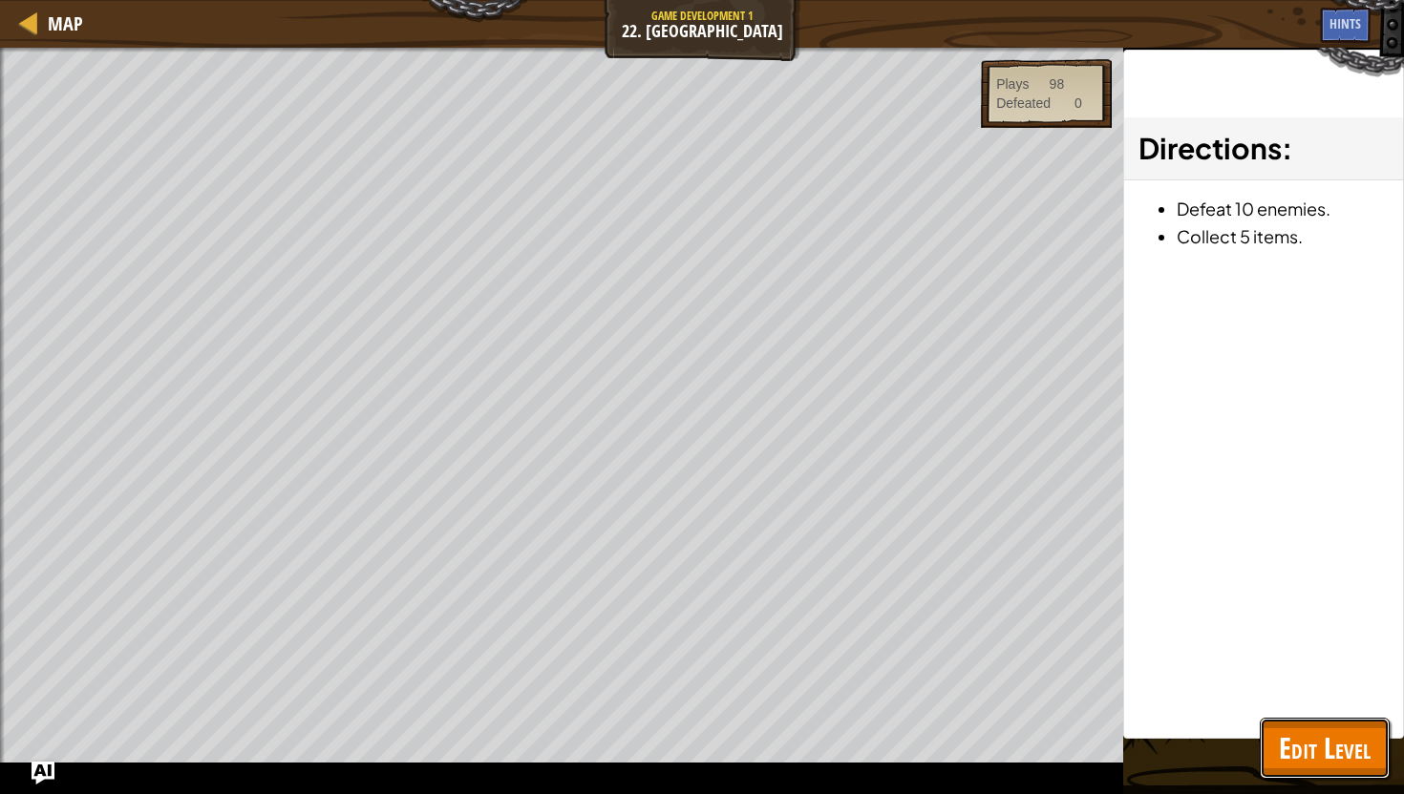
click at [1279, 756] on span "Edit Level" at bounding box center [1325, 748] width 92 height 39
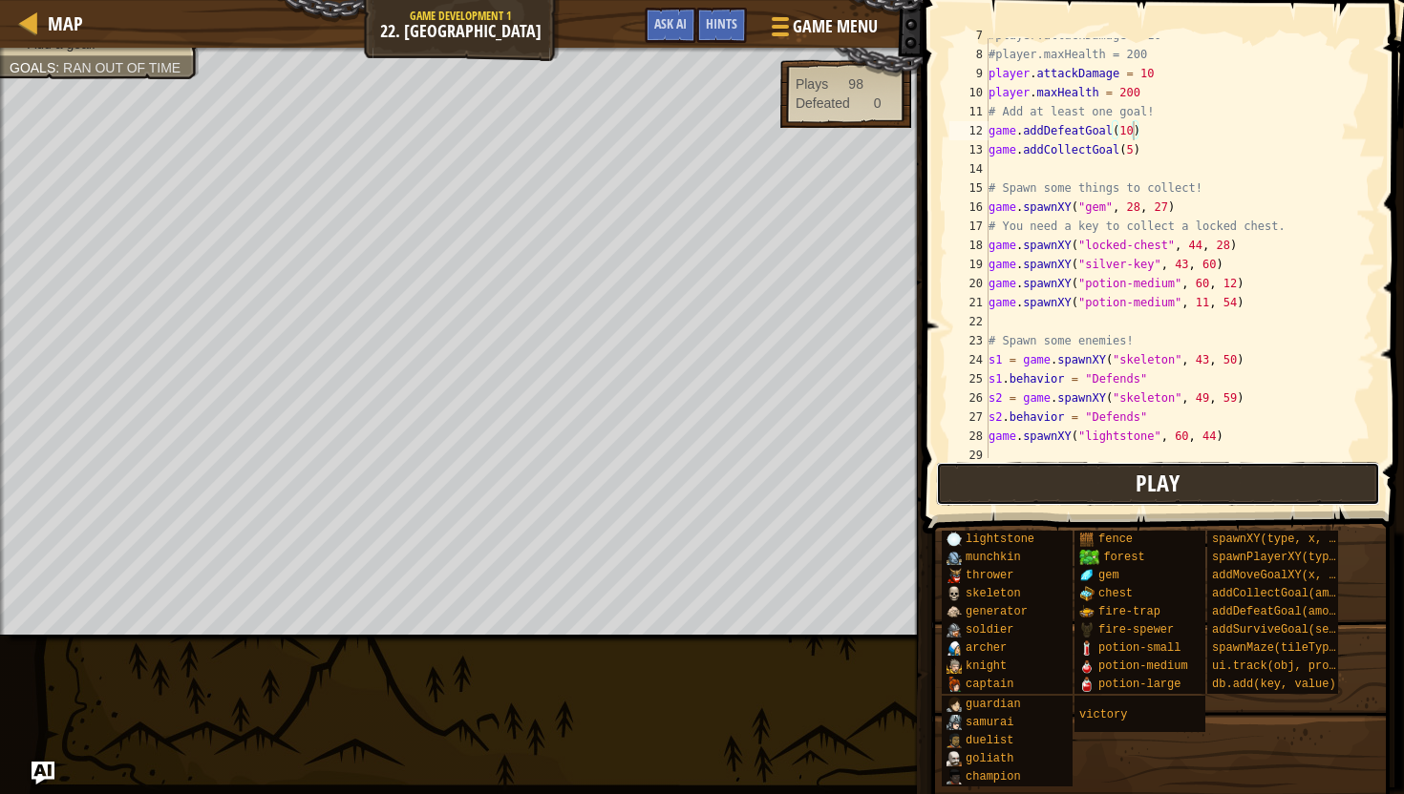
click at [1215, 495] on button "Play" at bounding box center [1158, 484] width 445 height 44
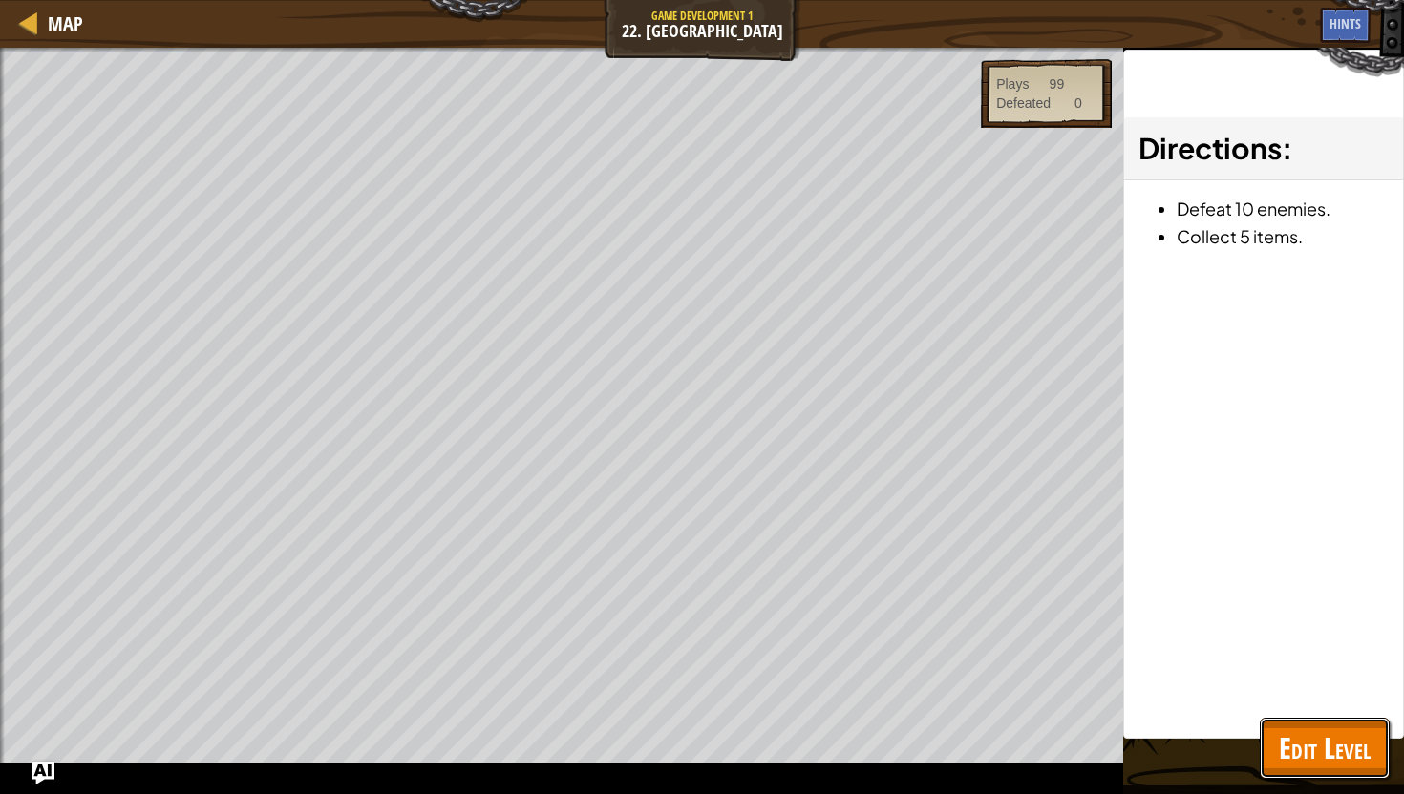
click at [1350, 747] on span "Edit Level" at bounding box center [1325, 748] width 92 height 39
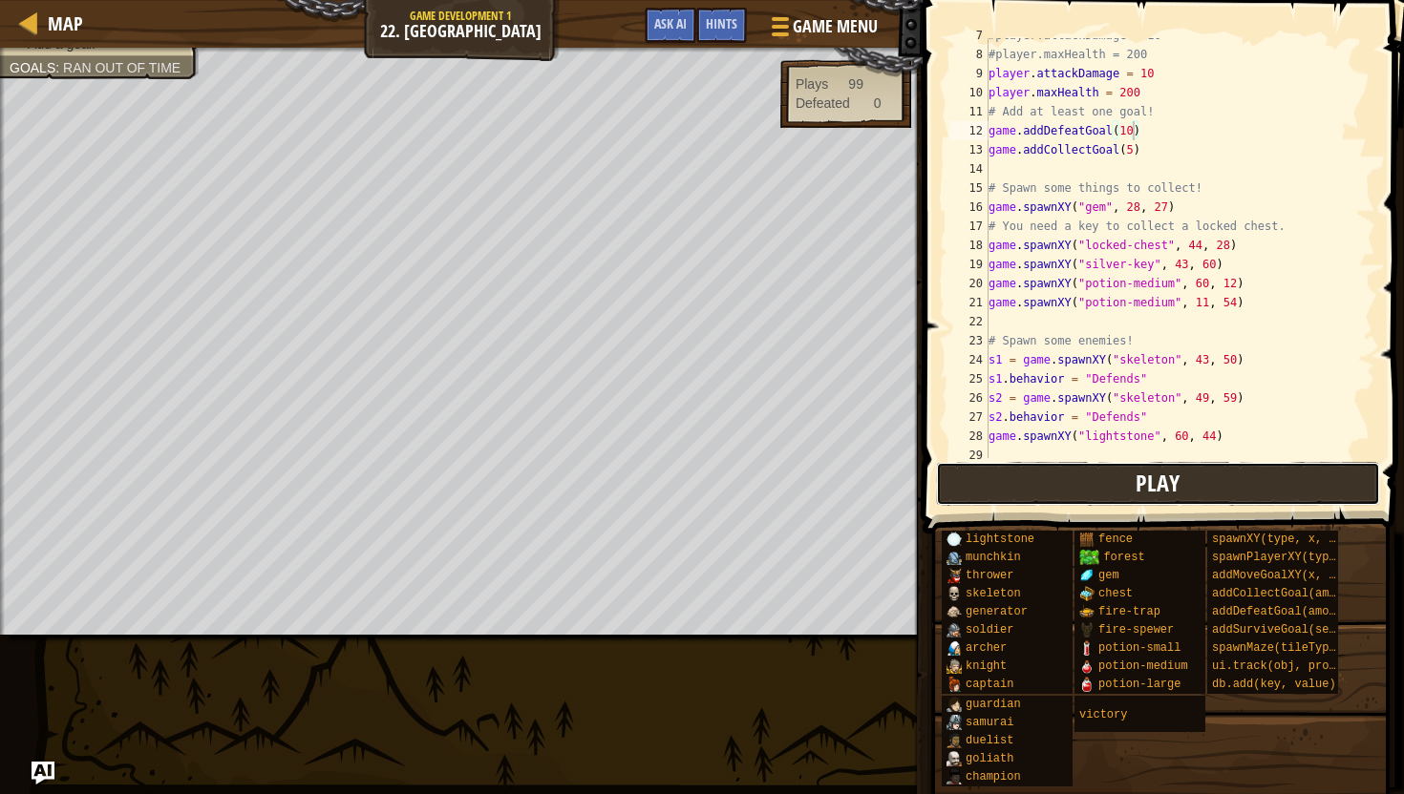
click at [1181, 488] on button "Play" at bounding box center [1158, 484] width 445 height 44
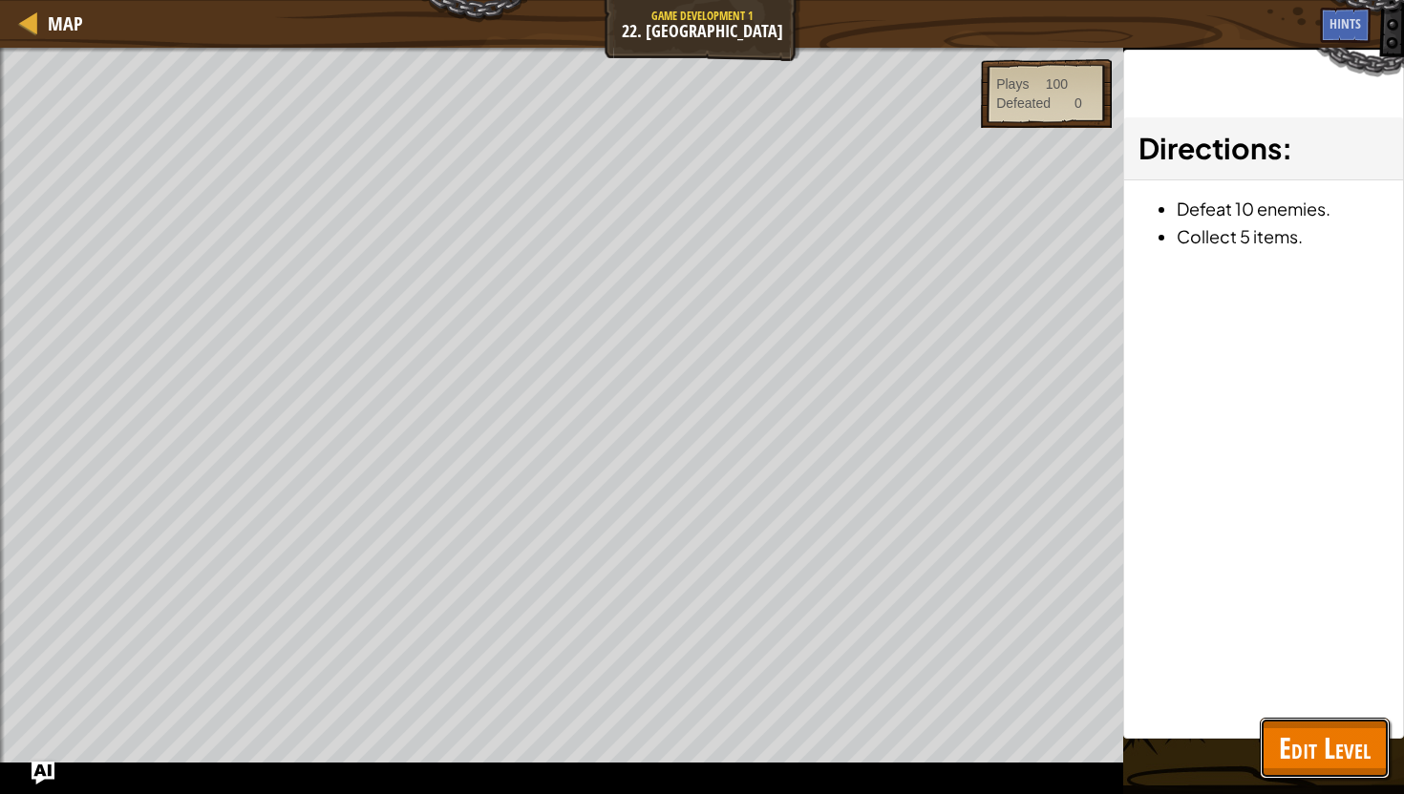
click at [1319, 746] on span "Edit Level" at bounding box center [1325, 748] width 92 height 39
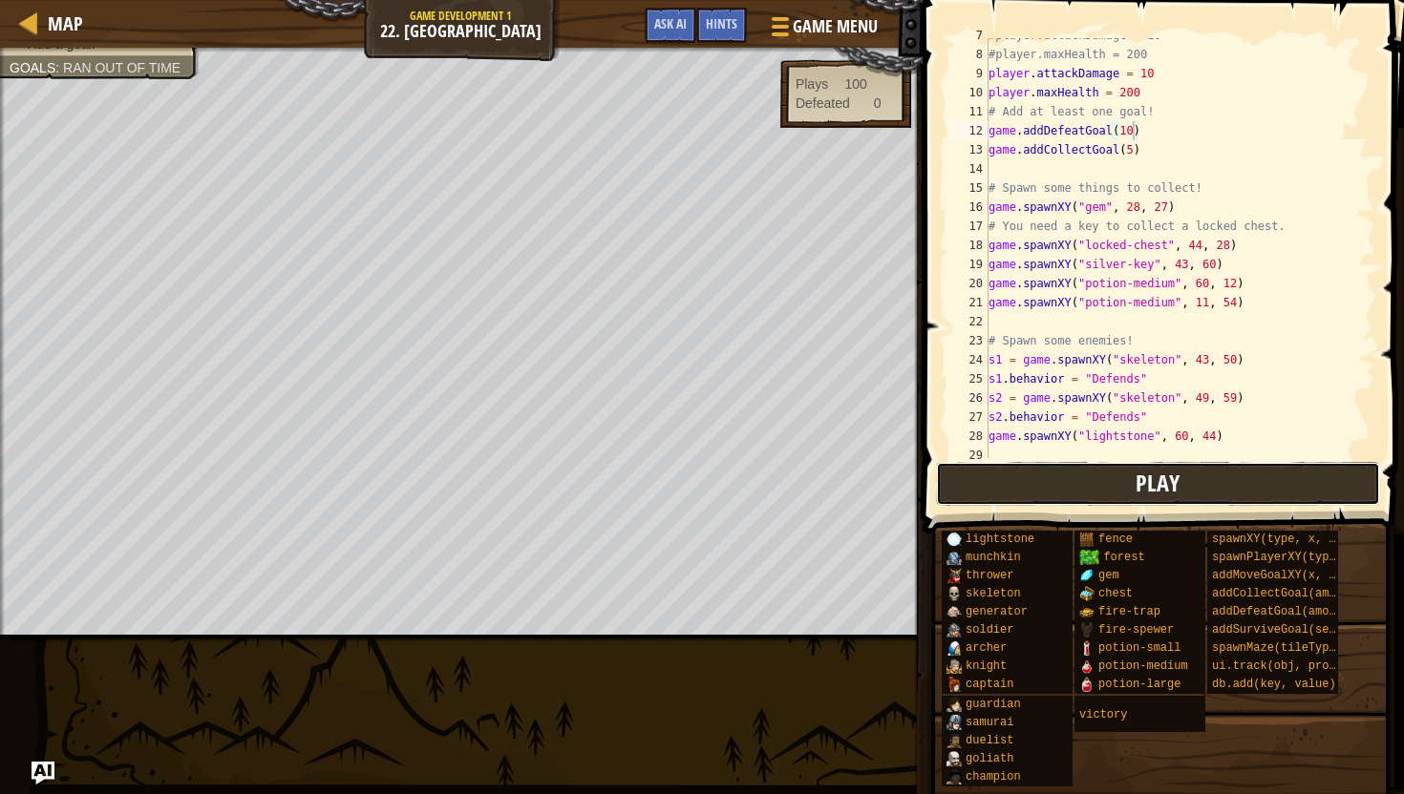
click at [1206, 493] on button "Play" at bounding box center [1158, 484] width 445 height 44
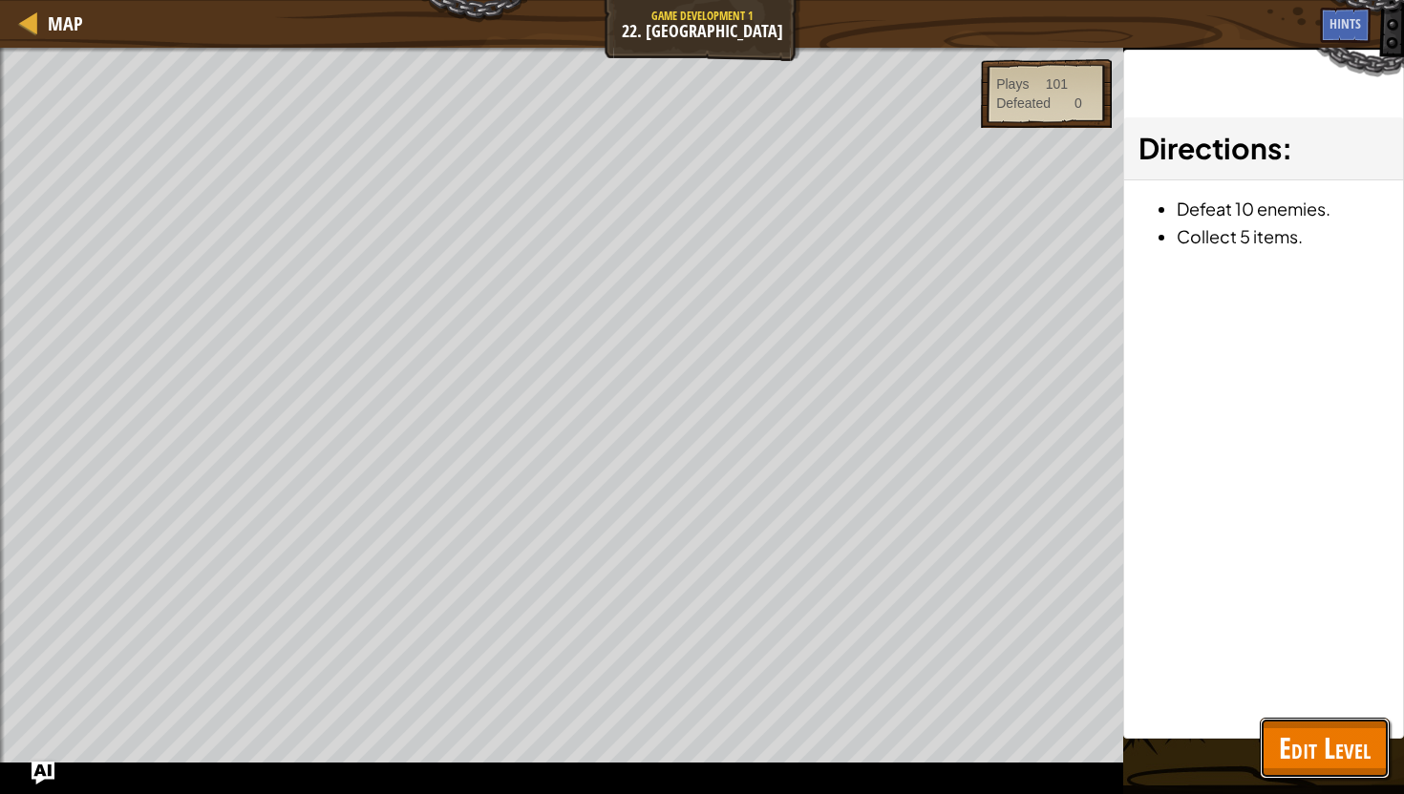
click at [1282, 756] on span "Edit Level" at bounding box center [1325, 748] width 92 height 39
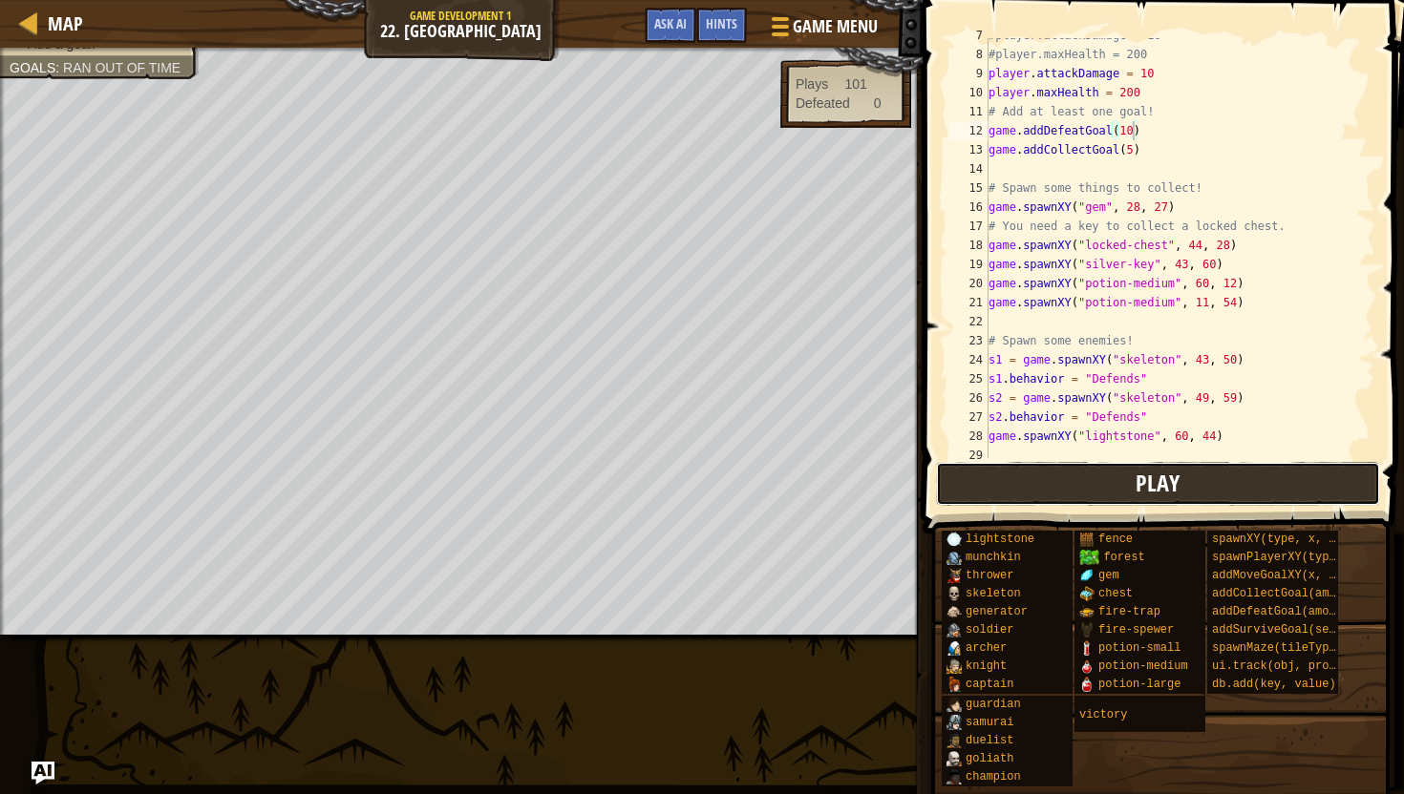
click at [1238, 494] on button "Play" at bounding box center [1158, 484] width 445 height 44
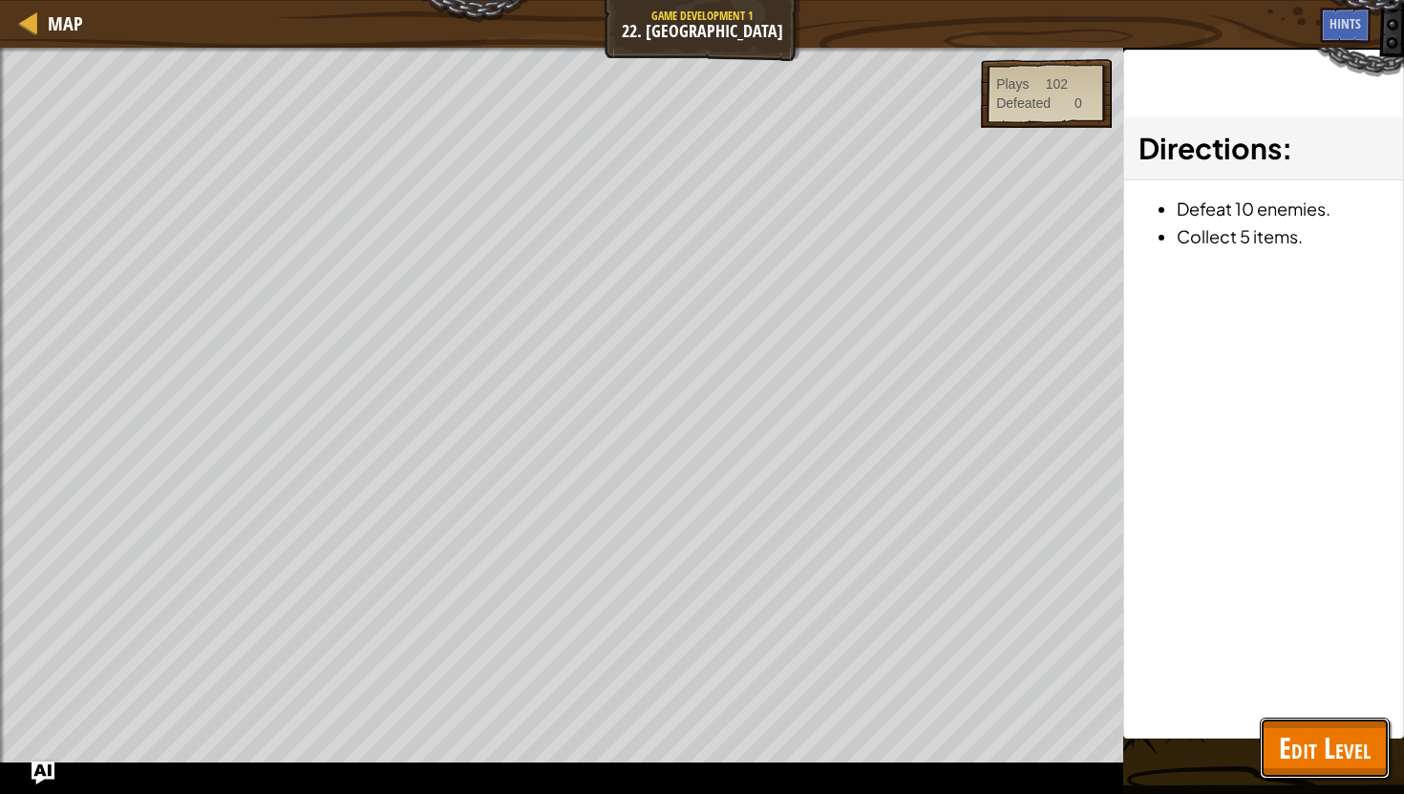
click at [1279, 740] on span "Edit Level" at bounding box center [1325, 748] width 92 height 39
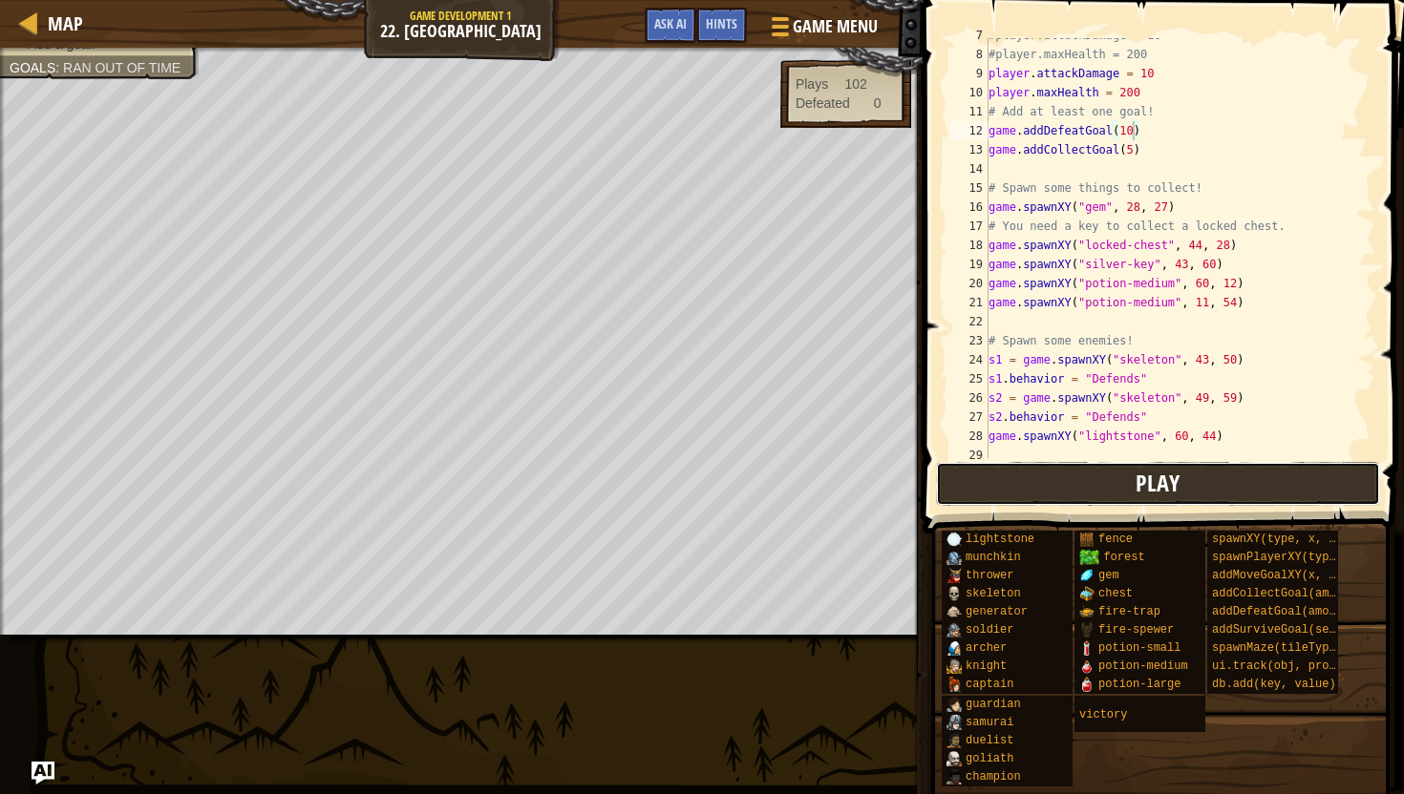
click at [1221, 487] on button "Play" at bounding box center [1158, 484] width 445 height 44
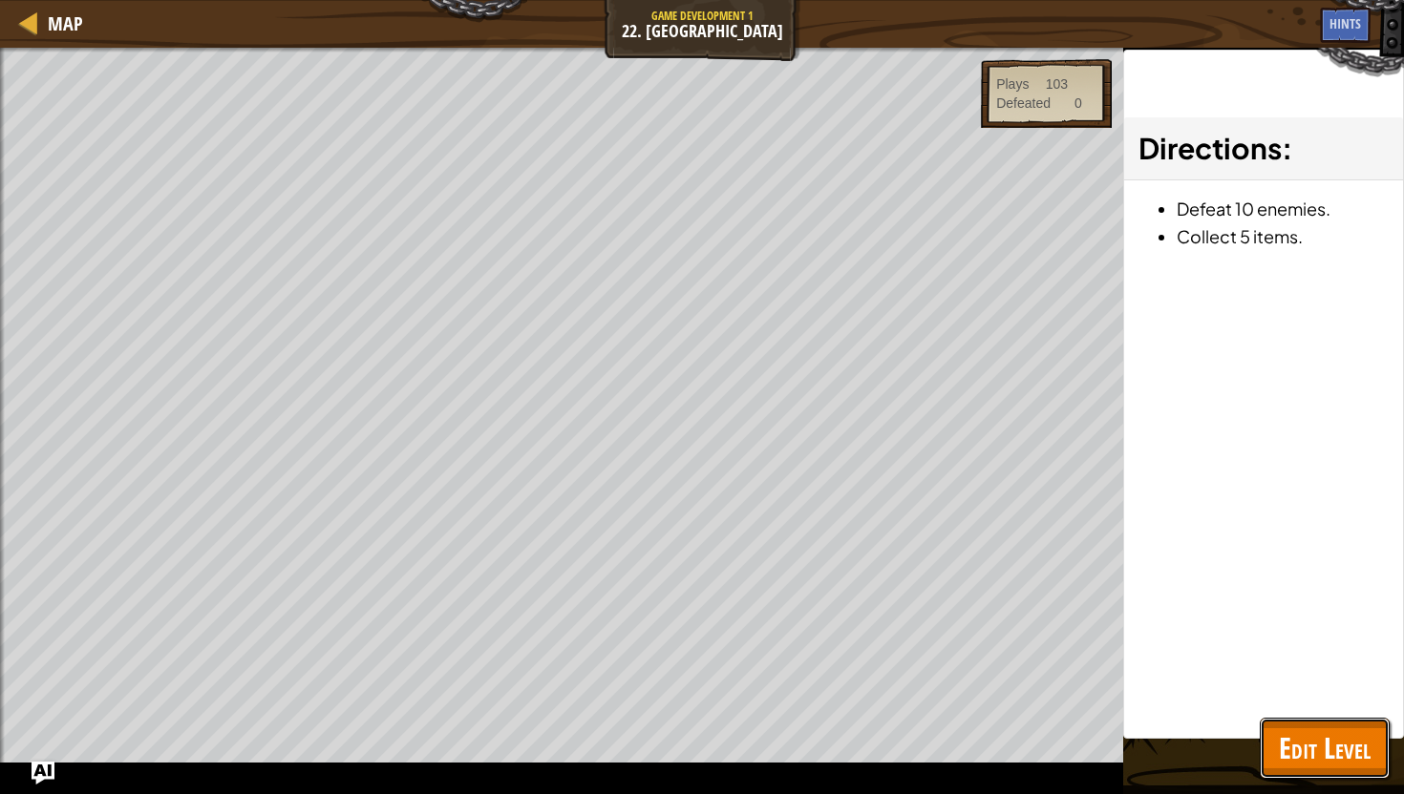
click at [1340, 739] on span "Edit Level" at bounding box center [1325, 748] width 92 height 39
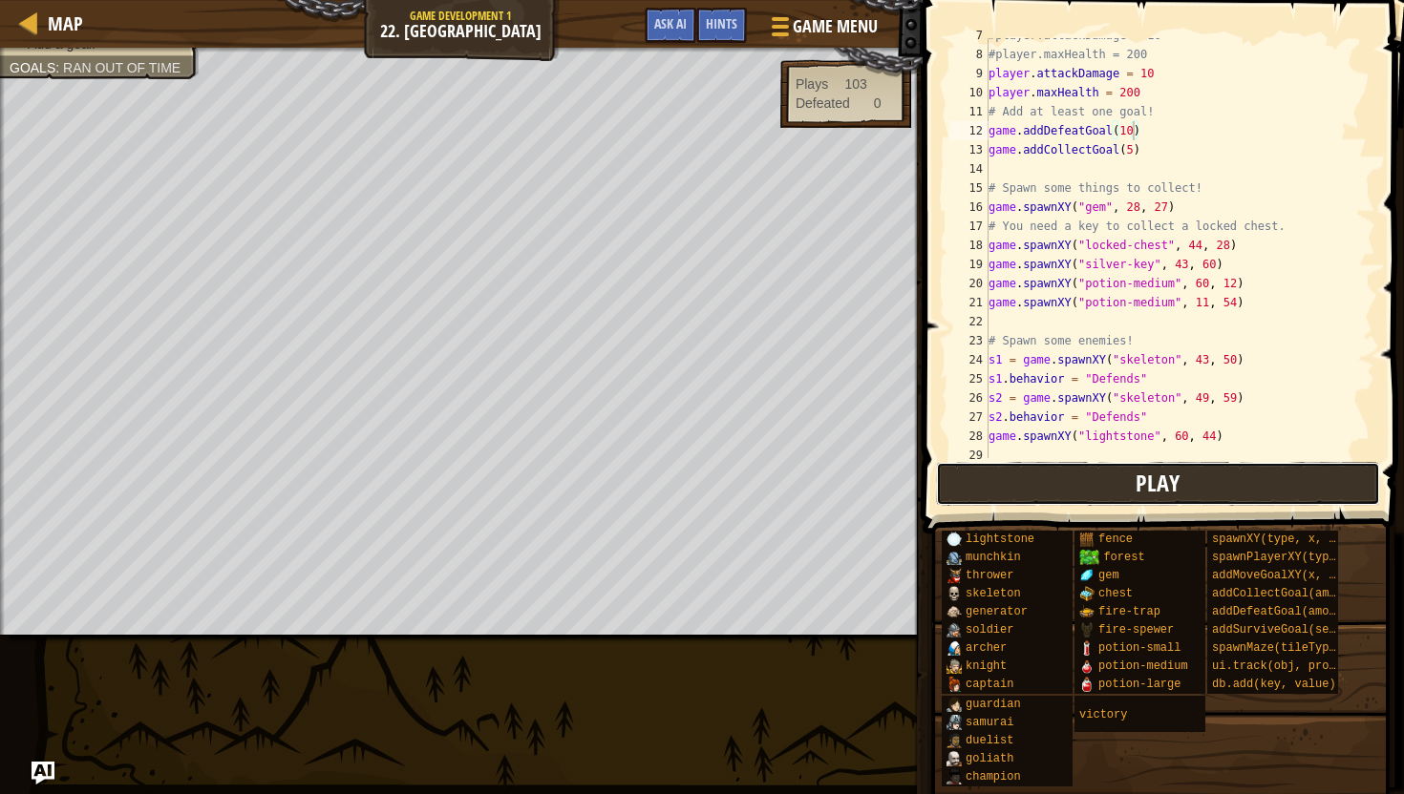
click at [1128, 476] on button "Play" at bounding box center [1158, 484] width 445 height 44
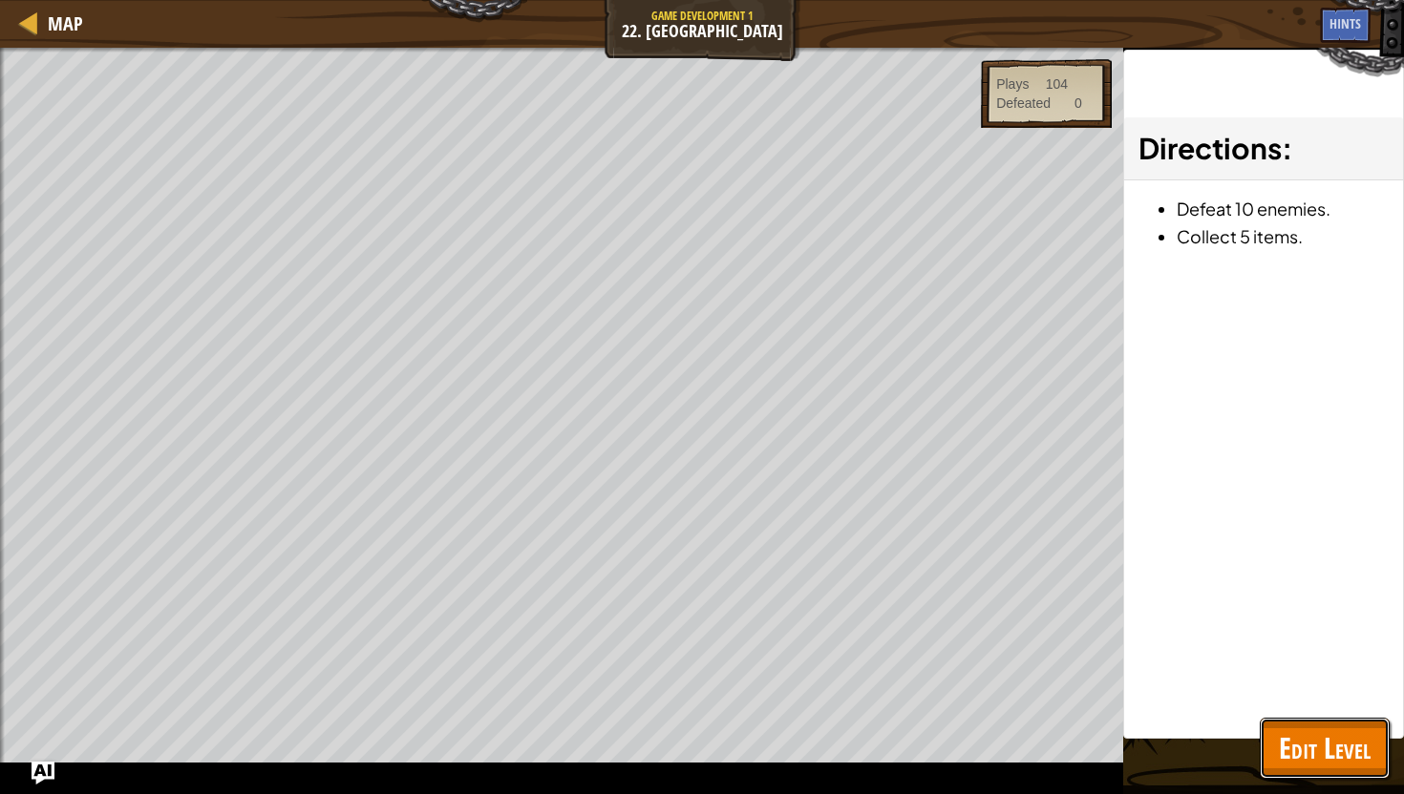
click at [1298, 747] on span "Edit Level" at bounding box center [1325, 748] width 92 height 39
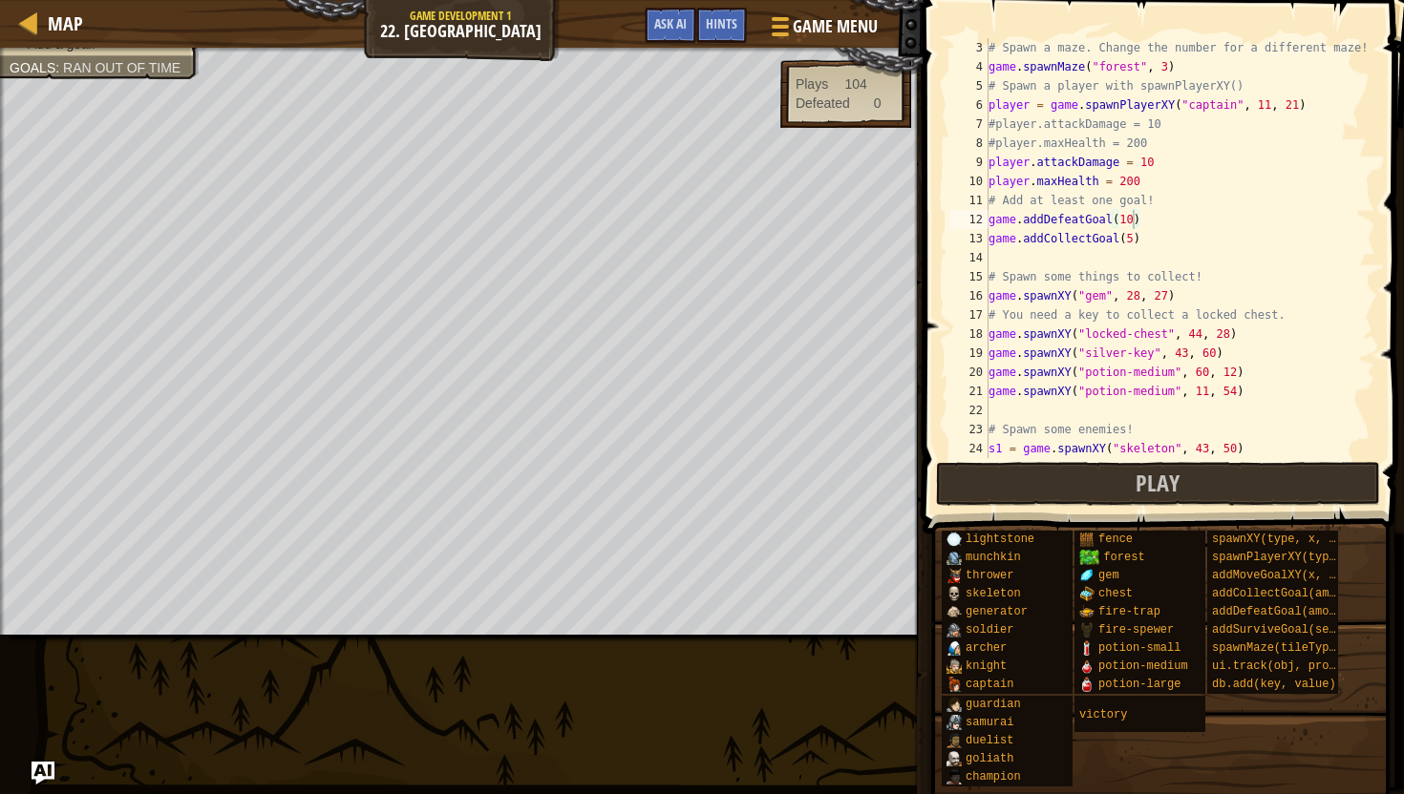
scroll to position [32, 0]
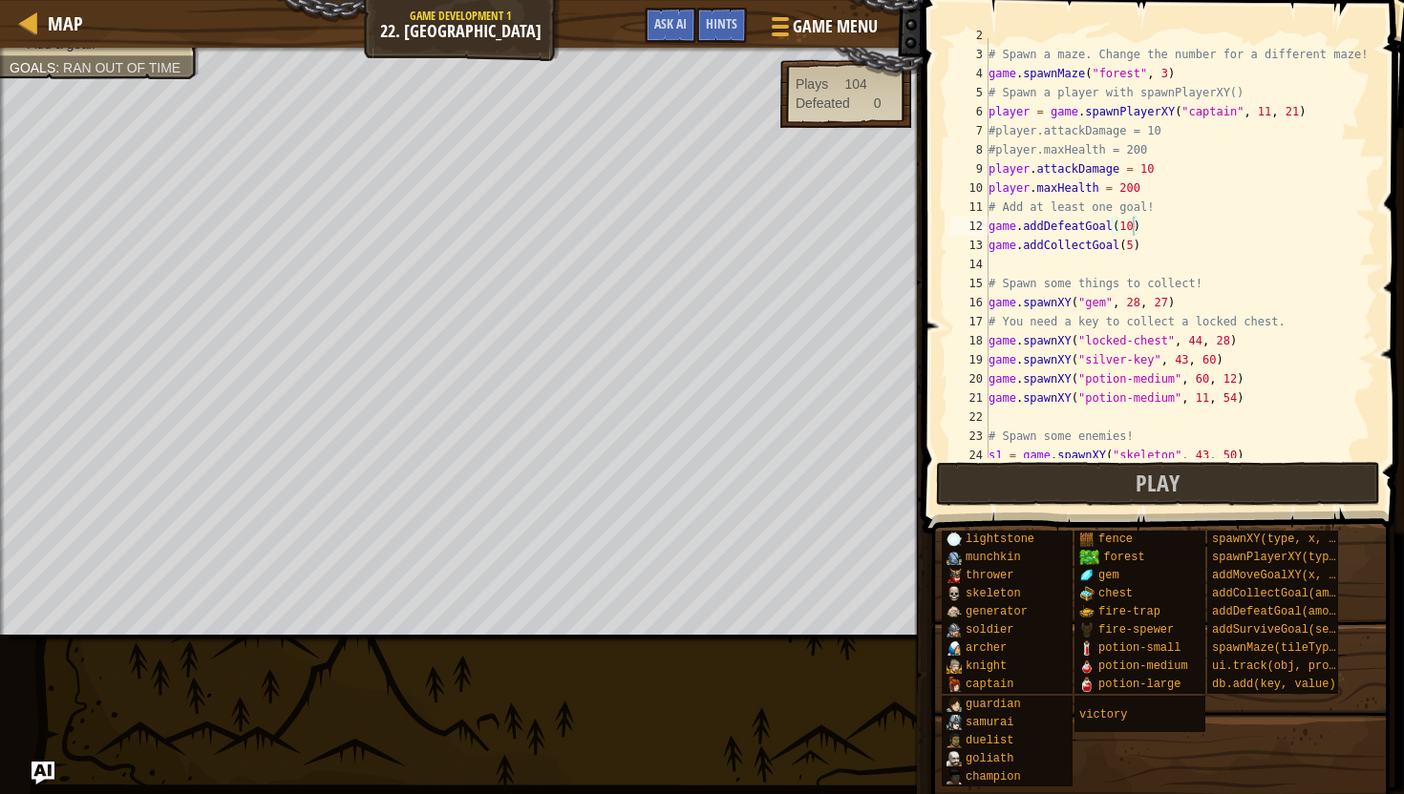
click at [1133, 223] on div "# Spawn a maze. Change the number for a different maze! game . spawnMaze ( "for…" at bounding box center [1179, 255] width 391 height 458
click at [1092, 471] on button "Play" at bounding box center [1158, 484] width 445 height 44
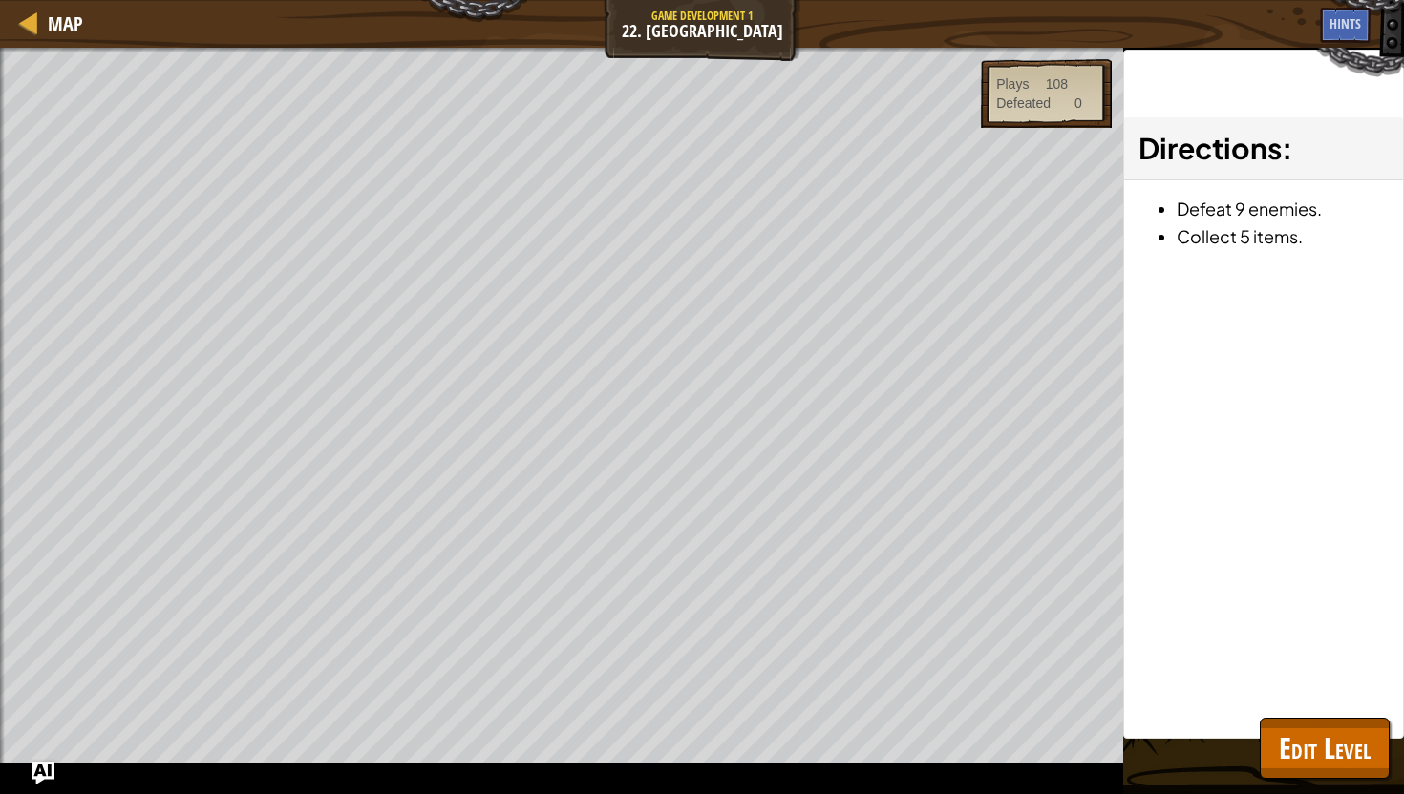
click at [1272, 779] on div "Beat your completed level. Spawn a maze. Spawn the hero. Add a goal. Goals : Ra…" at bounding box center [702, 421] width 1404 height 747
click at [1270, 760] on button "Edit Level" at bounding box center [1325, 748] width 130 height 61
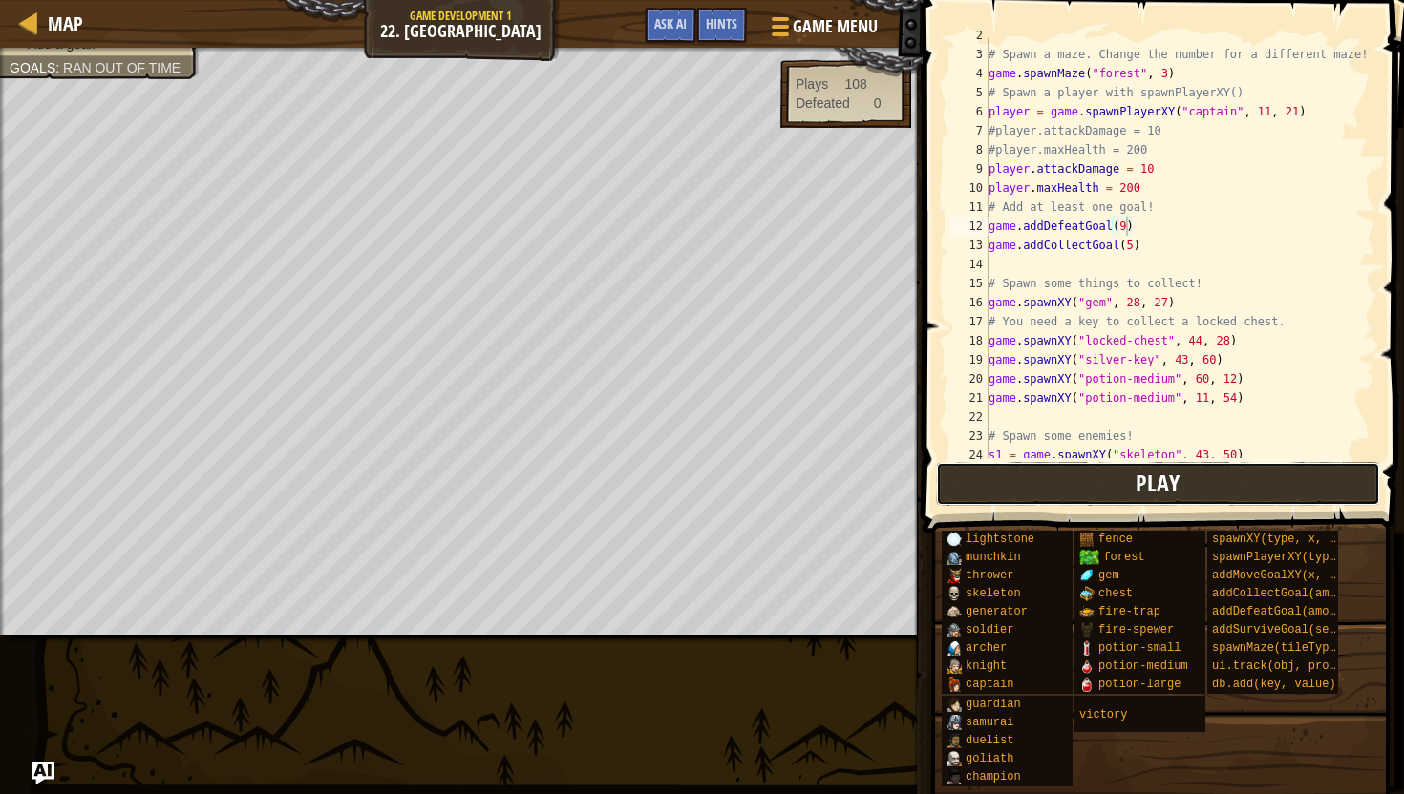
click at [1197, 497] on button "Play" at bounding box center [1158, 484] width 445 height 44
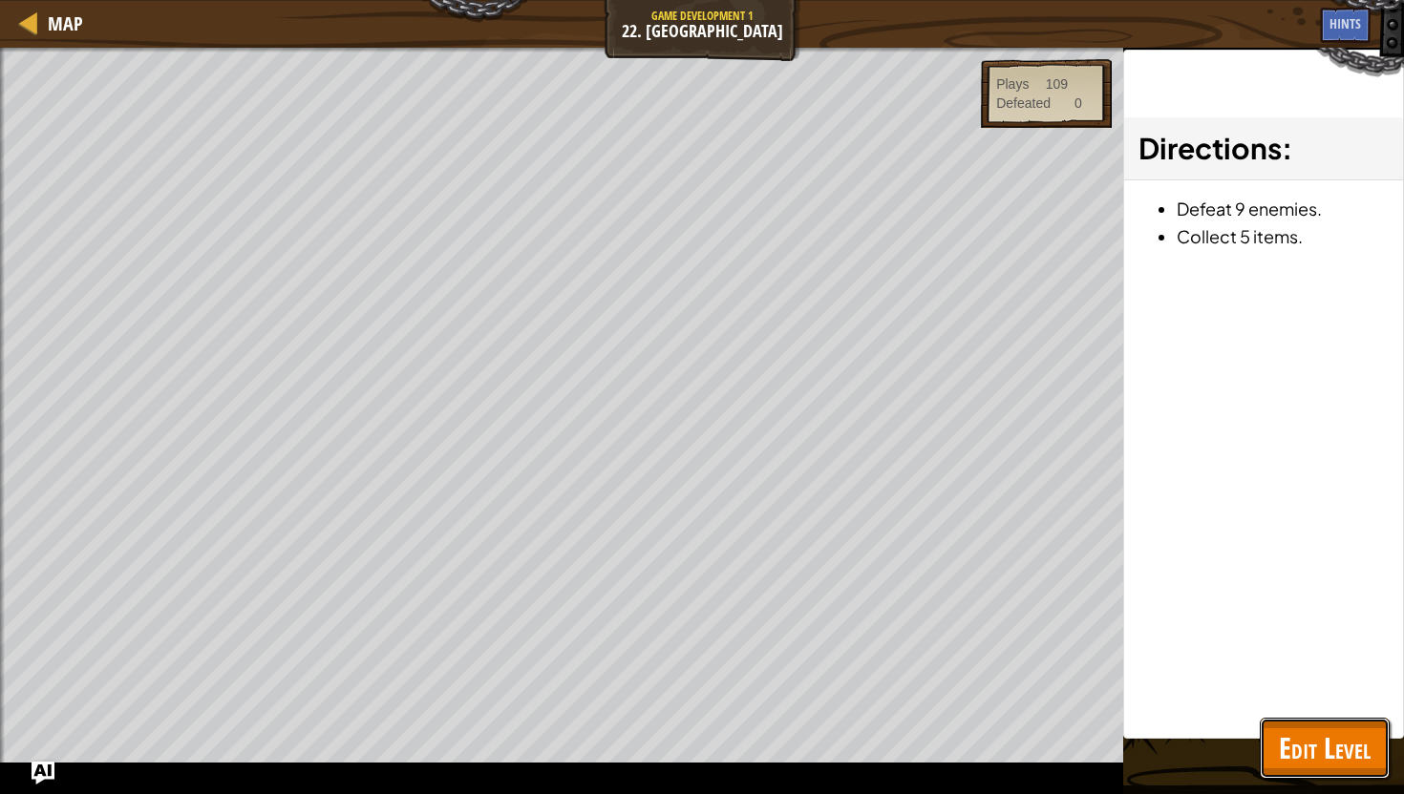
click at [1293, 745] on span "Edit Level" at bounding box center [1325, 748] width 92 height 39
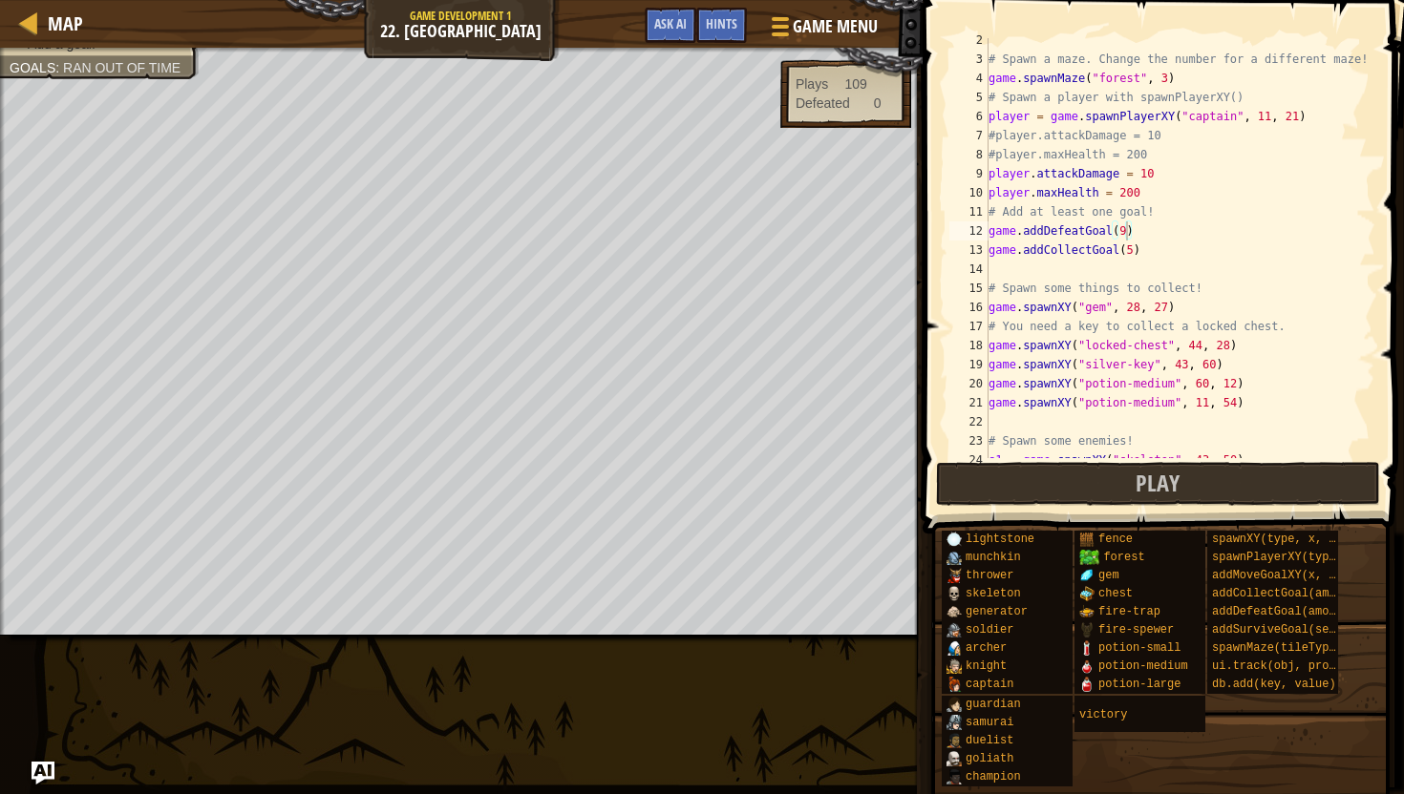
scroll to position [0, 0]
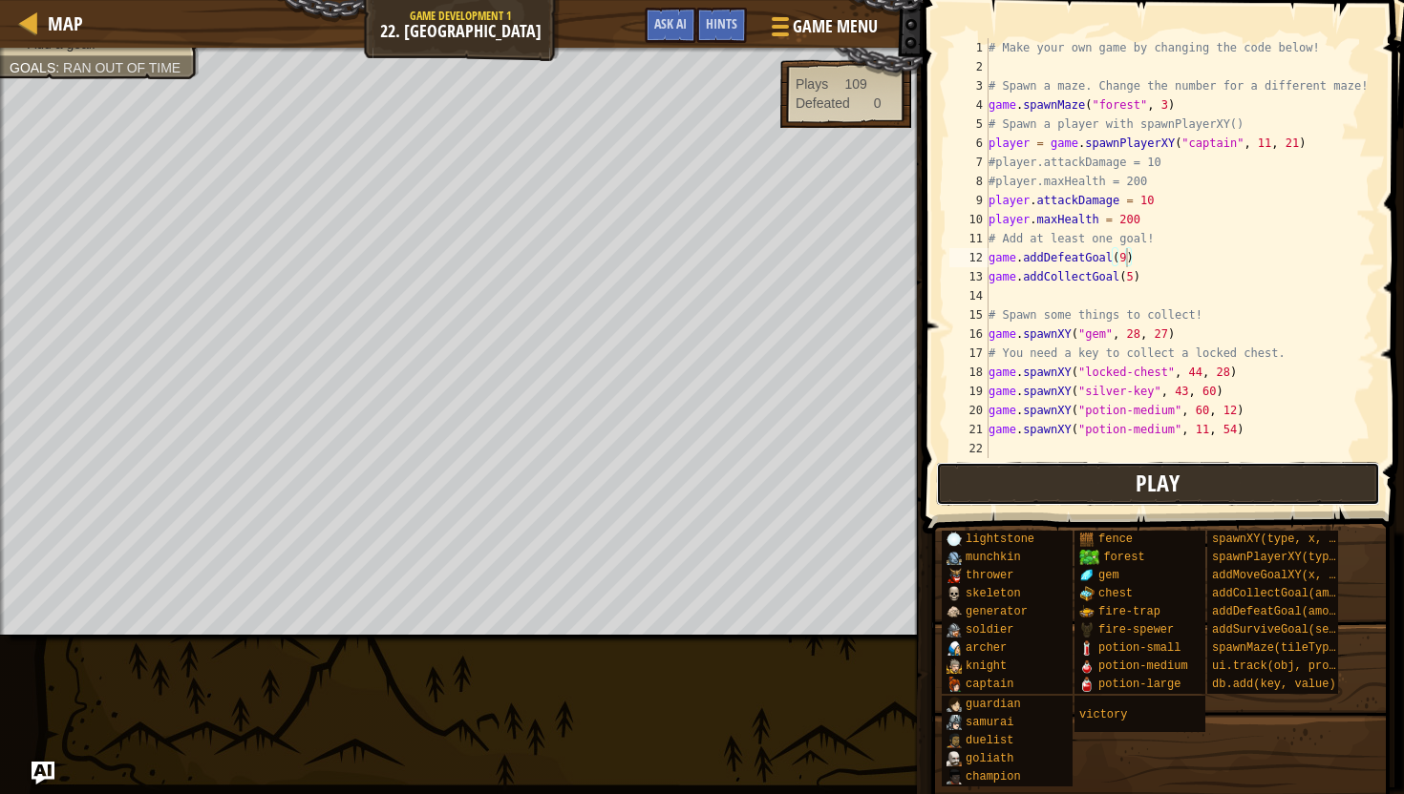
click at [1230, 502] on button "Play" at bounding box center [1158, 484] width 445 height 44
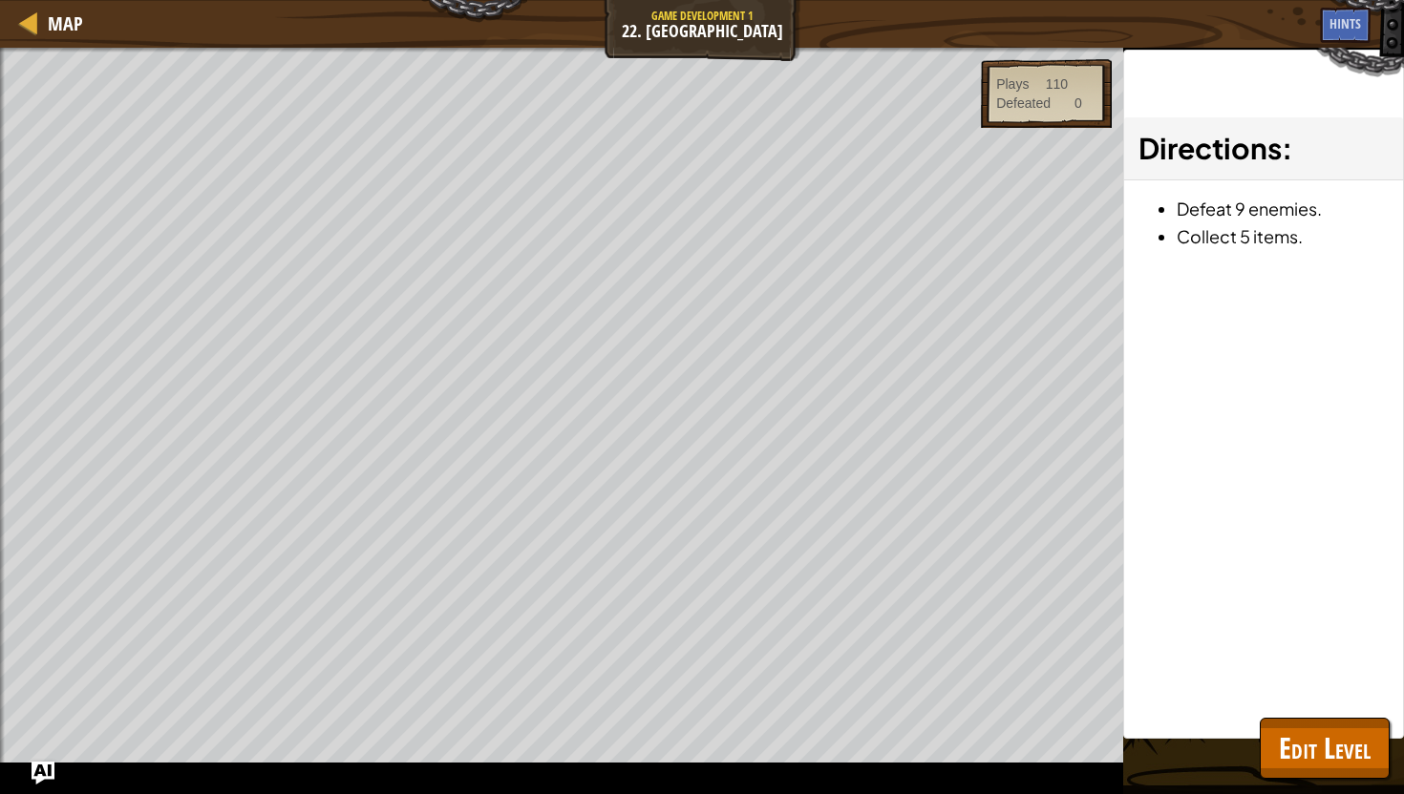
drag, startPoint x: 1327, startPoint y: 652, endPoint x: 1327, endPoint y: 709, distance: 56.3
click at [1327, 656] on div "Directions : Defeat 9 enemies. Collect 5 items." at bounding box center [1263, 394] width 281 height 689
click at [1327, 716] on div "Directions : Defeat 9 enemies. Collect 5 items." at bounding box center [1263, 394] width 281 height 689
click at [1314, 734] on span "Edit Level" at bounding box center [1325, 748] width 92 height 39
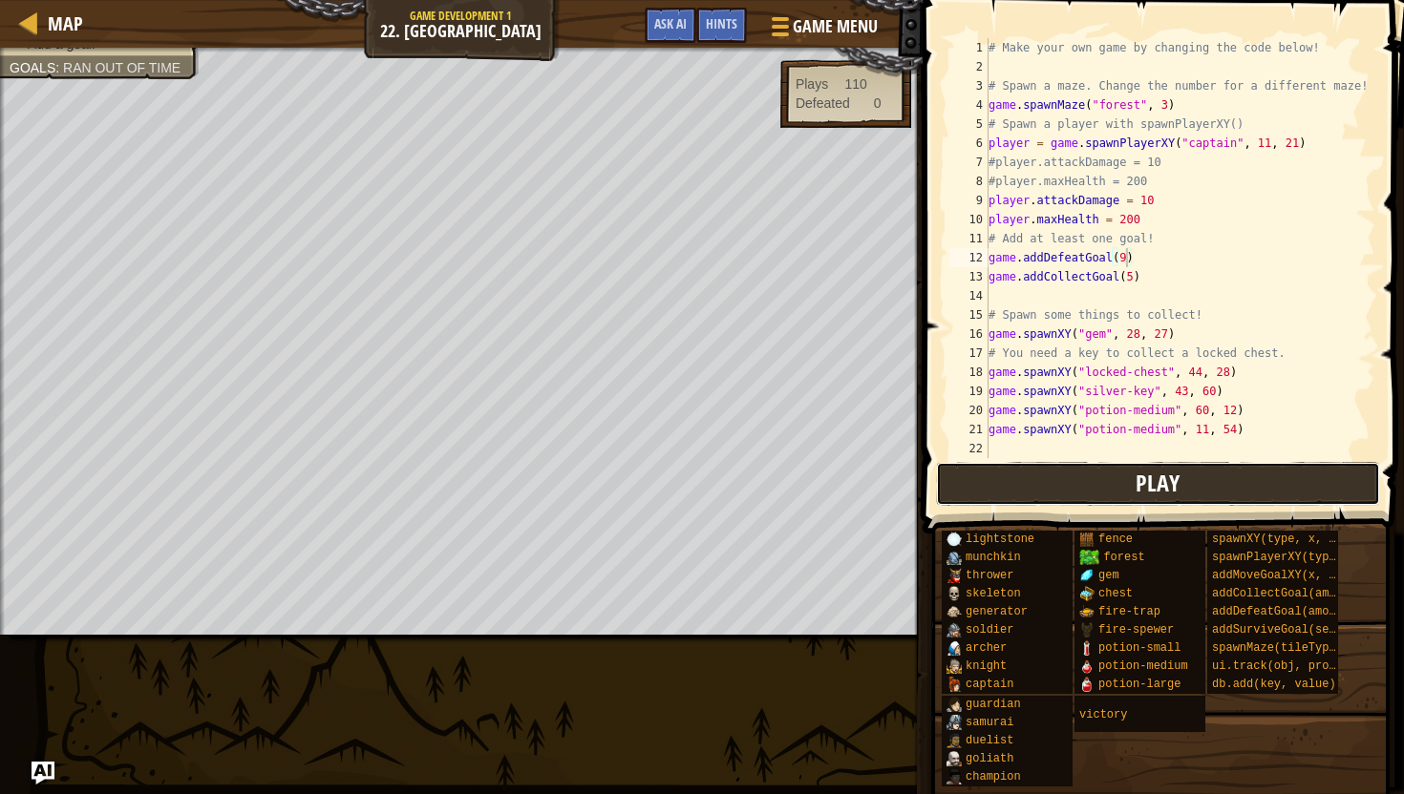
click at [995, 477] on button "Play" at bounding box center [1158, 484] width 445 height 44
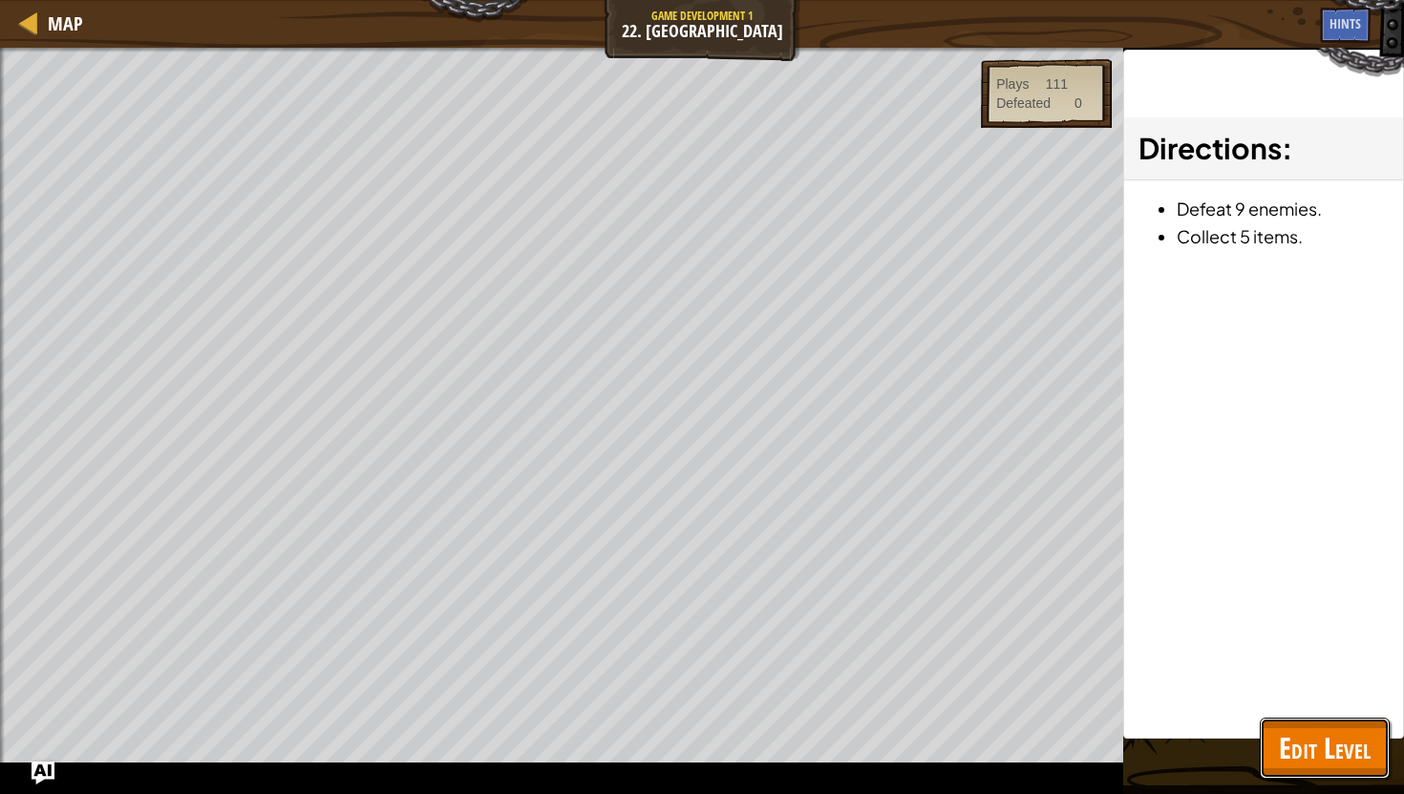
click at [1307, 739] on span "Edit Level" at bounding box center [1325, 748] width 92 height 39
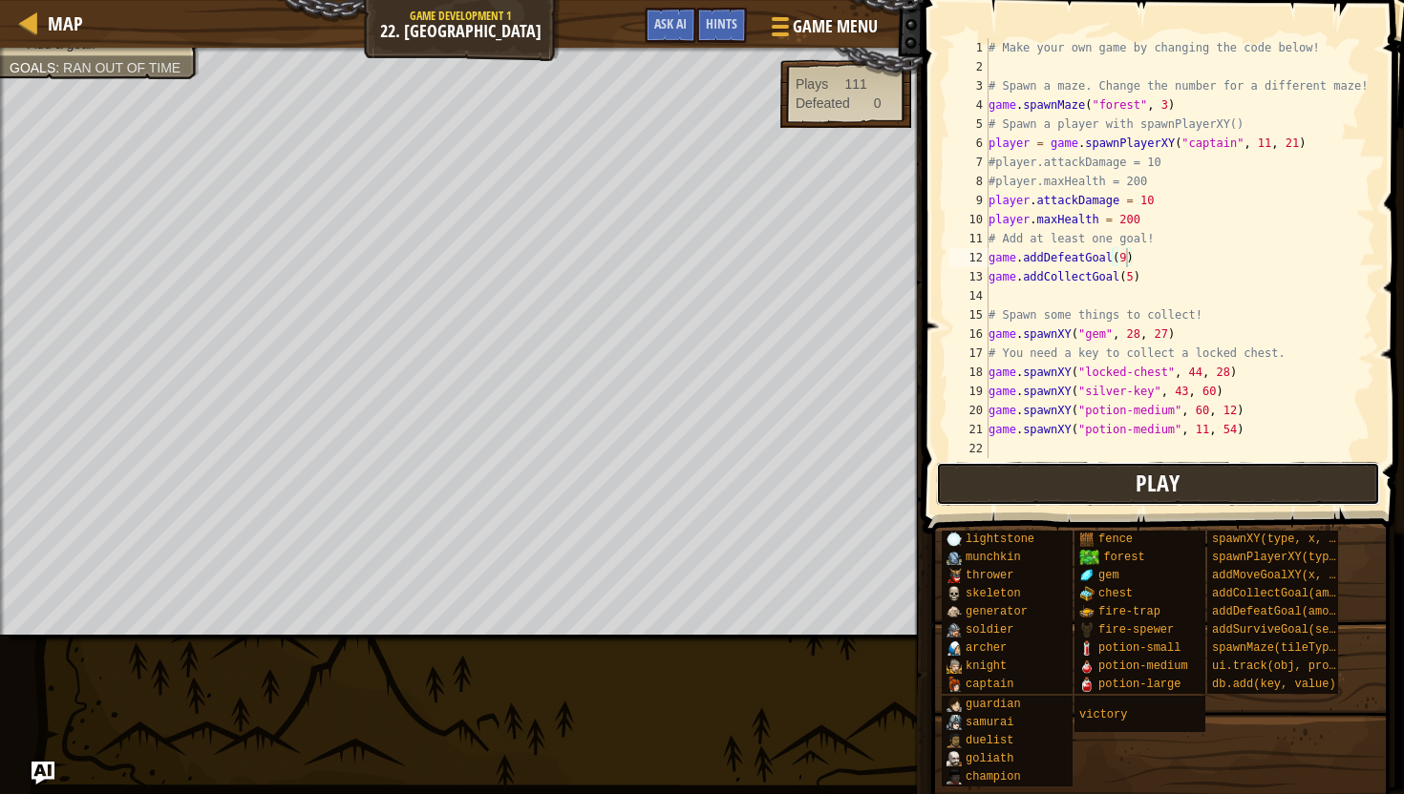
click at [1192, 485] on button "Play" at bounding box center [1158, 484] width 445 height 44
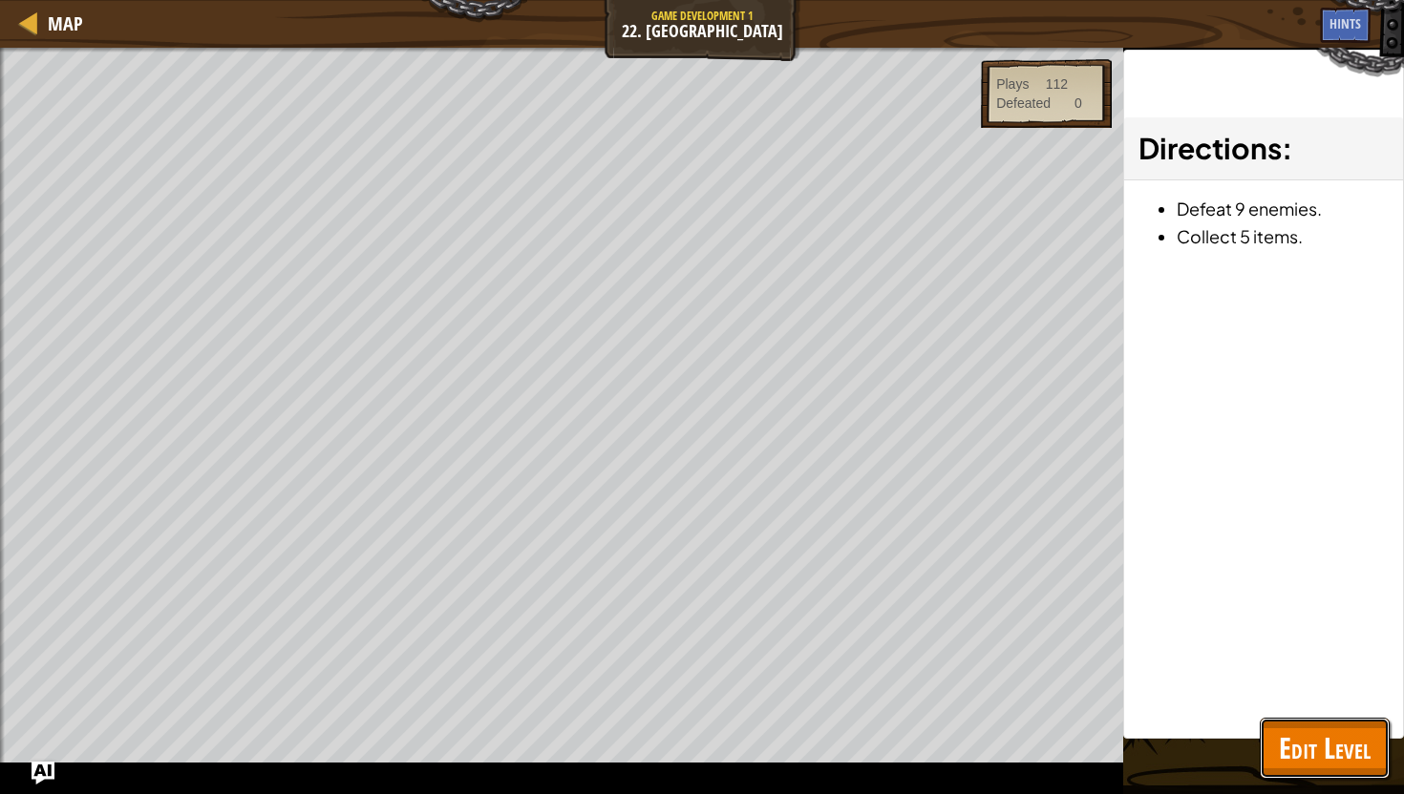
click at [1288, 723] on button "Edit Level" at bounding box center [1325, 748] width 130 height 61
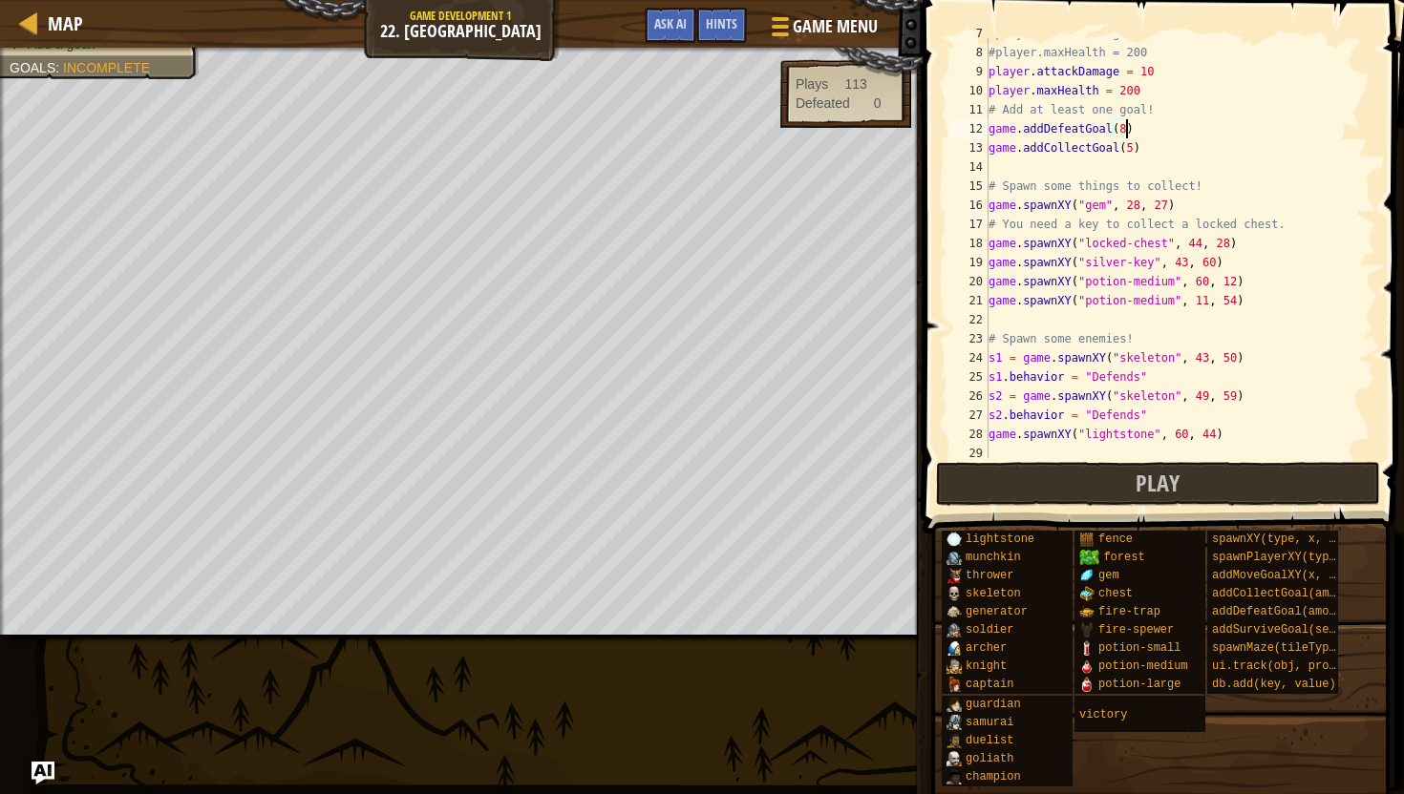
scroll to position [9, 11]
click at [1149, 479] on span "Play" at bounding box center [1157, 483] width 44 height 31
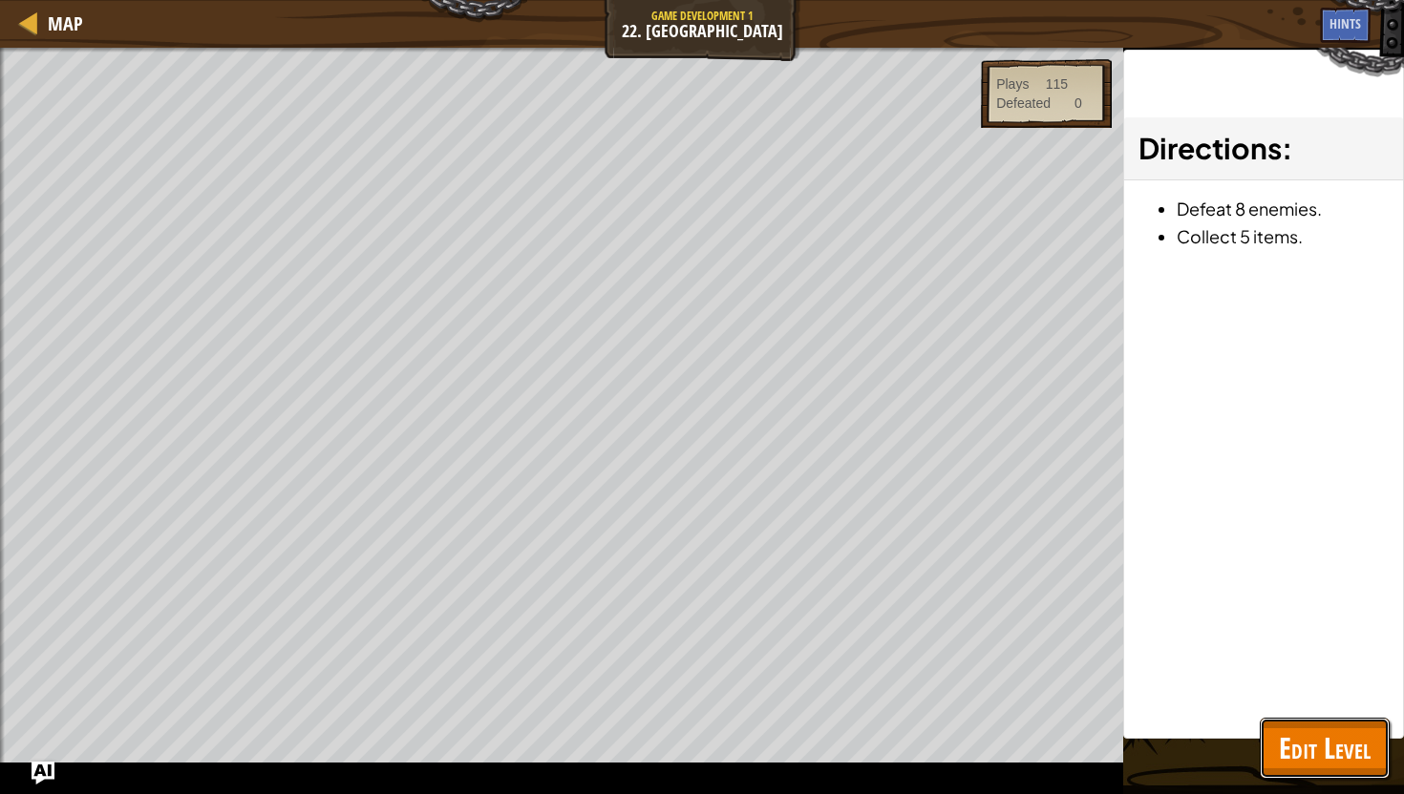
click at [1322, 760] on span "Edit Level" at bounding box center [1325, 748] width 92 height 39
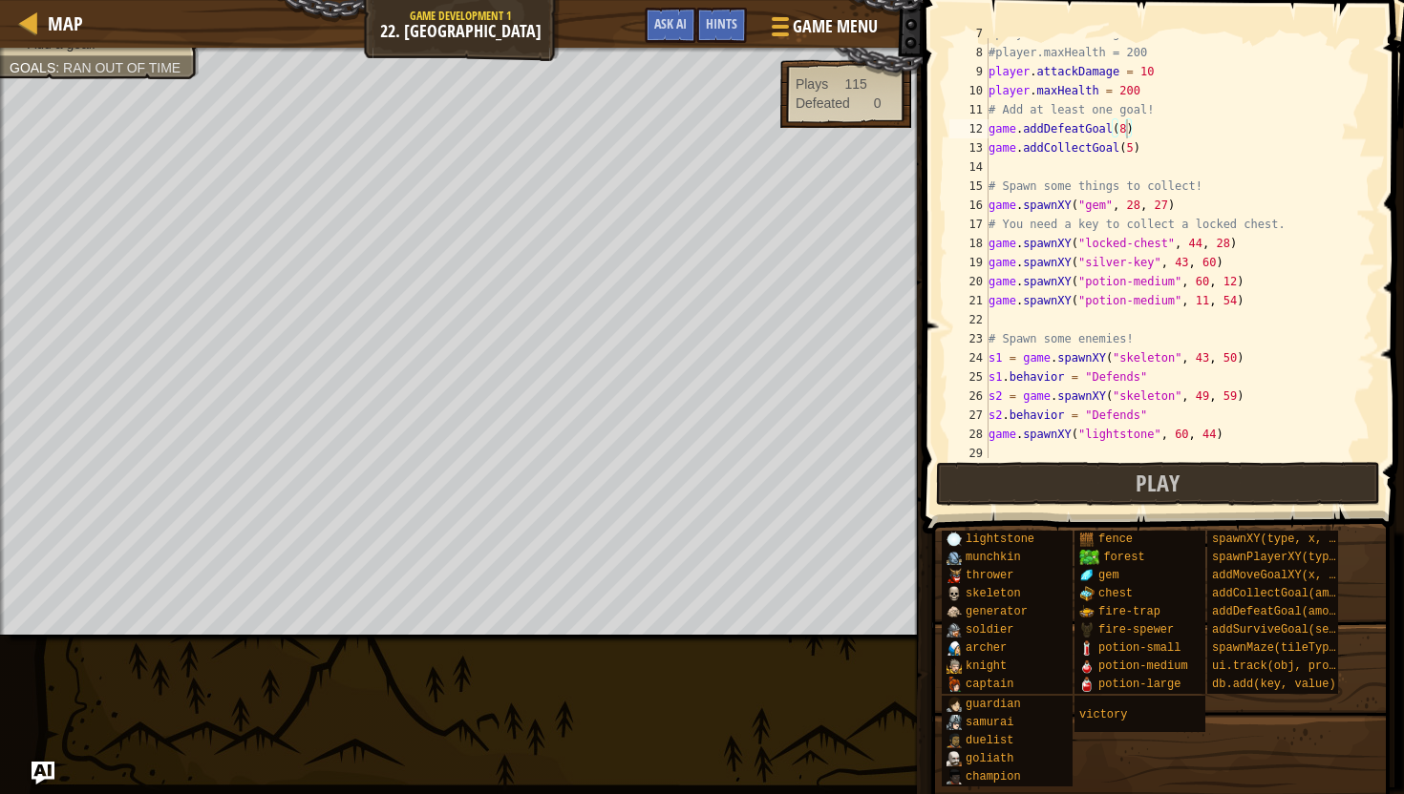
click at [1126, 127] on div "#player.attackDamage = 10 #player.maxHealth = 200 player . attackDamage = 10 pl…" at bounding box center [1179, 253] width 391 height 458
click at [1254, 306] on div "#player.attackDamage = 10 #player.maxHealth = 200 player . attackDamage = 10 pl…" at bounding box center [1179, 253] width 391 height 458
type textarea "game.spawnXY("potion-medium", 11, 54)"
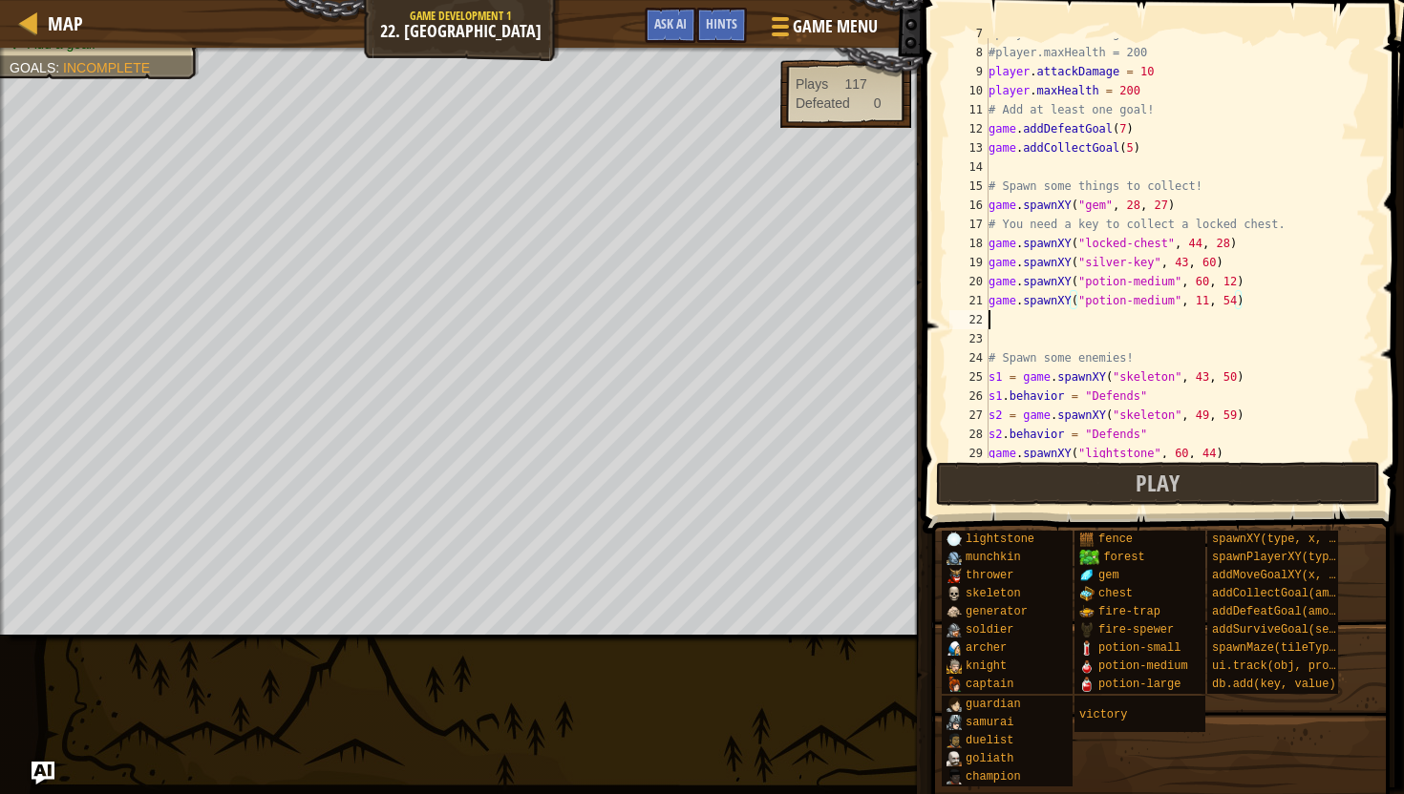
scroll to position [9, 0]
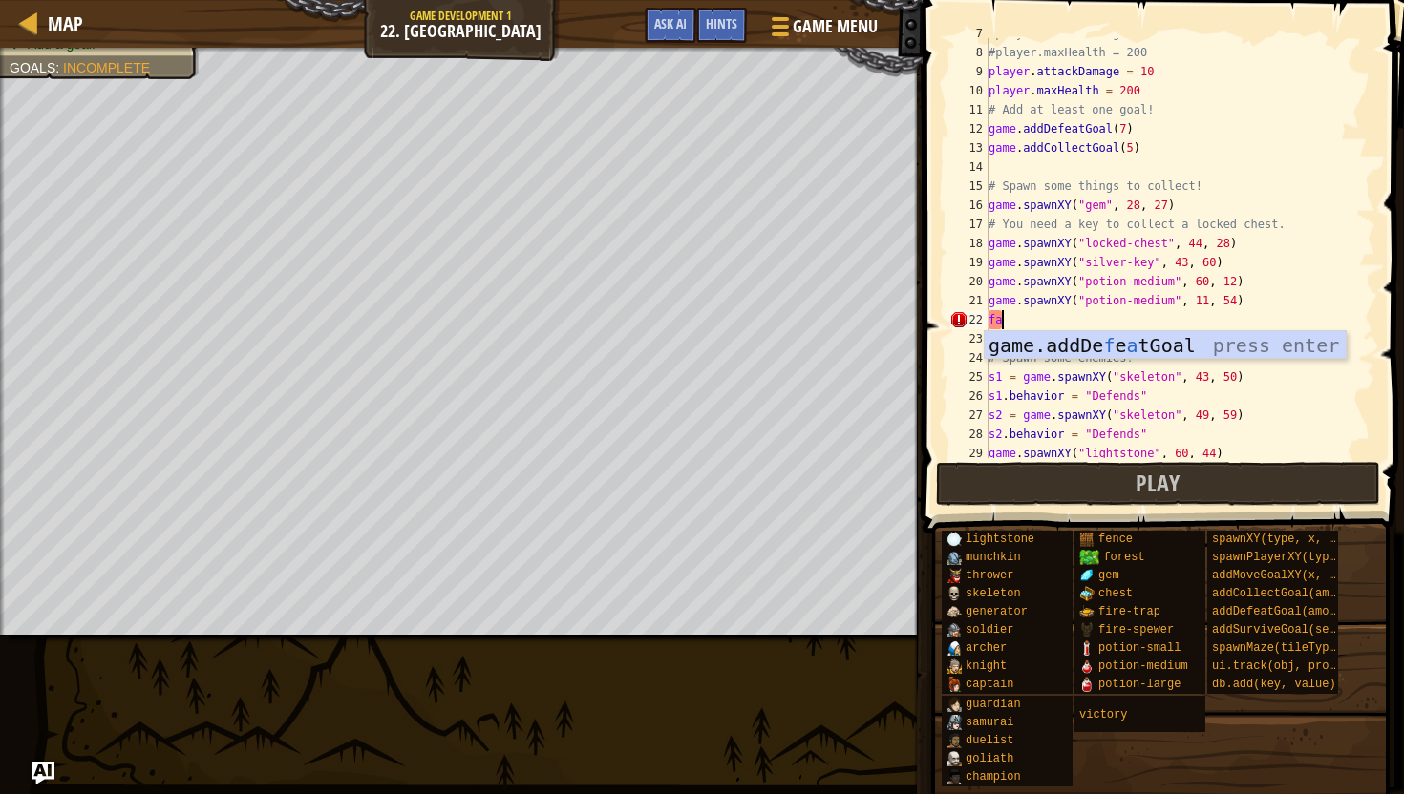
type textarea "f"
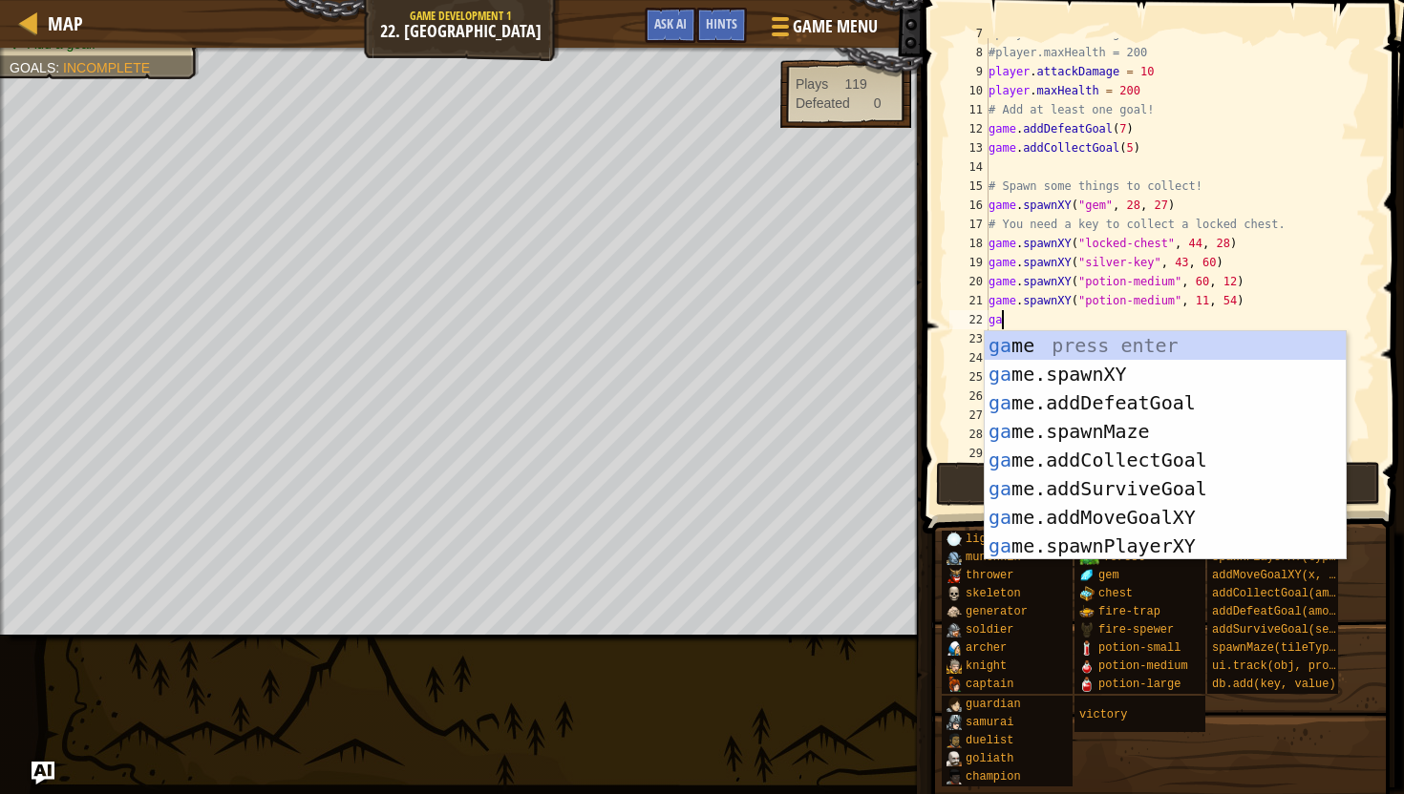
scroll to position [9, 1]
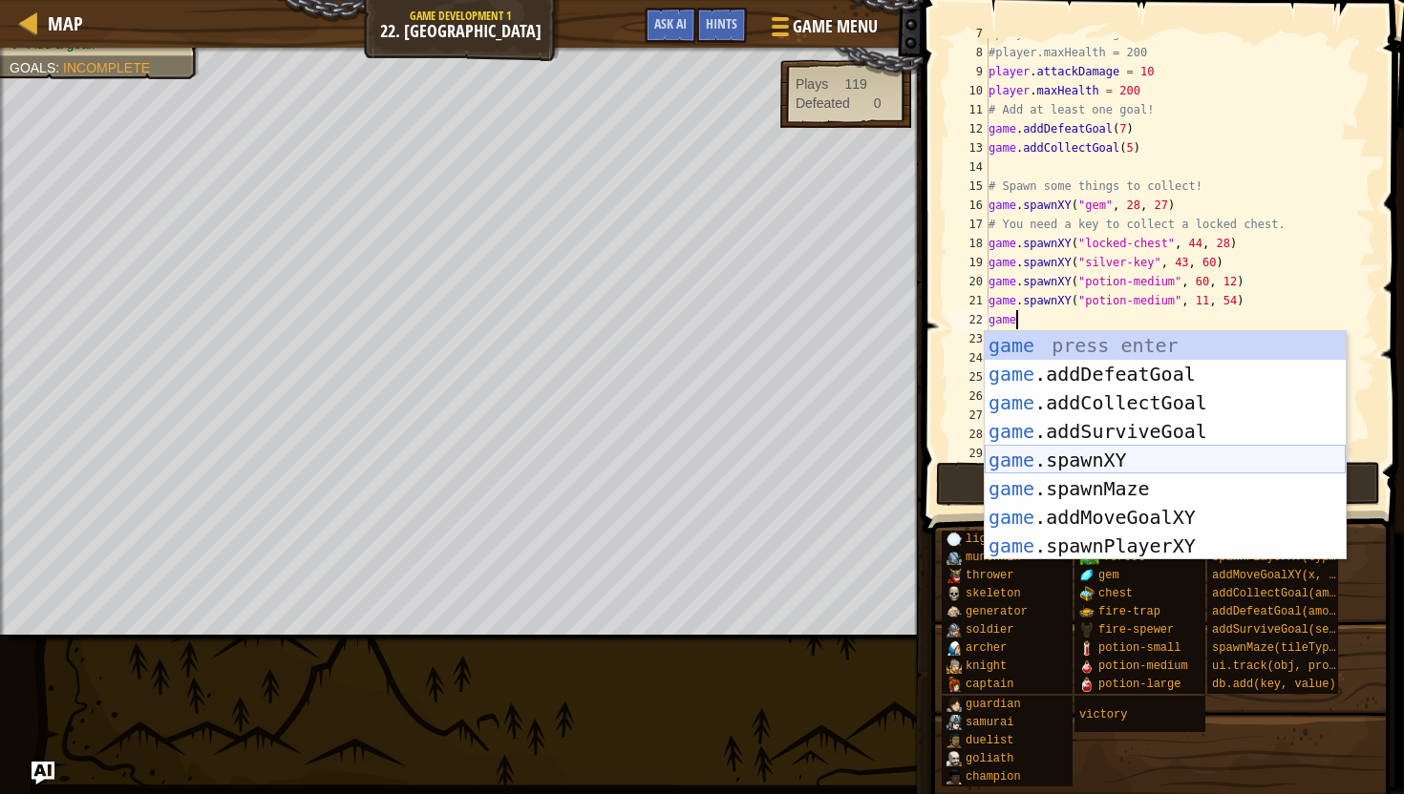
click at [1093, 458] on div "game press enter game .addDefeatGoal press enter game .addCollectGoal press ent…" at bounding box center [1164, 474] width 361 height 286
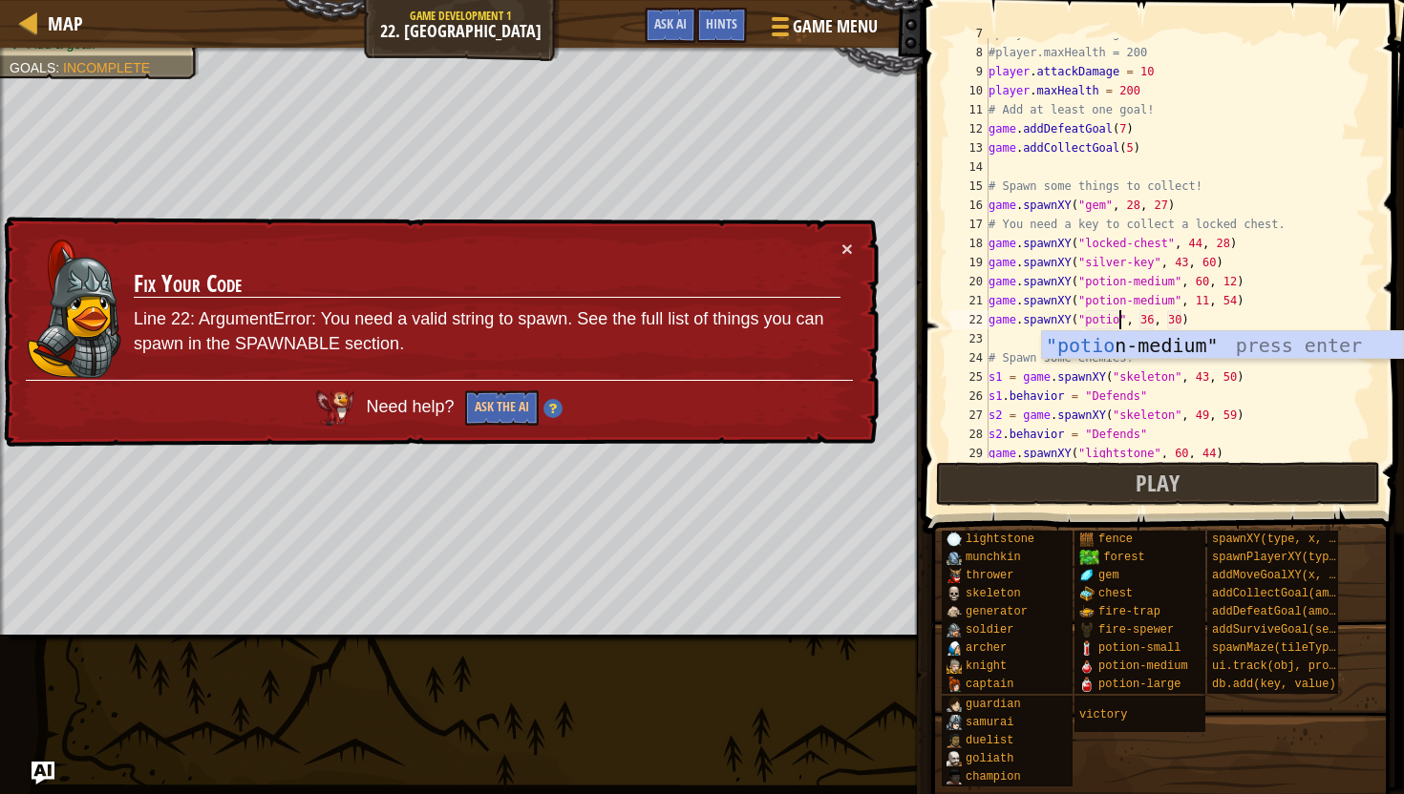
scroll to position [9, 11]
click at [1131, 356] on div ""potion -medium" press enter" at bounding box center [1222, 374] width 361 height 86
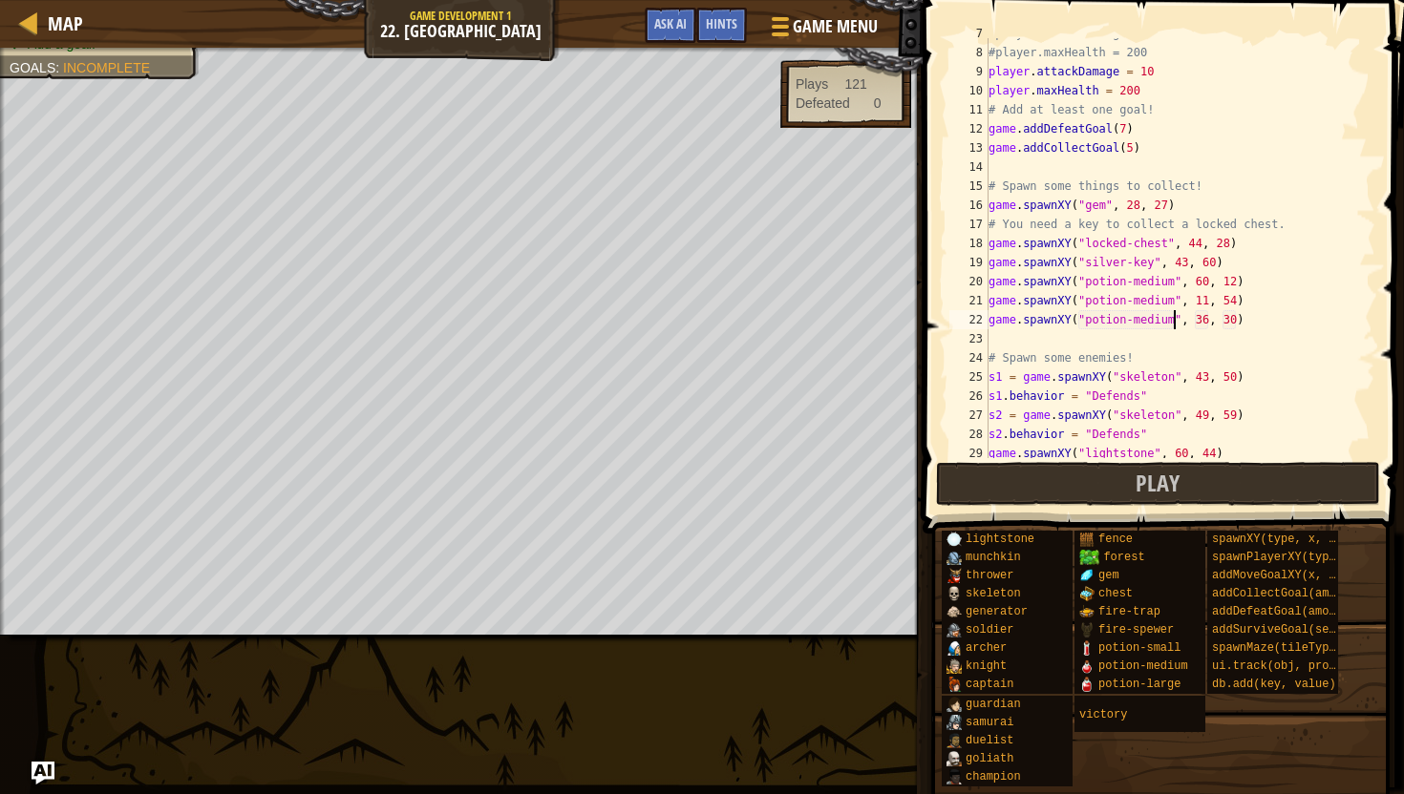
click at [1211, 321] on div "#player.attackDamage = 10 #player.maxHealth = 200 player . attackDamage = 10 pl…" at bounding box center [1179, 253] width 391 height 458
click at [1208, 320] on div "#player.attackDamage = 10 #player.maxHealth = 200 player . attackDamage = 10 pl…" at bounding box center [1179, 253] width 391 height 458
click at [1237, 321] on div "#player.attackDamage = 10 #player.maxHealth = 200 player . attackDamage = 10 pl…" at bounding box center [1179, 253] width 391 height 458
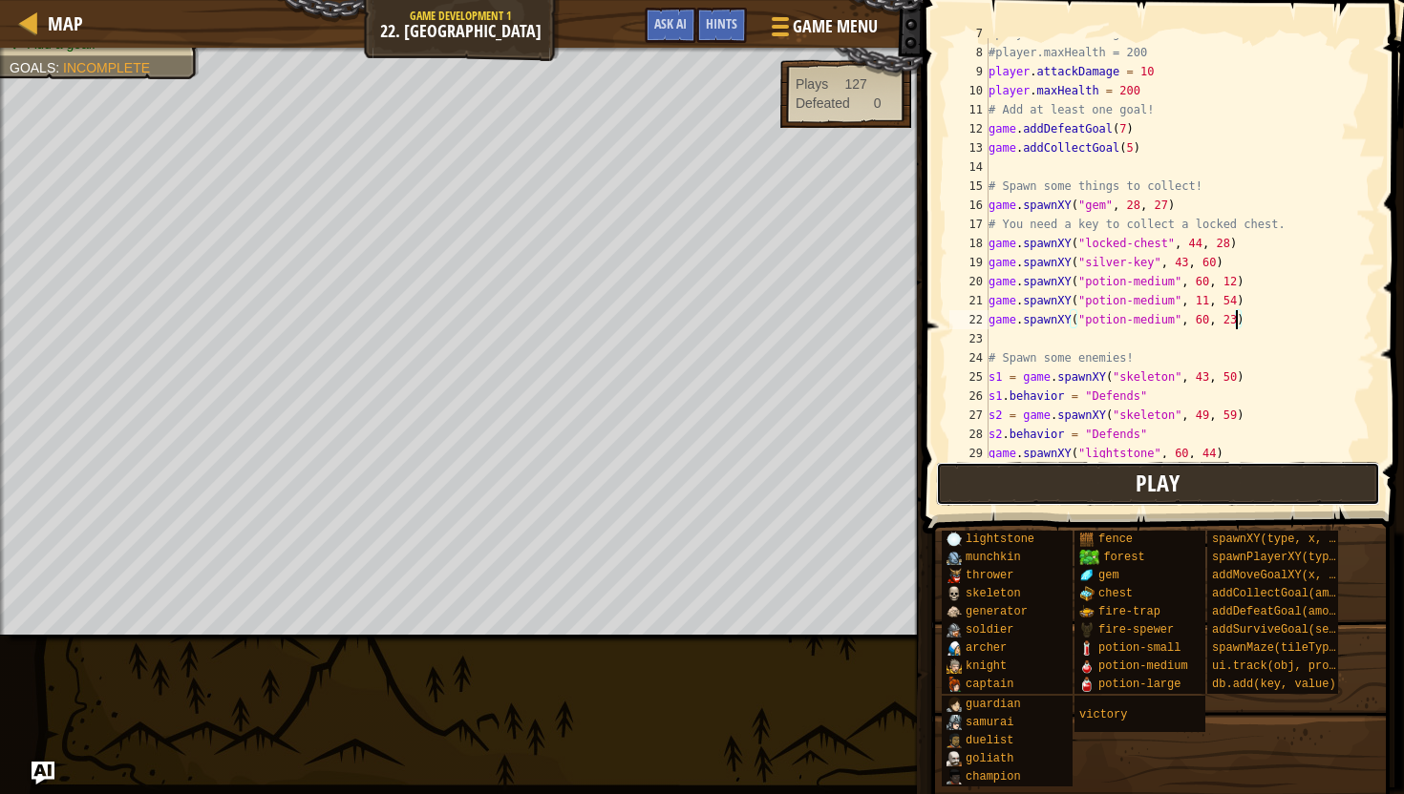
click at [1189, 476] on button "Play" at bounding box center [1158, 484] width 445 height 44
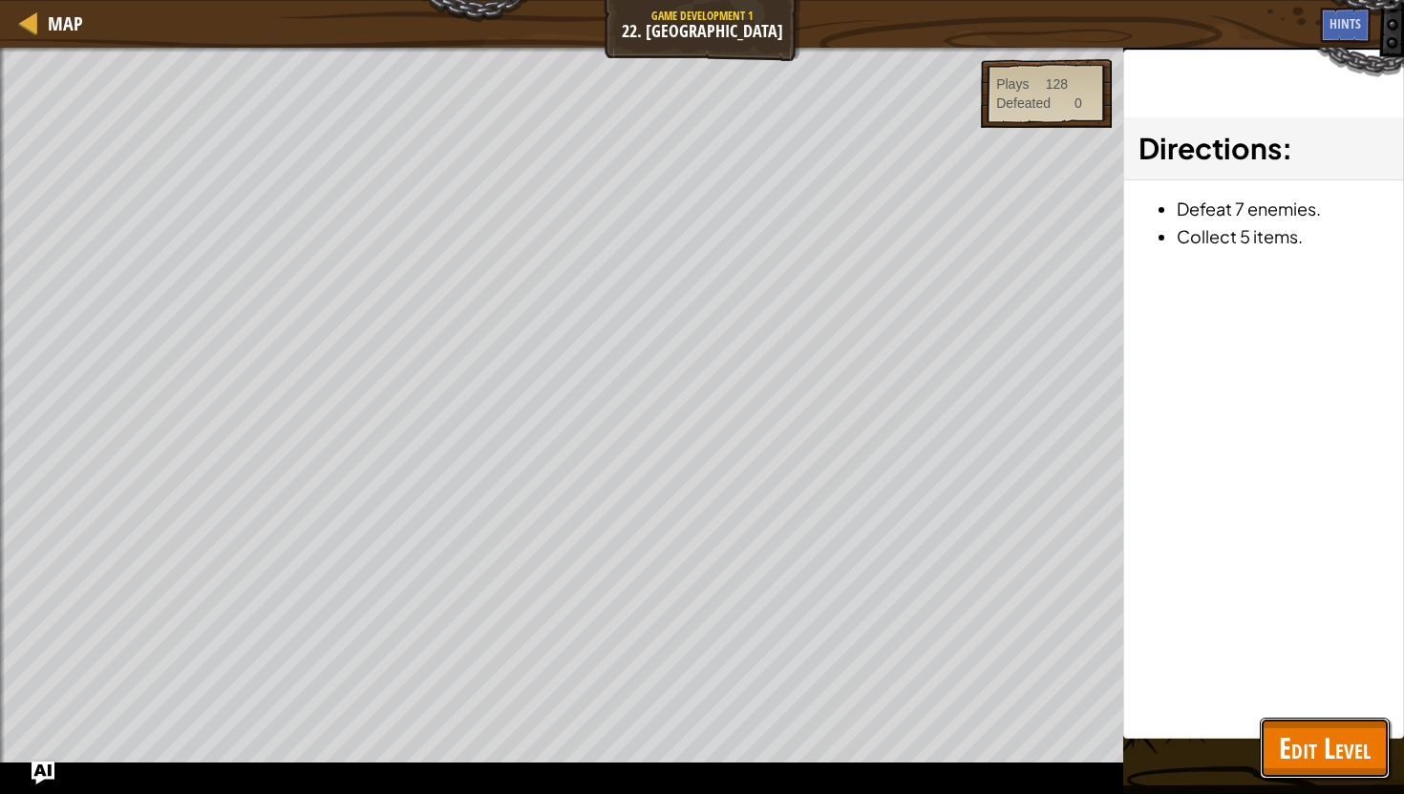
click at [1342, 737] on span "Edit Level" at bounding box center [1325, 748] width 92 height 39
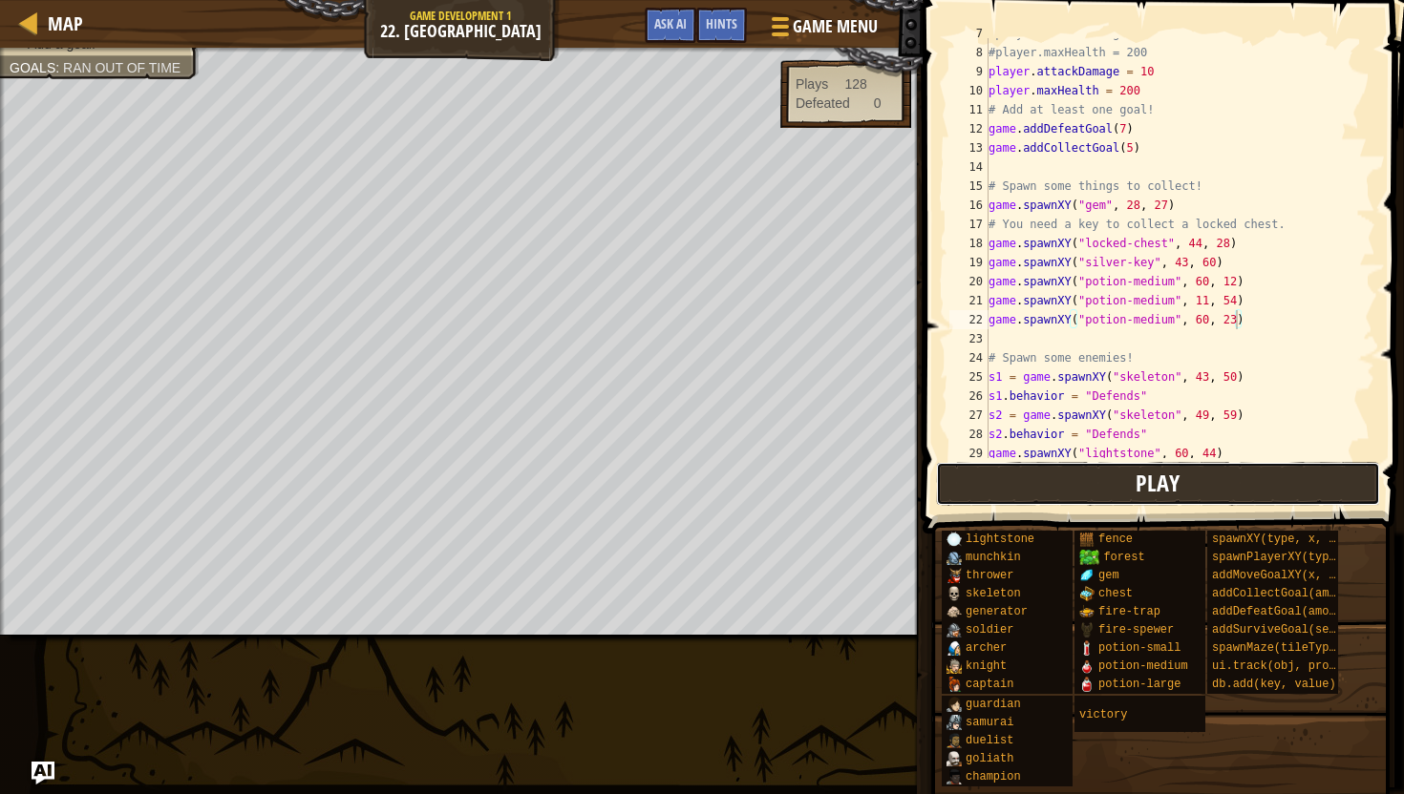
click at [1167, 475] on span "Play" at bounding box center [1157, 483] width 44 height 31
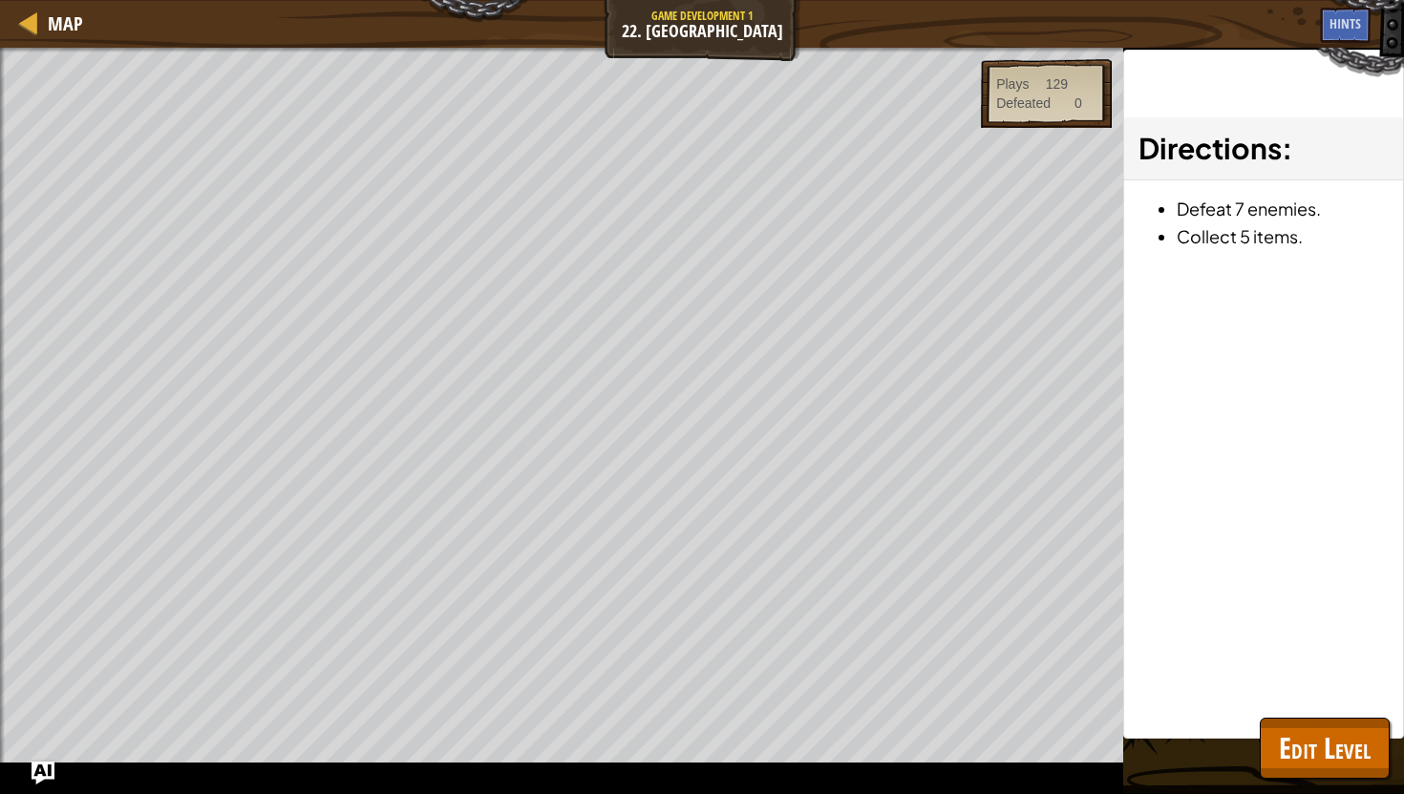
click at [1240, 733] on div "Directions : Defeat 7 enemies. Collect 5 items." at bounding box center [1263, 394] width 281 height 689
click at [1287, 750] on span "Edit Level" at bounding box center [1325, 748] width 92 height 39
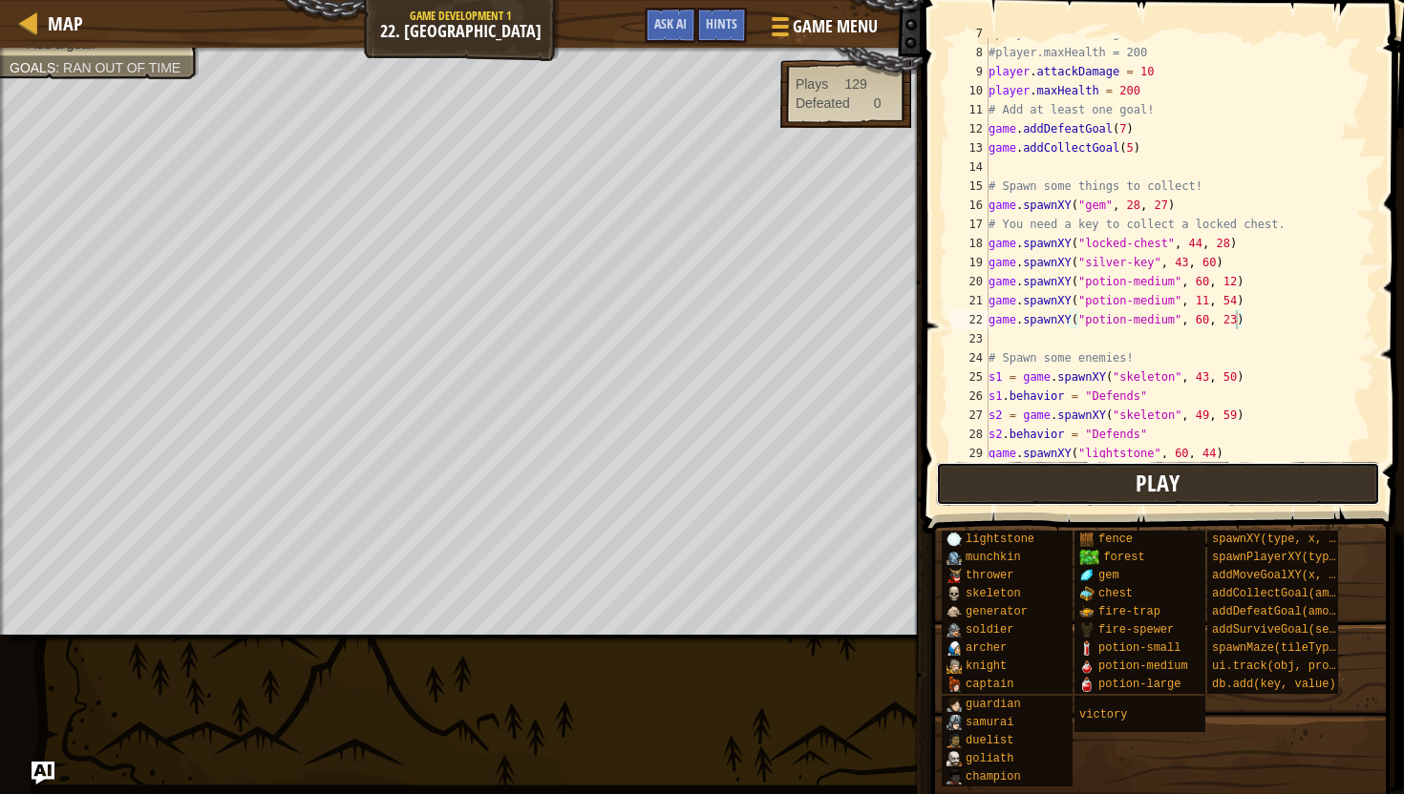
click at [1192, 501] on button "Play" at bounding box center [1158, 484] width 445 height 44
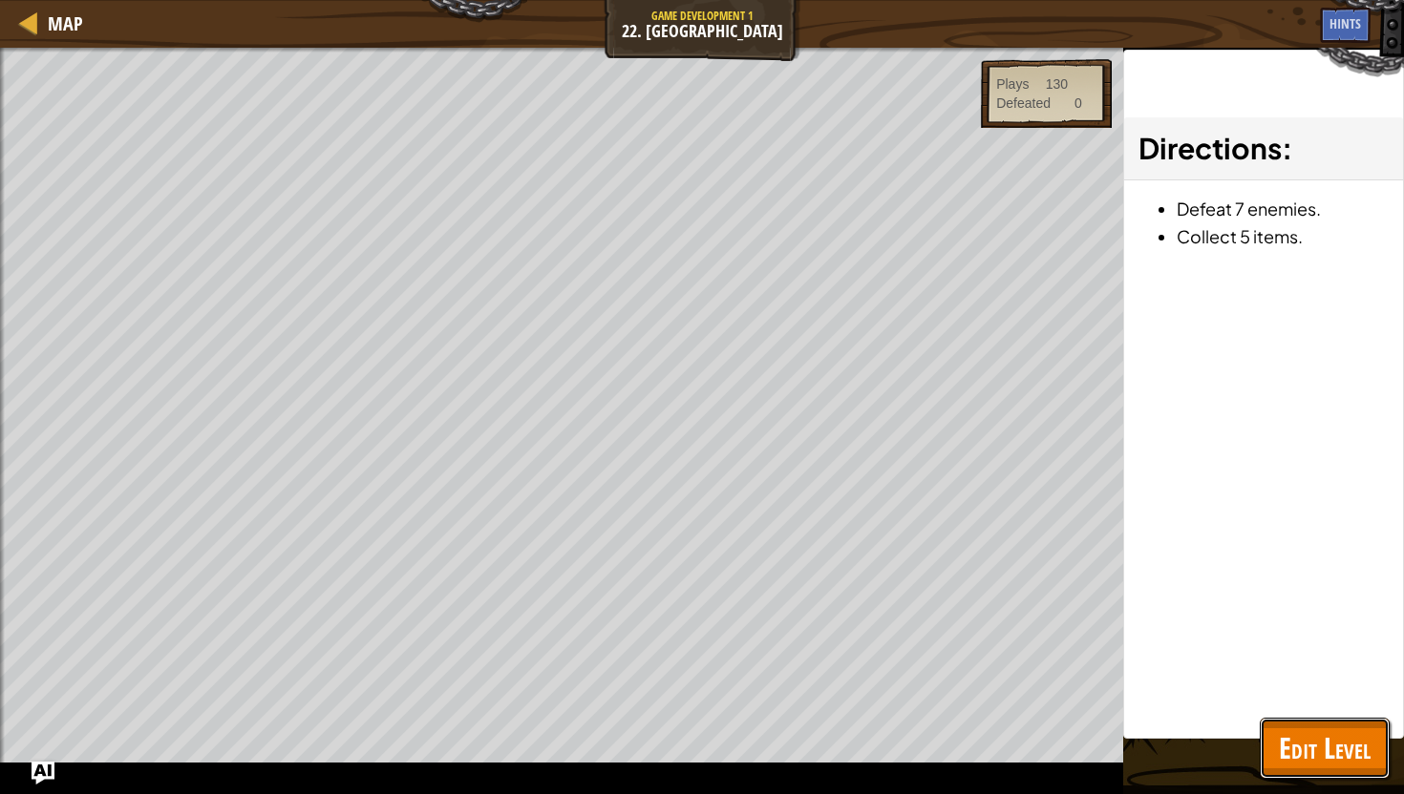
click at [1297, 749] on span "Edit Level" at bounding box center [1325, 748] width 92 height 39
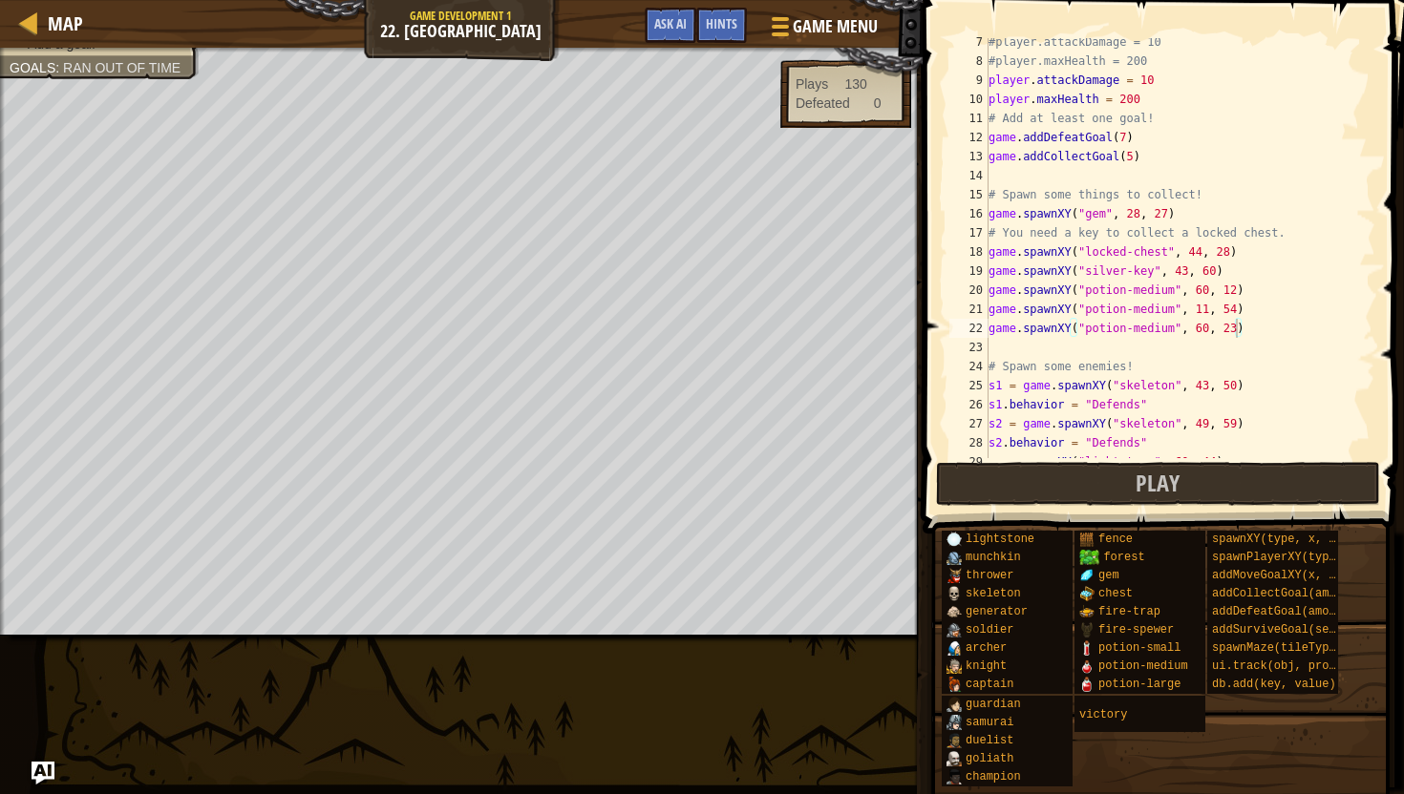
scroll to position [0, 0]
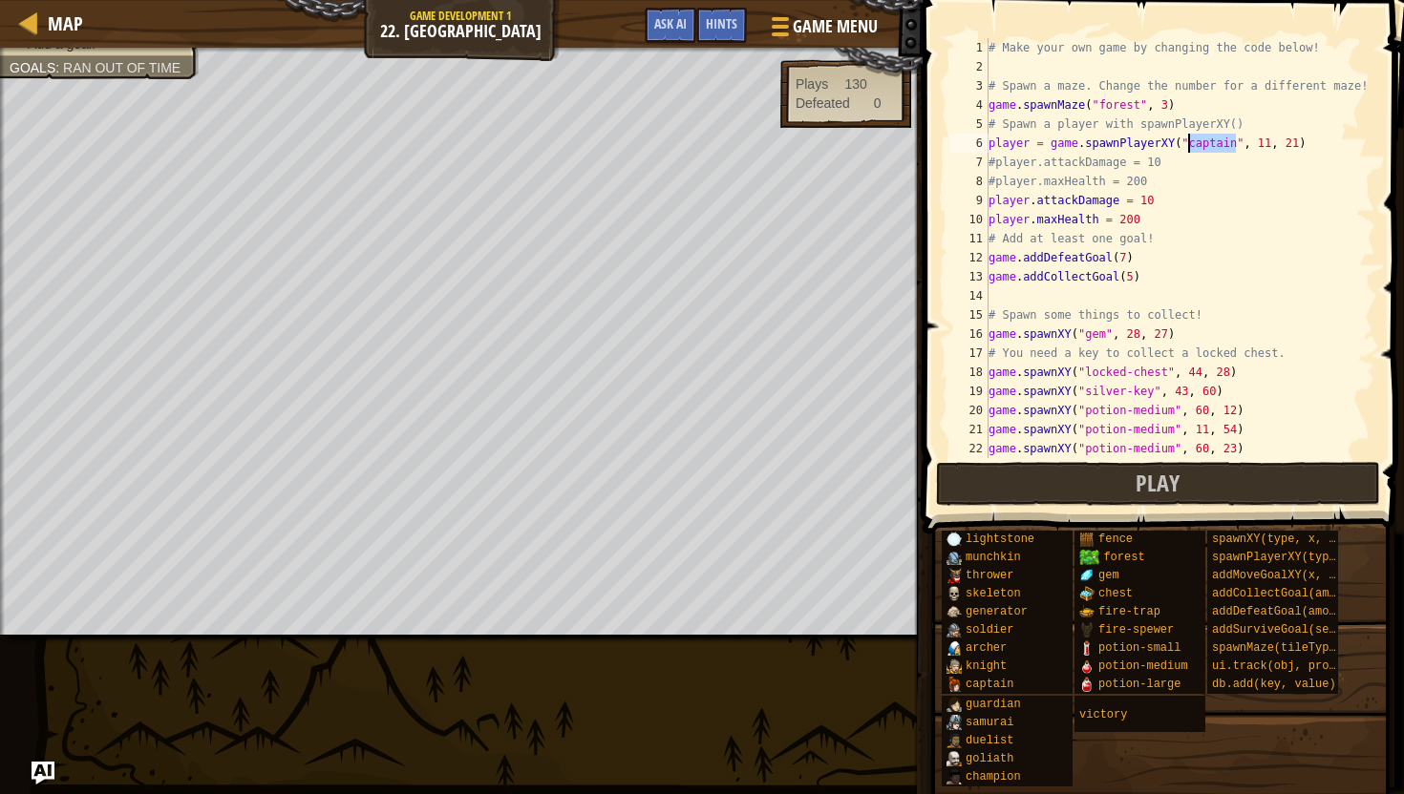
drag, startPoint x: 1237, startPoint y: 143, endPoint x: 1188, endPoint y: 142, distance: 48.7
click at [1188, 142] on div "# Make your own game by changing the code below! # Spawn a maze. Change the num…" at bounding box center [1179, 267] width 391 height 458
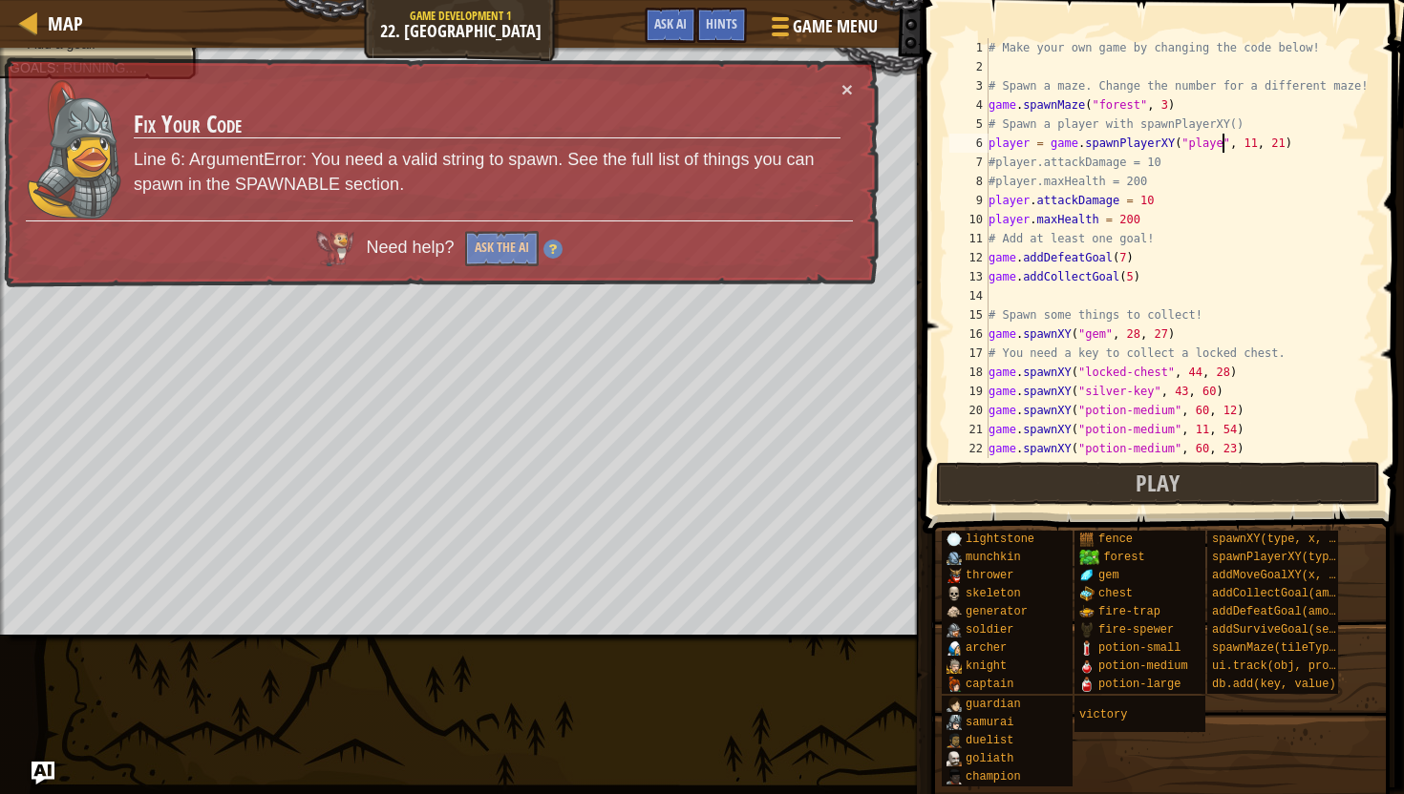
scroll to position [9, 20]
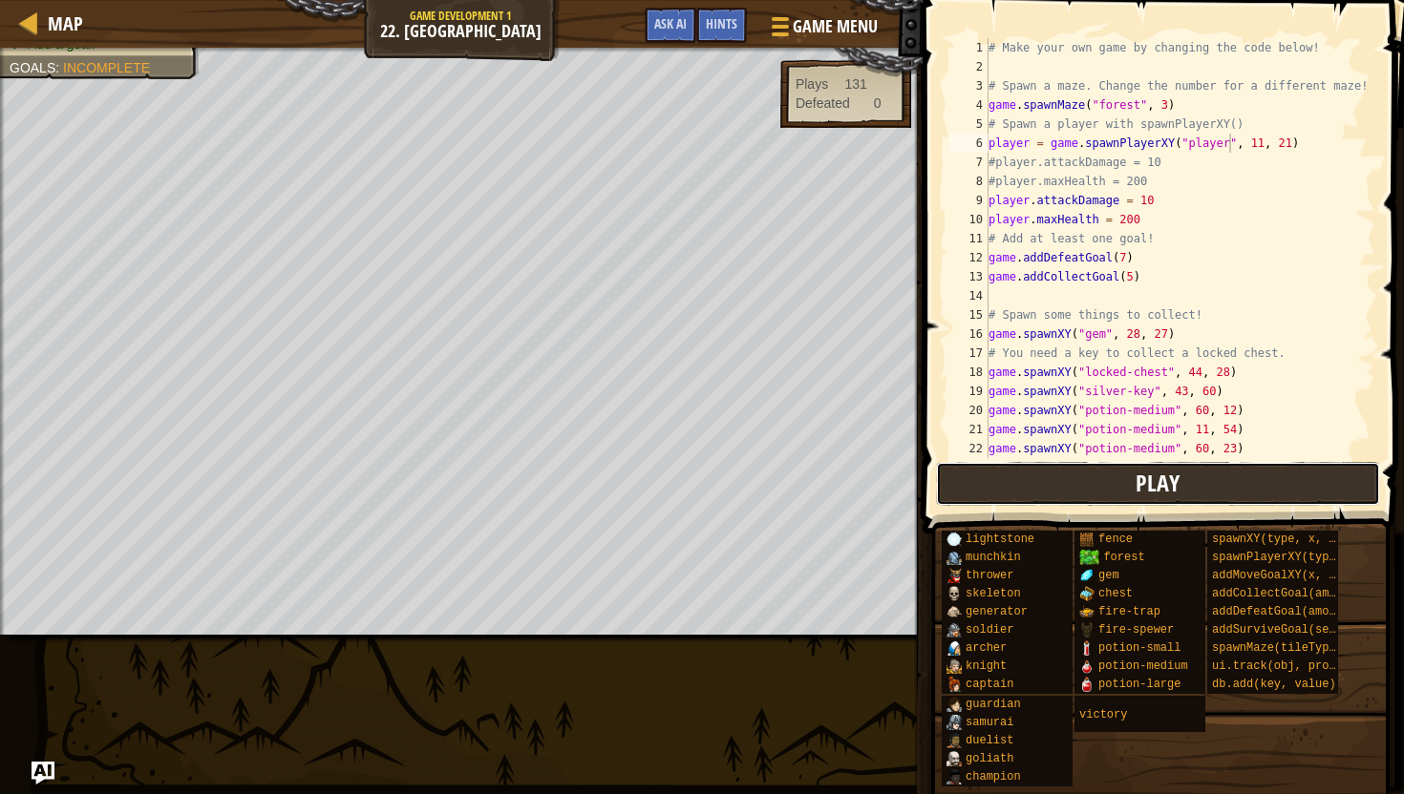
click at [1161, 497] on span "Play" at bounding box center [1157, 483] width 44 height 31
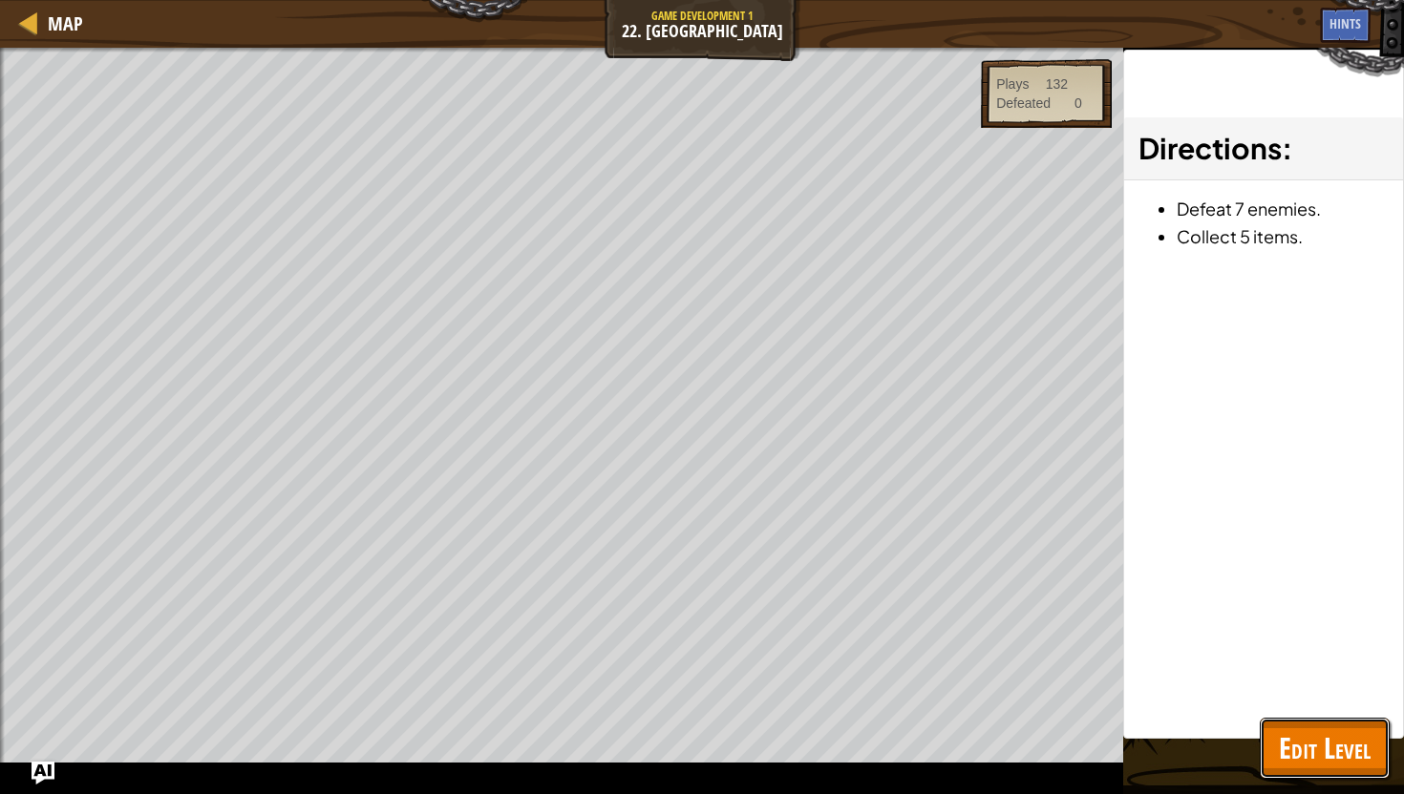
click at [1319, 752] on span "Edit Level" at bounding box center [1325, 748] width 92 height 39
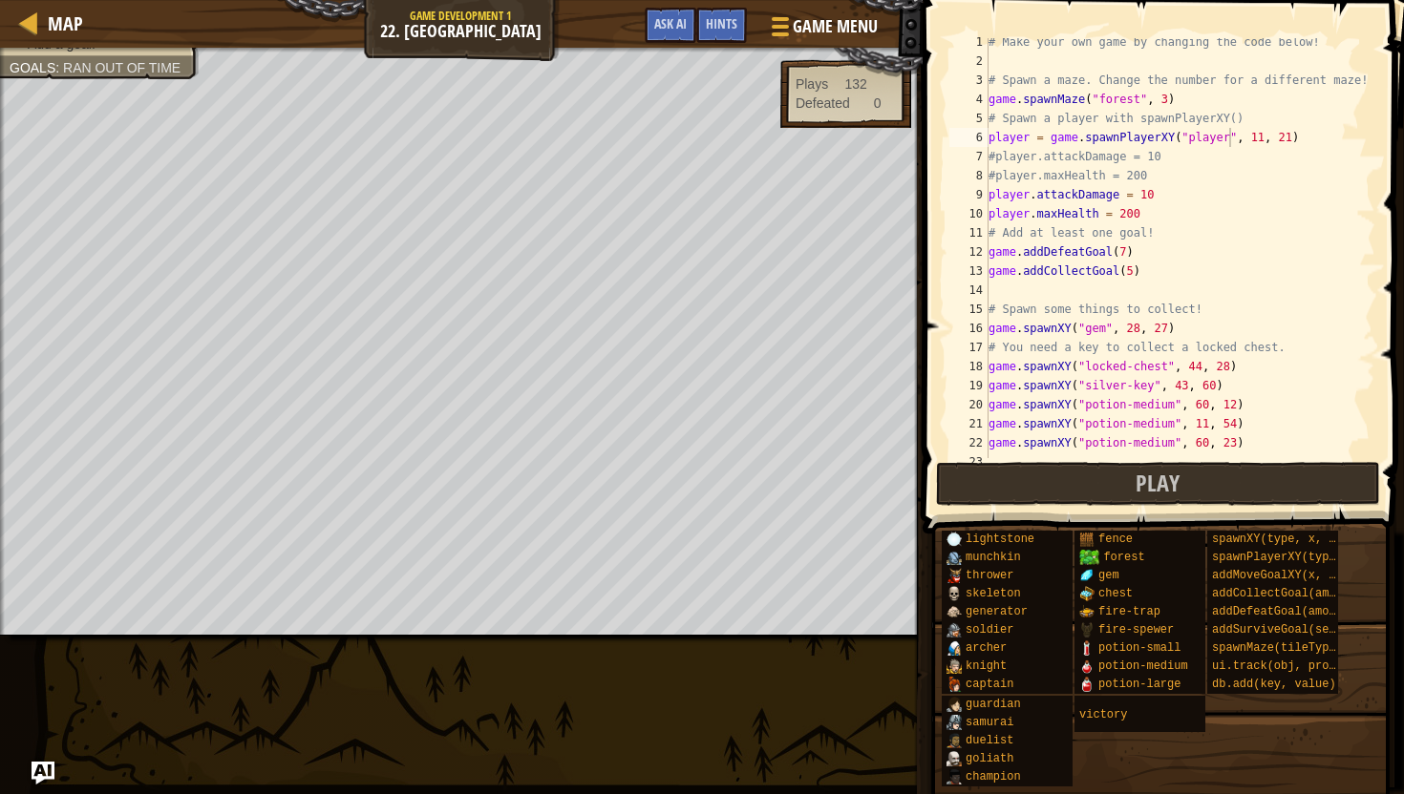
scroll to position [95, 0]
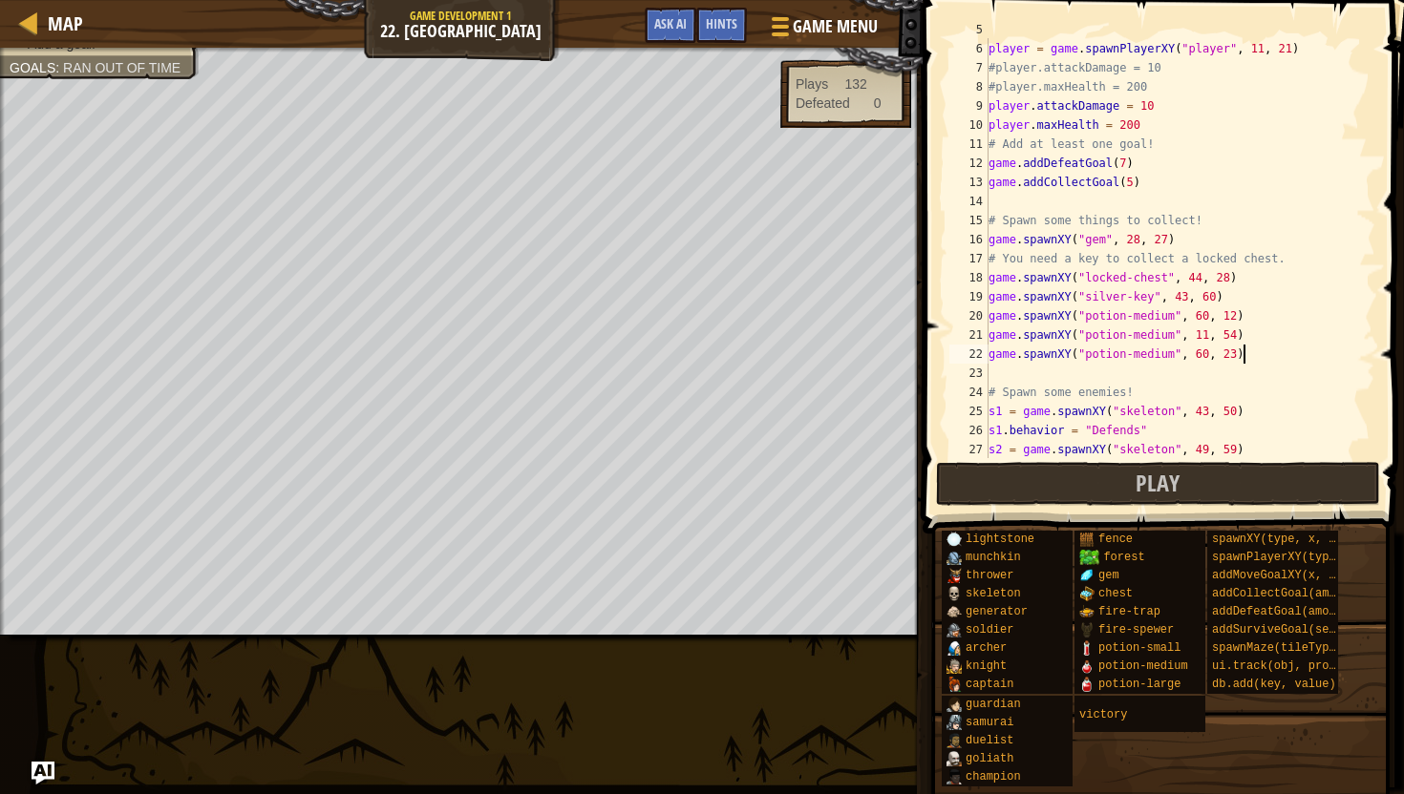
click at [1254, 353] on div "# Spawn a player with spawnPlayerXY() player = game . spawnPlayerXY ( "player" …" at bounding box center [1179, 249] width 391 height 458
click at [1132, 184] on div "# Spawn a player with spawnPlayerXY() player = game . spawnPlayerXY ( "player" …" at bounding box center [1179, 249] width 391 height 458
type textarea "game.addCollectGoal(3)"
click at [1107, 476] on button "Play" at bounding box center [1158, 484] width 445 height 44
